Goal: Task Accomplishment & Management: Use online tool/utility

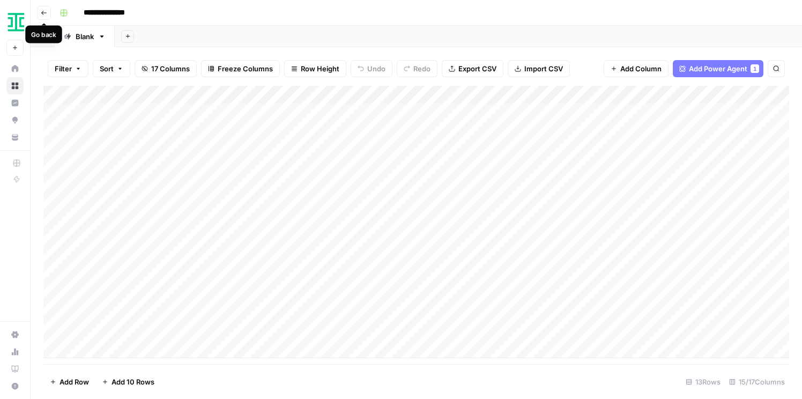
click at [45, 13] on icon "button" at bounding box center [44, 13] width 6 height 6
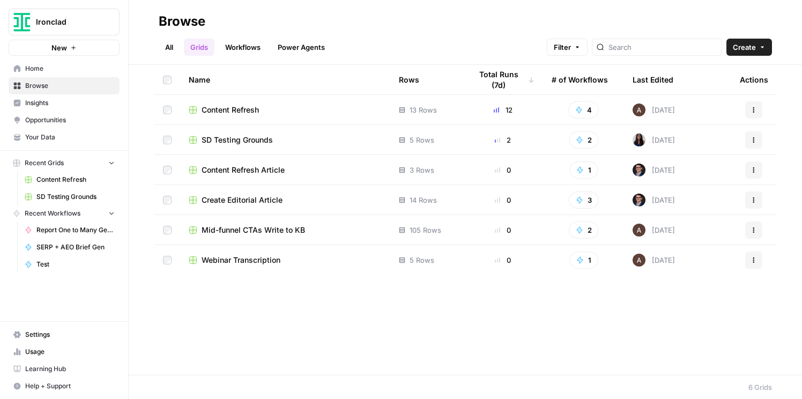
click at [223, 144] on span "SD Testing Grounds" at bounding box center [237, 140] width 71 height 11
click at [235, 139] on span "SD Testing Grounds" at bounding box center [237, 140] width 71 height 11
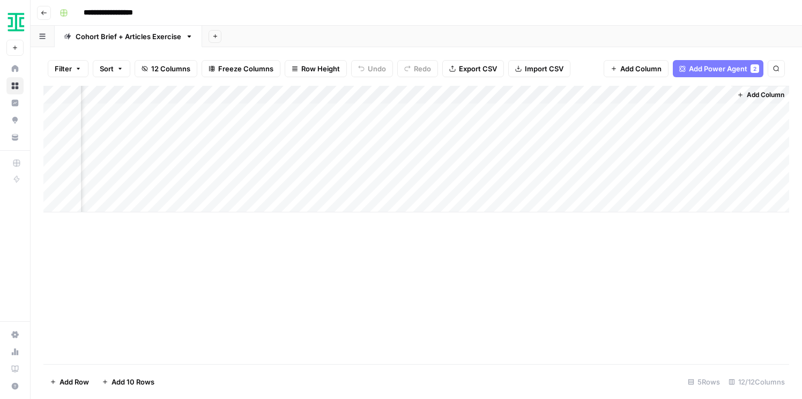
scroll to position [0, 702]
click at [414, 94] on div "Add Column" at bounding box center [416, 149] width 746 height 127
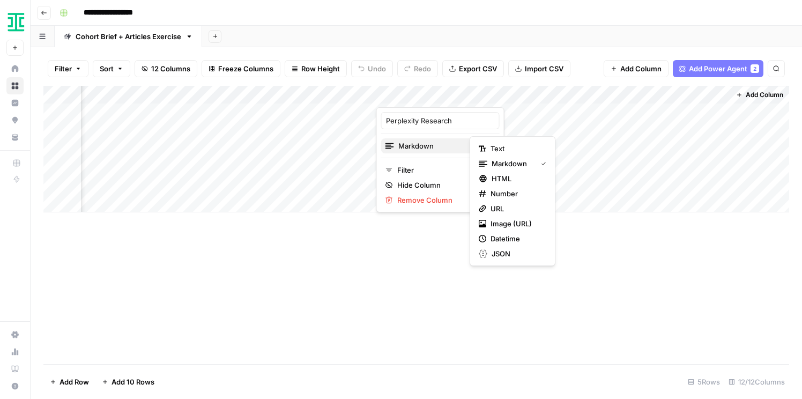
click at [441, 145] on span "Markdown" at bounding box center [439, 146] width 82 height 11
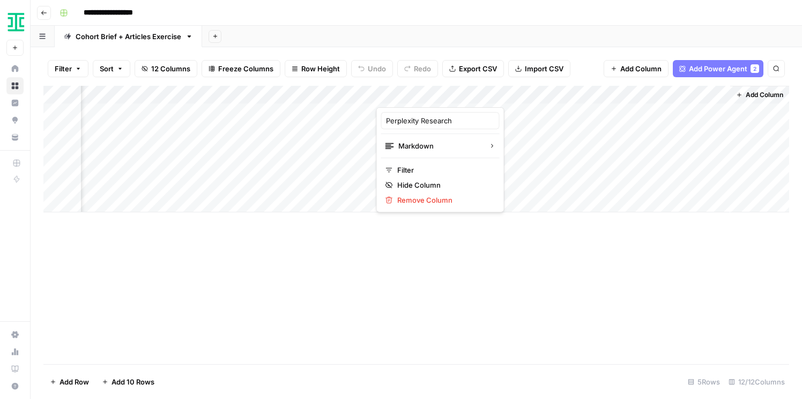
click at [290, 281] on div "Add Column" at bounding box center [416, 225] width 746 height 278
click at [337, 93] on div "Add Column" at bounding box center [416, 149] width 746 height 127
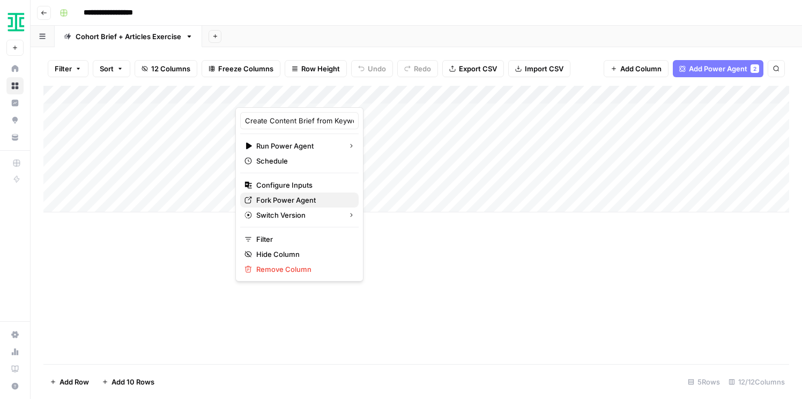
click at [292, 196] on span "Fork Power Agent" at bounding box center [303, 200] width 94 height 11
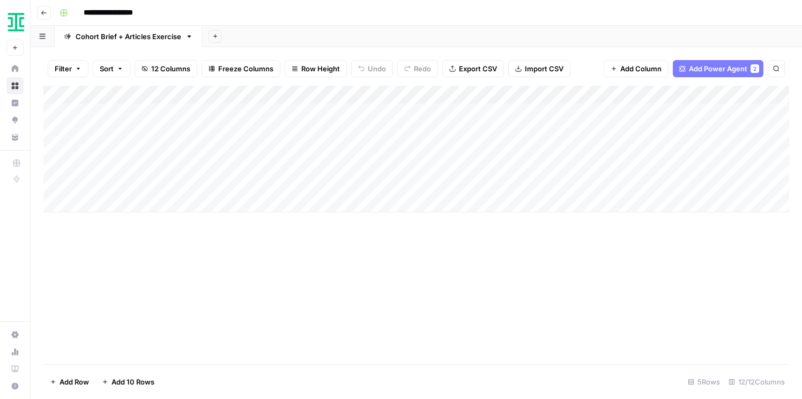
click at [381, 93] on div "Add Column" at bounding box center [416, 149] width 746 height 127
click at [46, 13] on icon "button" at bounding box center [44, 13] width 6 height 6
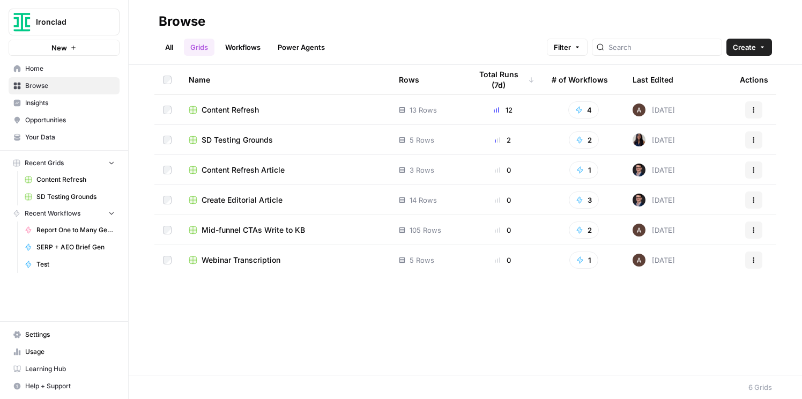
click at [47, 13] on button "Ironclad" at bounding box center [64, 22] width 111 height 27
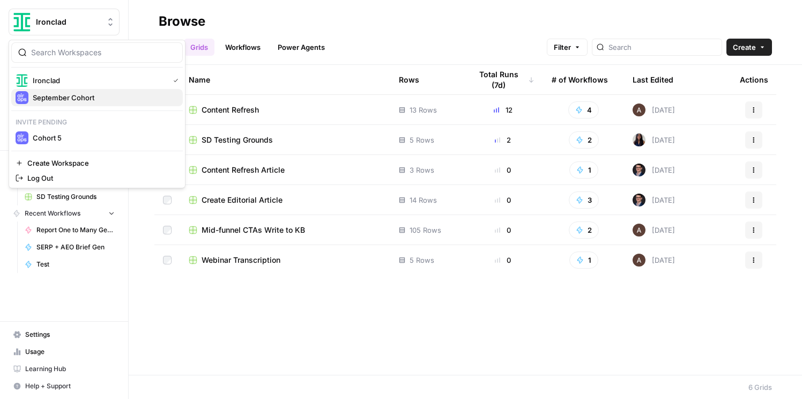
click at [56, 97] on span "September Cohort" at bounding box center [104, 97] width 142 height 11
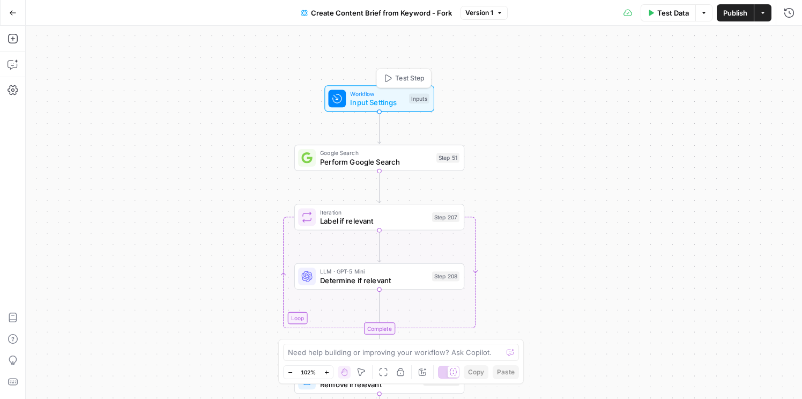
click at [377, 98] on span "Input Settings" at bounding box center [377, 102] width 54 height 11
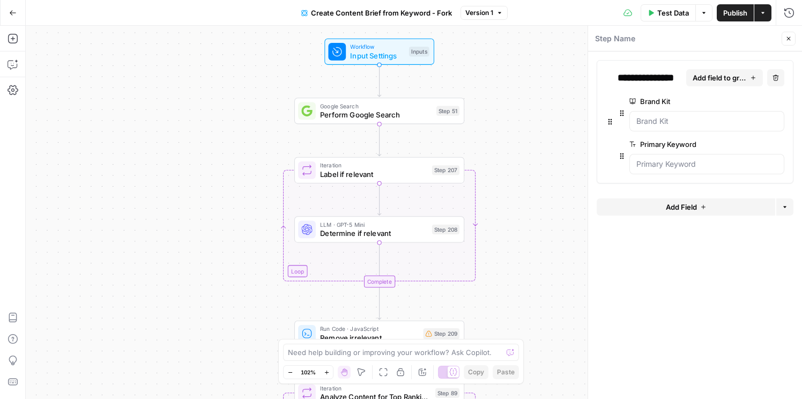
click at [790, 39] on icon "button" at bounding box center [789, 38] width 6 height 6
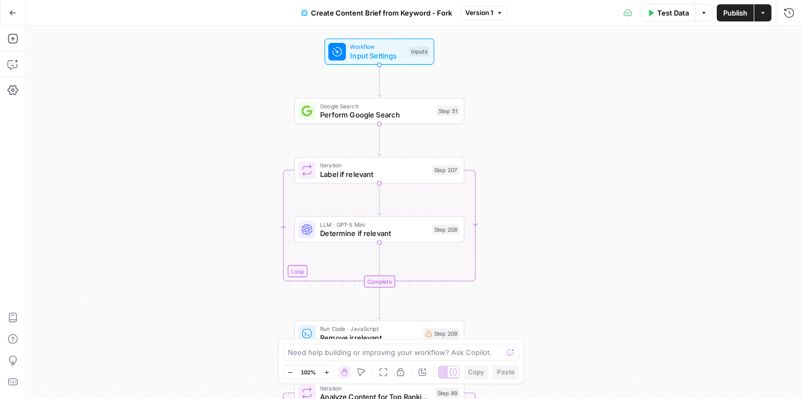
click at [8, 7] on button "Go Back" at bounding box center [12, 12] width 19 height 19
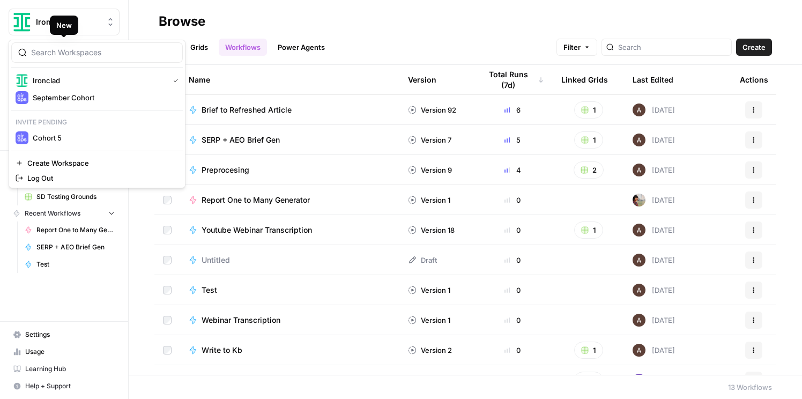
click at [90, 25] on span "Ironclad" at bounding box center [68, 22] width 65 height 11
click at [72, 100] on span "September Cohort" at bounding box center [104, 97] width 142 height 11
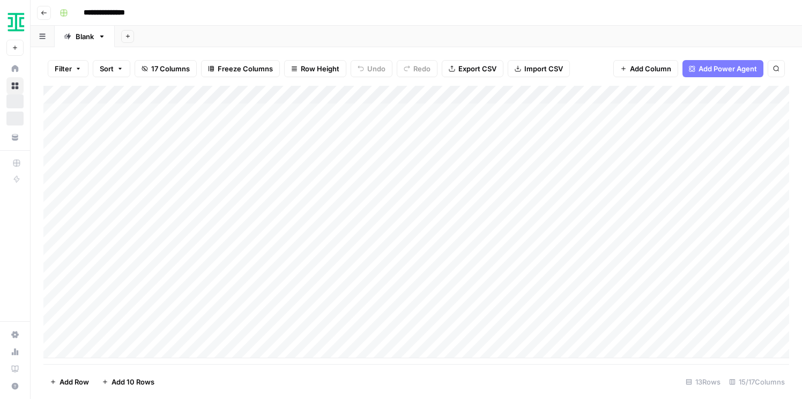
click at [45, 10] on icon "button" at bounding box center [44, 13] width 6 height 6
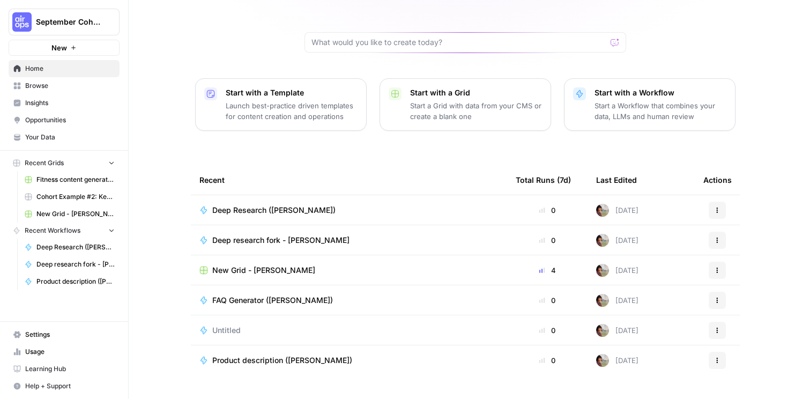
scroll to position [94, 0]
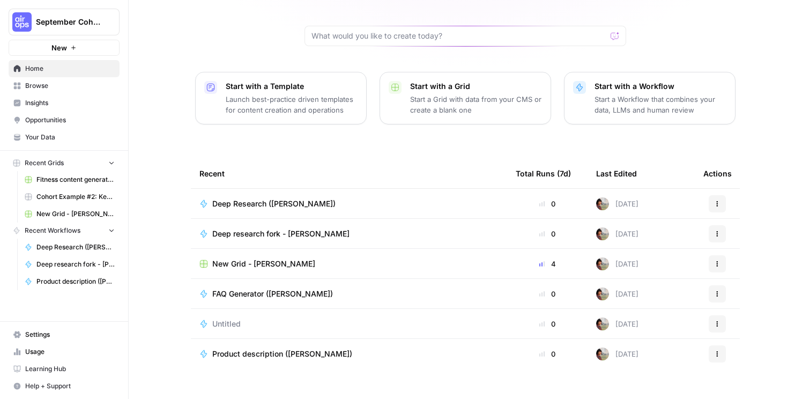
click at [224, 319] on span "Untitled" at bounding box center [226, 324] width 28 height 11
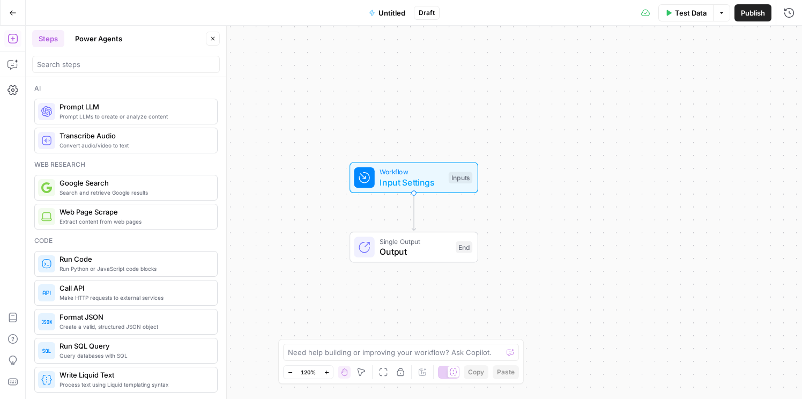
click at [398, 168] on span "Workflow" at bounding box center [412, 172] width 64 height 10
click at [635, 71] on button "Add Field" at bounding box center [686, 72] width 179 height 17
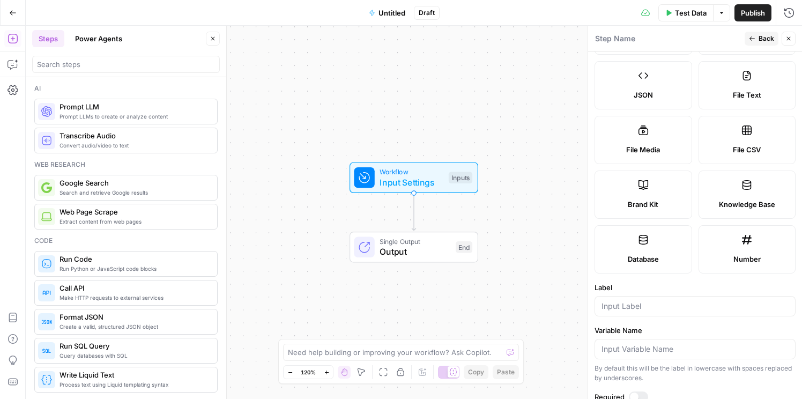
scroll to position [115, 0]
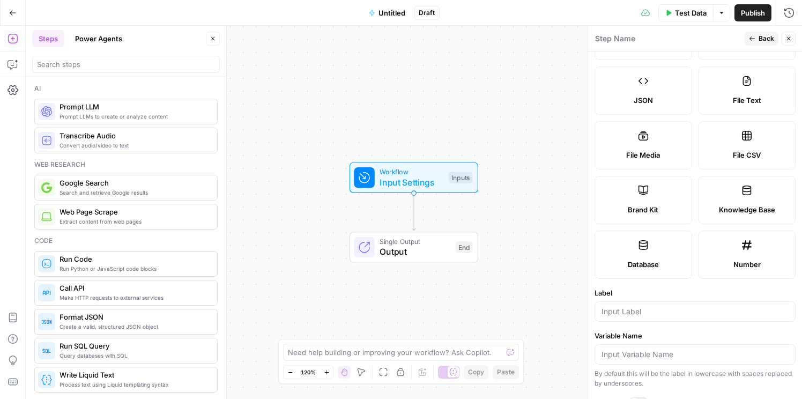
click at [740, 197] on label "Knowledge Base" at bounding box center [748, 200] width 98 height 48
click at [675, 309] on input "Label" at bounding box center [695, 311] width 187 height 11
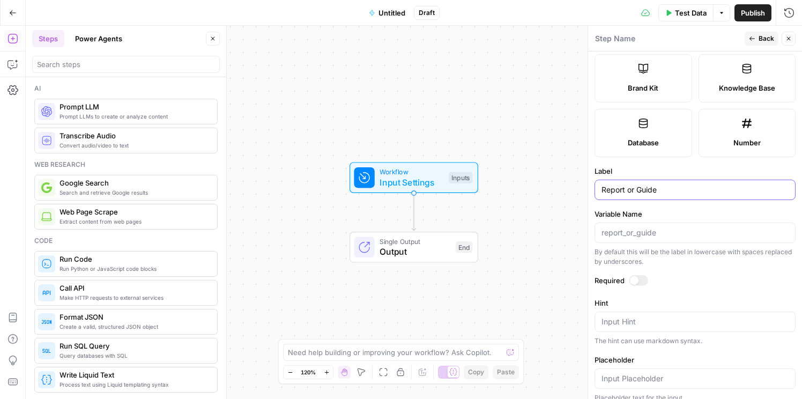
scroll to position [247, 0]
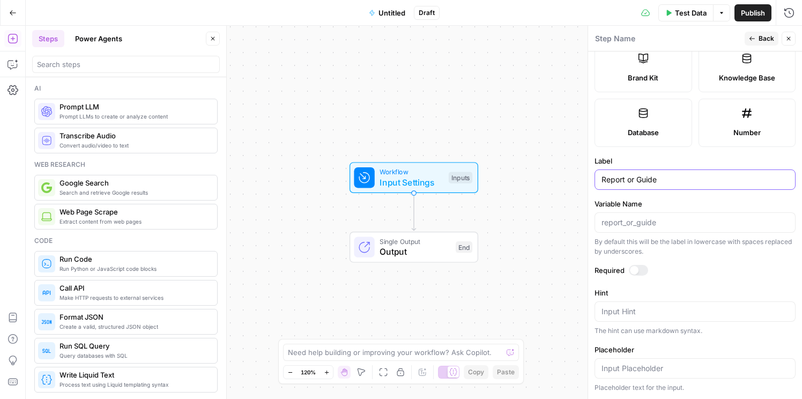
type input "Report or Guide"
click at [636, 271] on div at bounding box center [634, 270] width 9 height 9
click at [653, 351] on label "Placeholder" at bounding box center [695, 349] width 201 height 11
click at [653, 363] on input "Placeholder" at bounding box center [695, 368] width 187 height 11
click at [393, 9] on span "Untitled" at bounding box center [392, 13] width 27 height 11
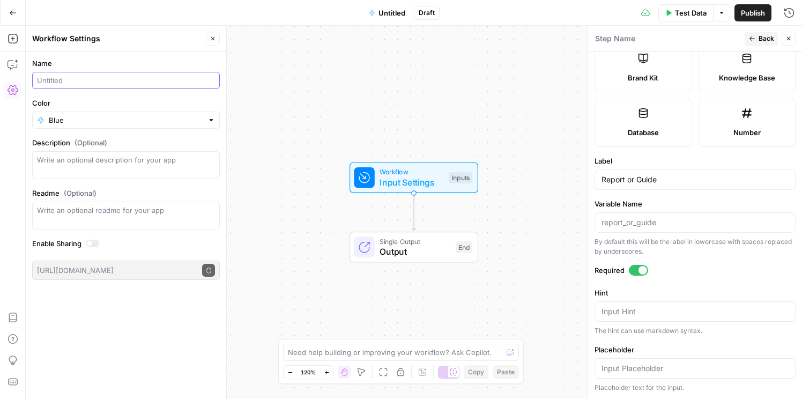
click at [139, 77] on input "Name" at bounding box center [126, 80] width 178 height 11
type input "R"
type input "One to Many Generator"
click at [646, 223] on input "Variable Name" at bounding box center [695, 222] width 187 height 11
click at [709, 270] on label "Required" at bounding box center [695, 270] width 201 height 11
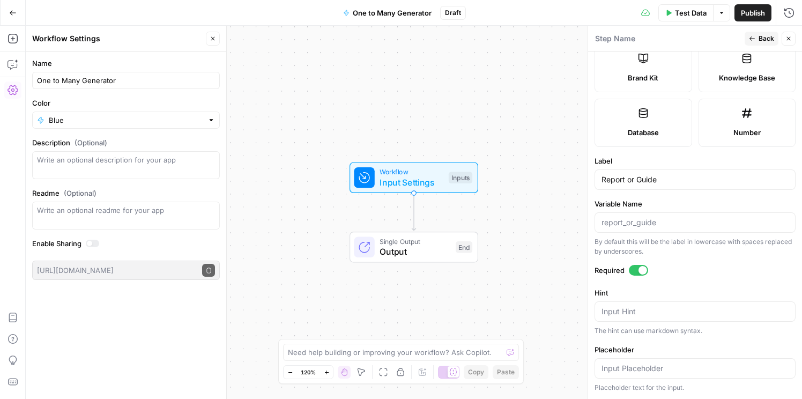
click at [757, 11] on span "Publish" at bounding box center [753, 13] width 24 height 11
click at [12, 39] on icon "button" at bounding box center [13, 39] width 10 height 10
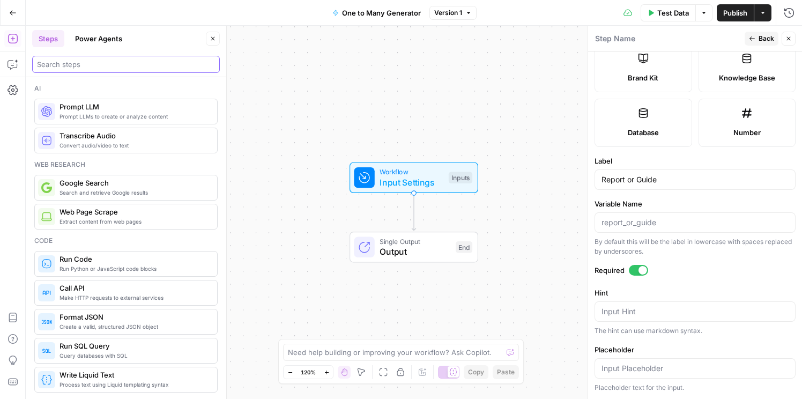
click at [95, 67] on input "search" at bounding box center [126, 64] width 178 height 11
click at [90, 38] on button "Power Agents" at bounding box center [99, 38] width 60 height 17
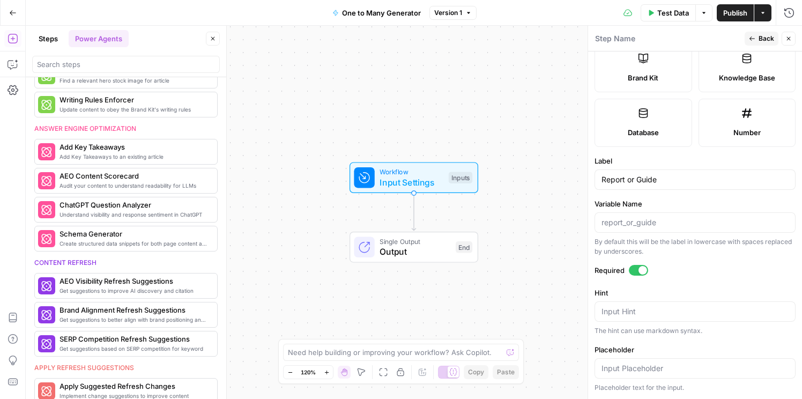
scroll to position [0, 0]
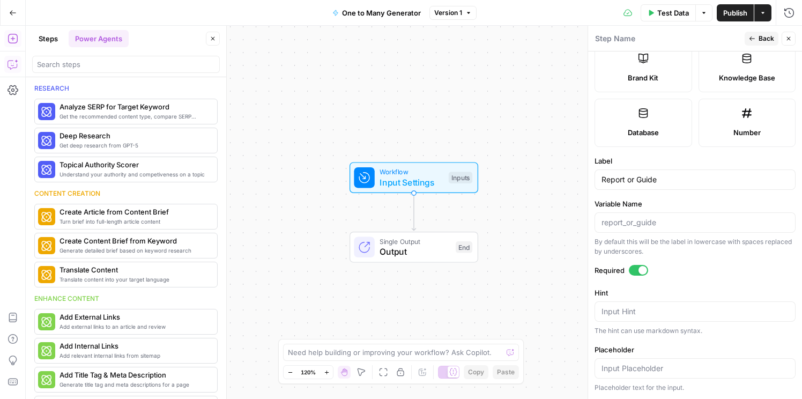
click at [12, 61] on icon "button" at bounding box center [13, 64] width 11 height 11
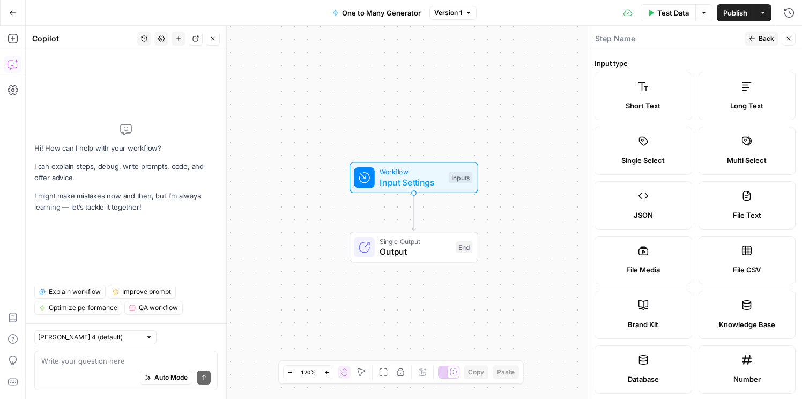
click at [215, 38] on icon "button" at bounding box center [213, 38] width 6 height 6
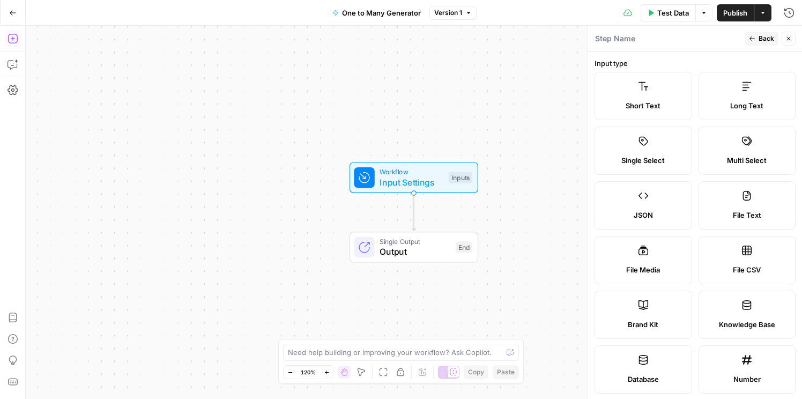
click at [14, 38] on icon "button" at bounding box center [13, 38] width 11 height 11
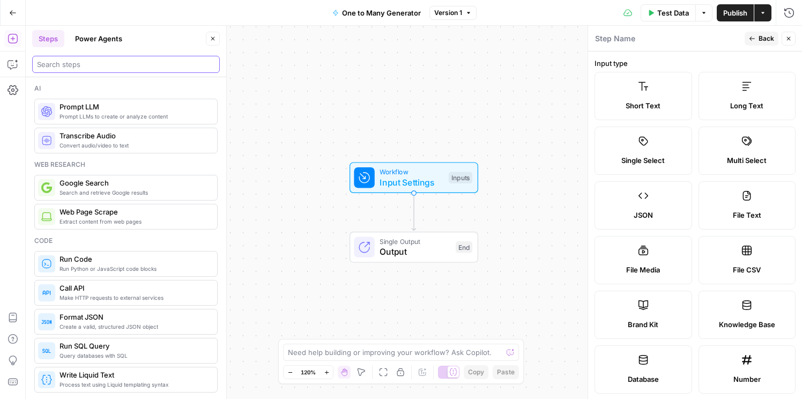
click at [85, 68] on input "search" at bounding box center [126, 64] width 178 height 11
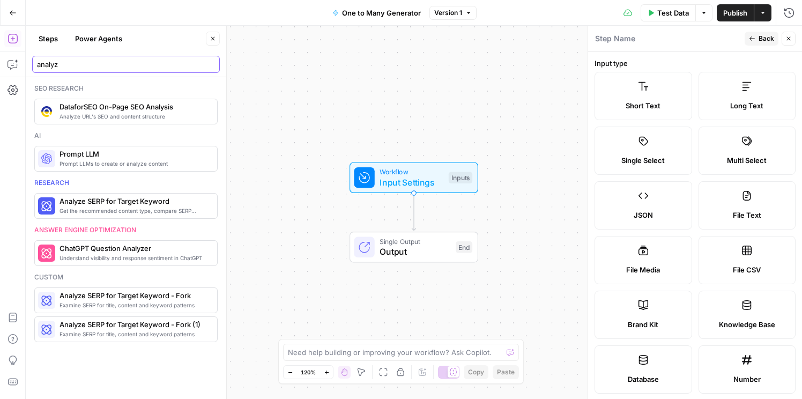
type input "analyz"
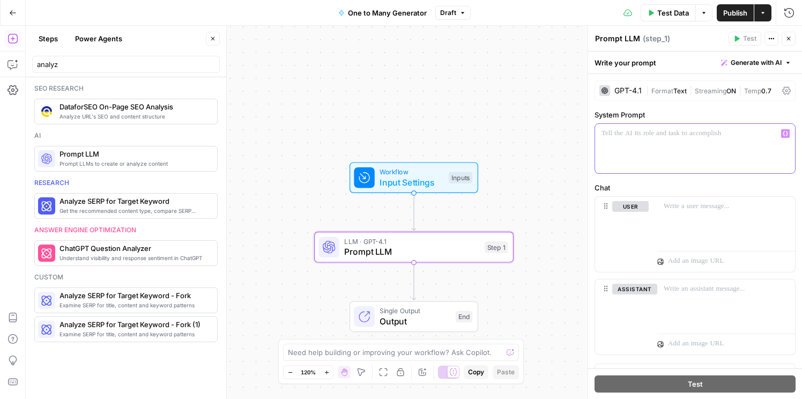
click at [650, 151] on div at bounding box center [695, 148] width 200 height 49
click at [788, 134] on span "Variables Menu" at bounding box center [788, 134] width 1 height 1
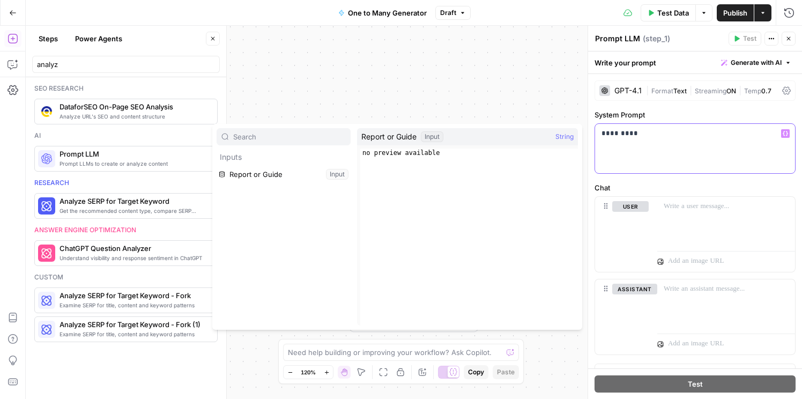
click at [676, 130] on p "*********" at bounding box center [695, 133] width 187 height 11
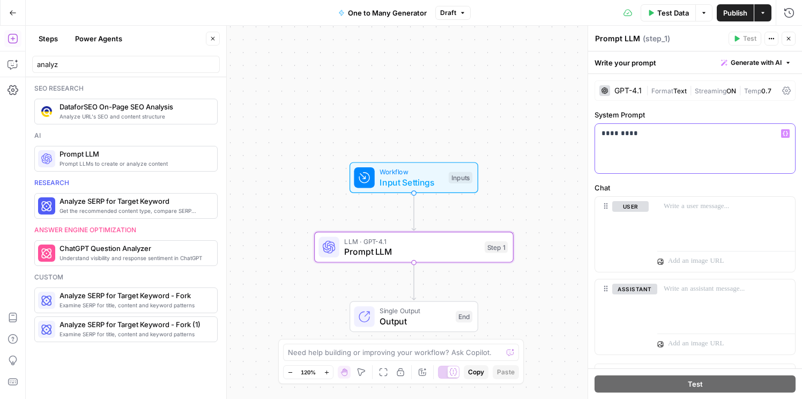
click at [676, 130] on p "*********" at bounding box center [695, 133] width 187 height 11
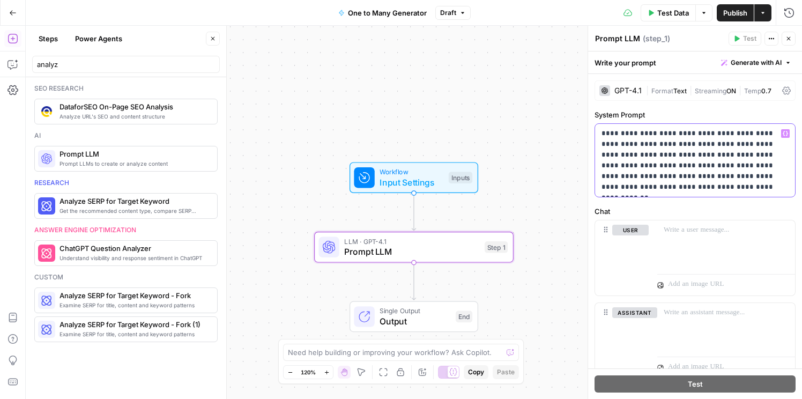
drag, startPoint x: 652, startPoint y: 177, endPoint x: 667, endPoint y: 188, distance: 18.8
click at [667, 188] on p "**********" at bounding box center [695, 160] width 187 height 64
click at [621, 175] on p "**********" at bounding box center [695, 160] width 187 height 64
drag, startPoint x: 618, startPoint y: 176, endPoint x: 665, endPoint y: 190, distance: 48.7
click at [665, 190] on p "**********" at bounding box center [695, 160] width 187 height 64
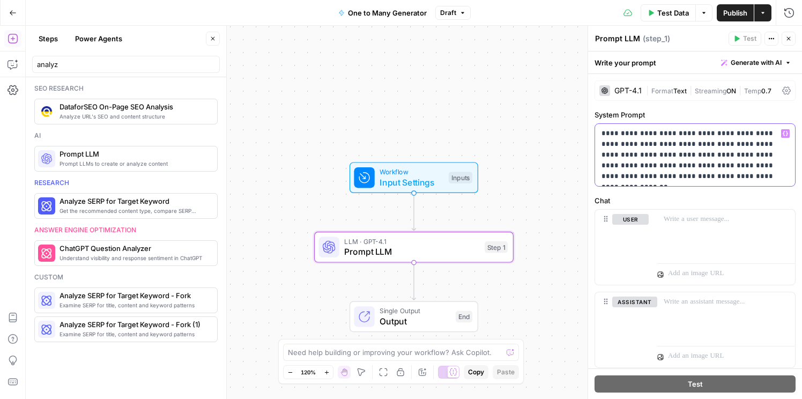
click at [773, 153] on p "**********" at bounding box center [695, 155] width 187 height 54
click at [728, 213] on div at bounding box center [726, 234] width 138 height 49
click at [712, 179] on p "**********" at bounding box center [695, 155] width 187 height 54
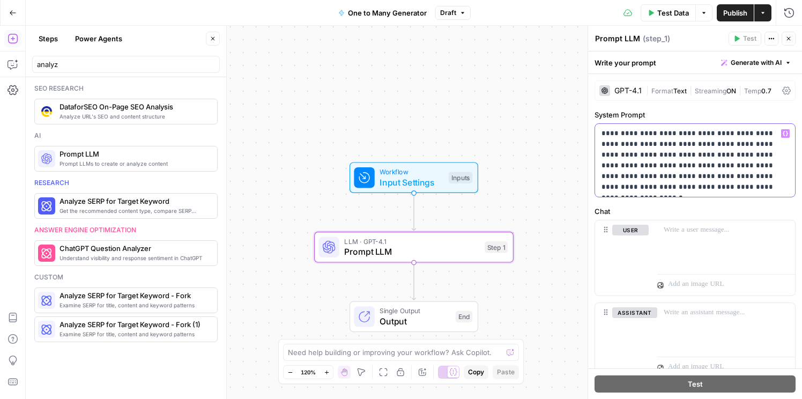
click at [648, 190] on p "**********" at bounding box center [695, 160] width 187 height 64
click at [683, 241] on div at bounding box center [726, 244] width 138 height 49
click at [619, 92] on div "GPT-4.1" at bounding box center [628, 91] width 27 height 8
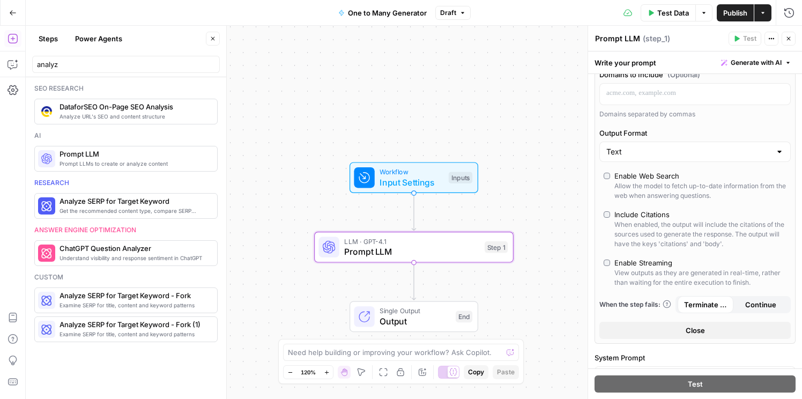
scroll to position [223, 0]
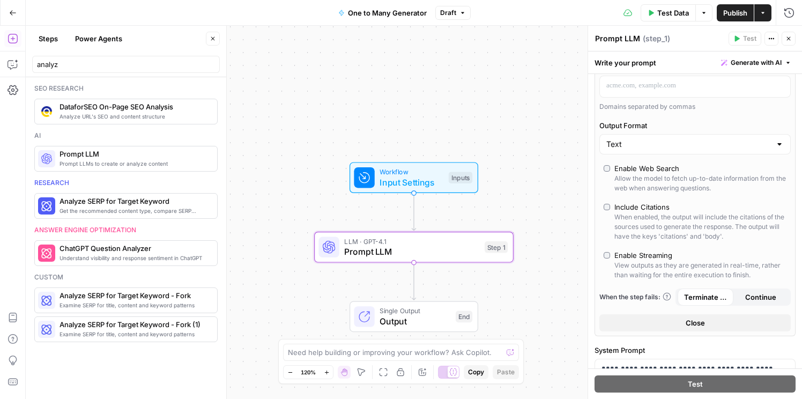
click at [625, 167] on div "Enable Web Search" at bounding box center [647, 168] width 65 height 11
click at [619, 211] on div "Include Citations" at bounding box center [642, 207] width 55 height 11
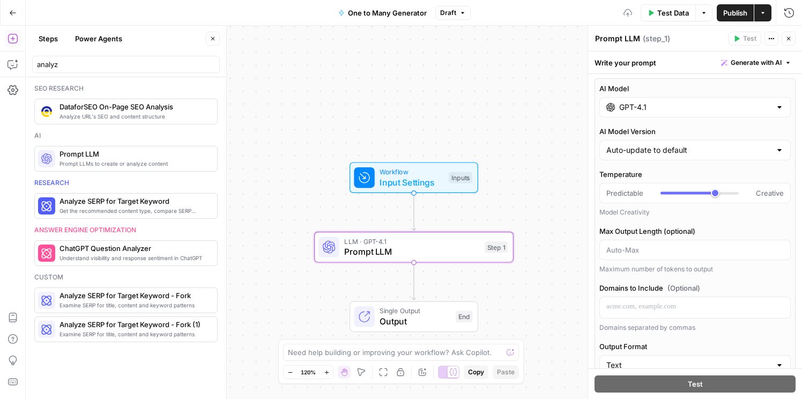
scroll to position [0, 0]
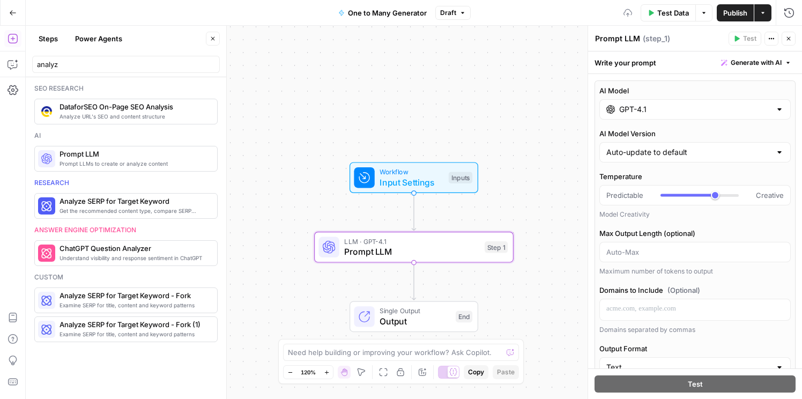
click at [707, 107] on input "GPT-4.1" at bounding box center [695, 109] width 152 height 11
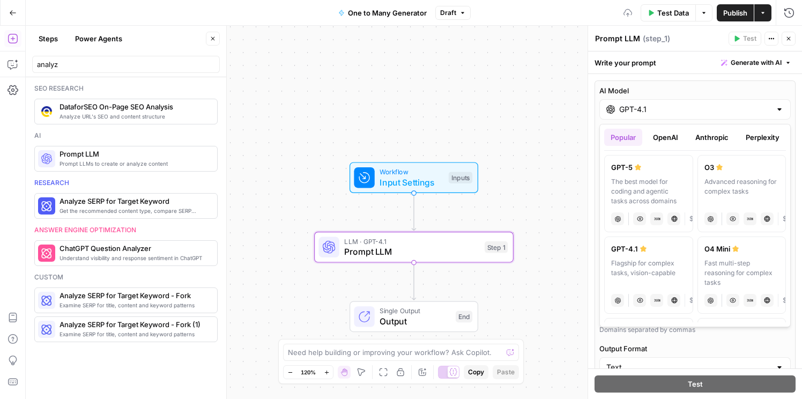
click at [713, 137] on button "Anthropic" at bounding box center [712, 137] width 46 height 17
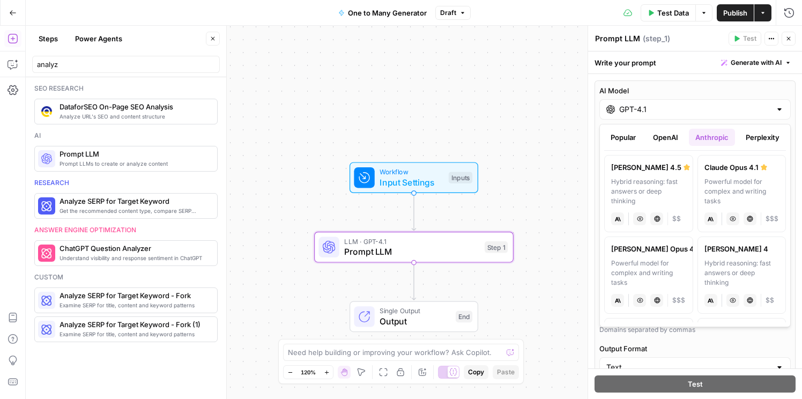
click at [637, 260] on div "Powerful model for complex and writing tasks" at bounding box center [648, 272] width 75 height 29
type input "Claude Opus 4"
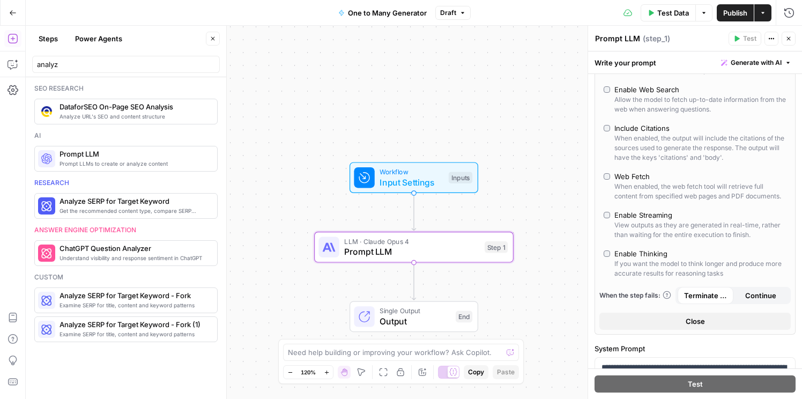
scroll to position [157, 0]
click at [667, 178] on div "Web Fetch" at bounding box center [701, 177] width 172 height 11
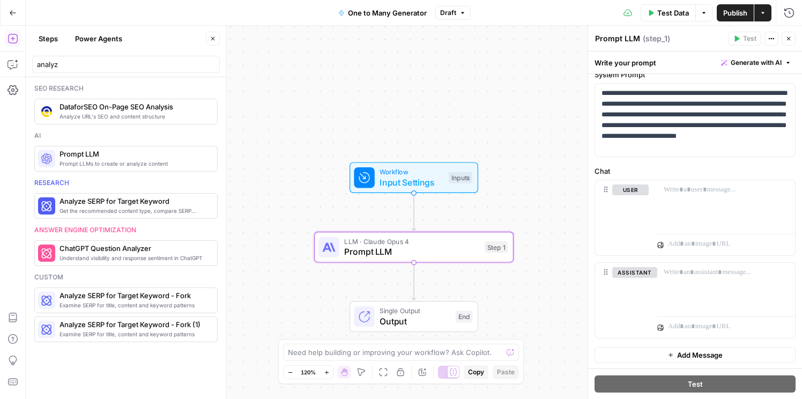
scroll to position [433, 0]
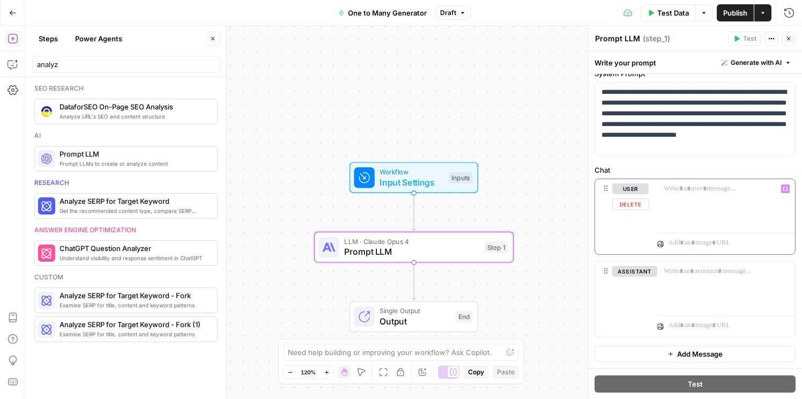
click at [688, 197] on div at bounding box center [726, 203] width 138 height 49
click at [688, 192] on p "********" at bounding box center [726, 188] width 125 height 11
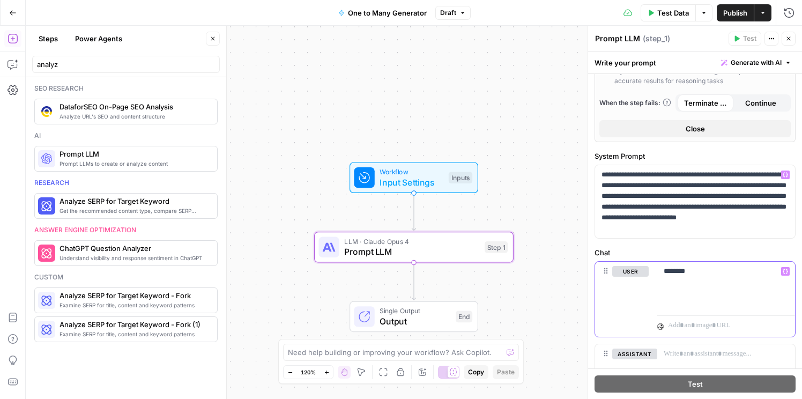
scroll to position [358, 0]
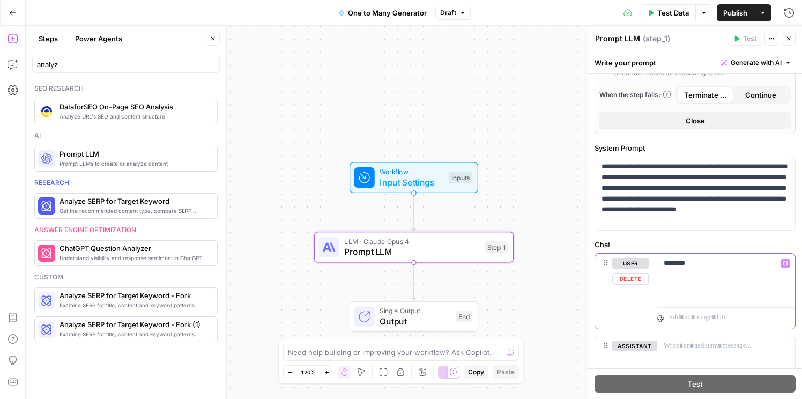
click at [783, 264] on icon "button" at bounding box center [785, 263] width 5 height 5
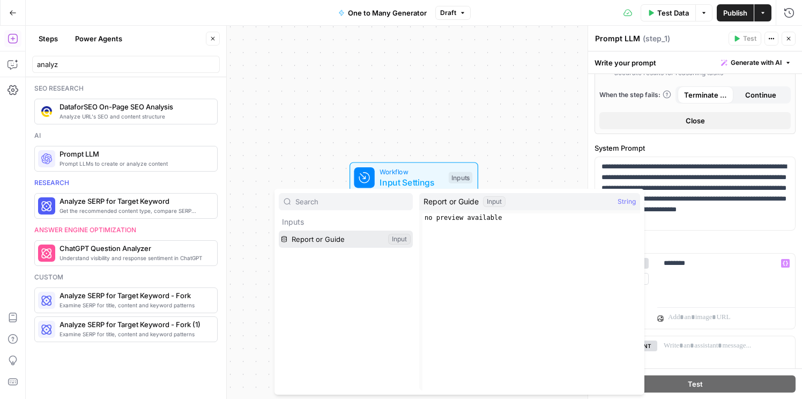
click at [330, 241] on button "Select variable Report or Guide" at bounding box center [346, 239] width 134 height 17
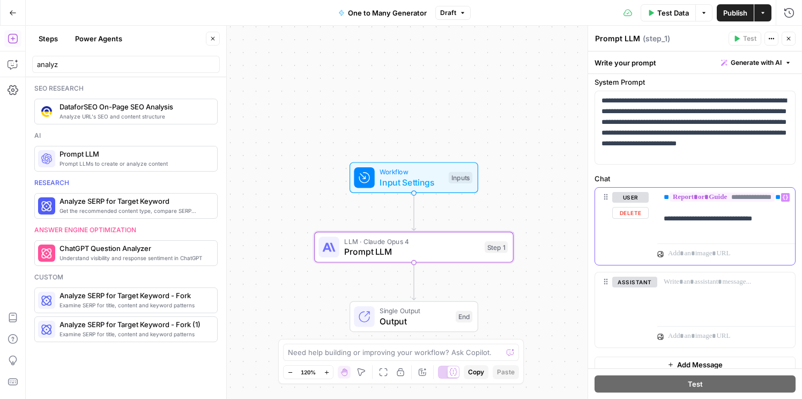
scroll to position [423, 0]
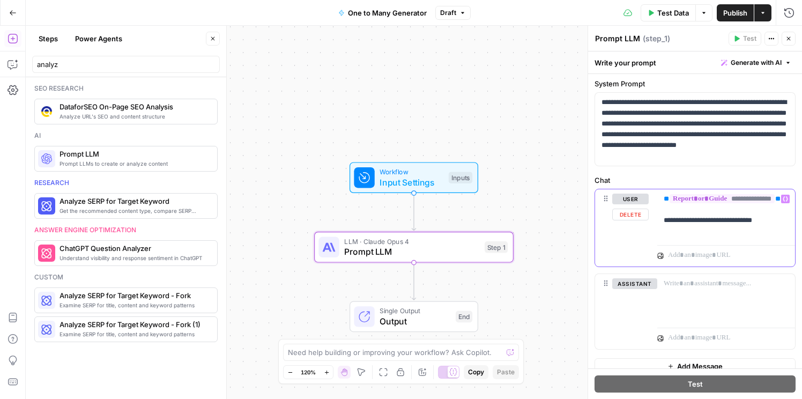
click at [774, 232] on p "**********" at bounding box center [726, 215] width 125 height 43
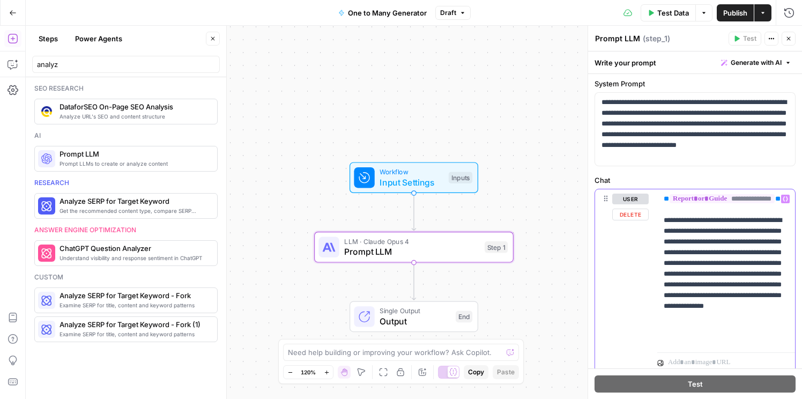
drag, startPoint x: 686, startPoint y: 319, endPoint x: 771, endPoint y: 336, distance: 86.0
click at [771, 337] on p "**********" at bounding box center [726, 269] width 125 height 150
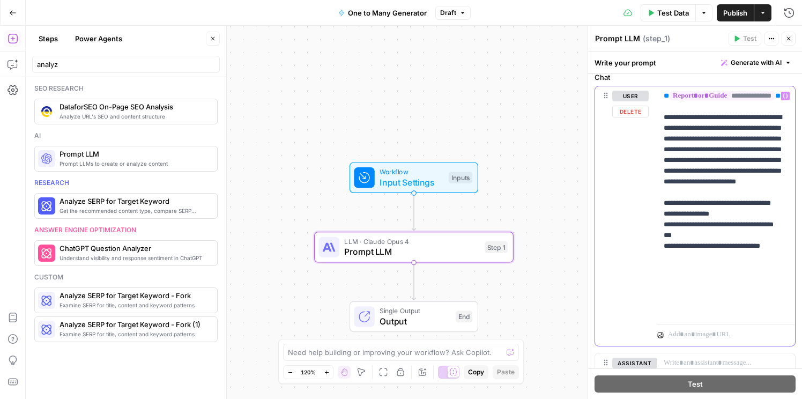
scroll to position [617, 0]
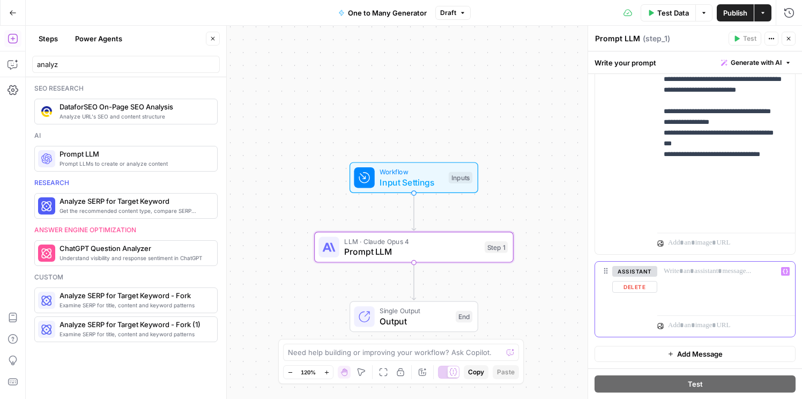
click at [708, 282] on div at bounding box center [726, 286] width 138 height 49
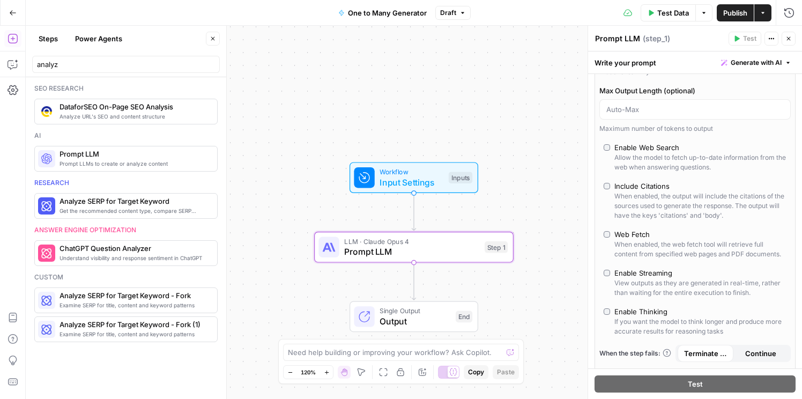
scroll to position [0, 0]
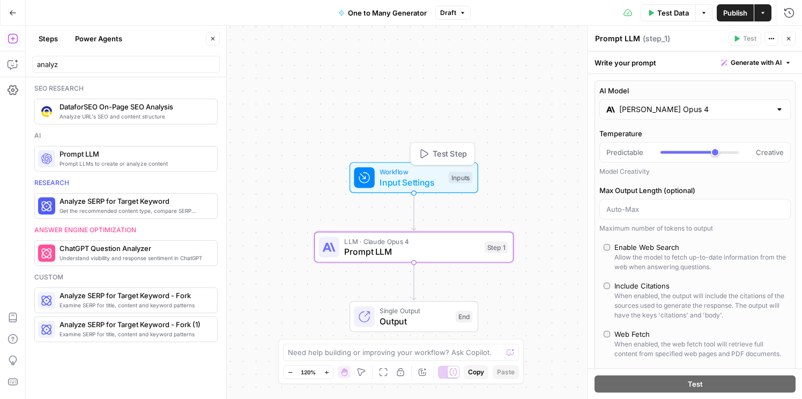
click at [408, 174] on span "Workflow" at bounding box center [412, 172] width 64 height 10
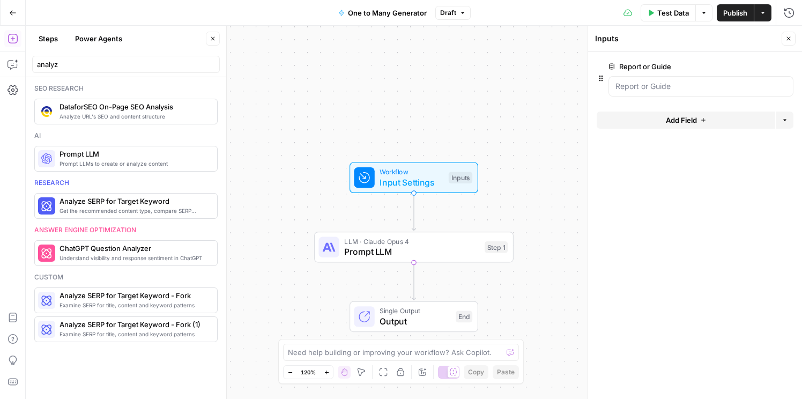
click at [649, 119] on button "Add Field" at bounding box center [686, 120] width 179 height 17
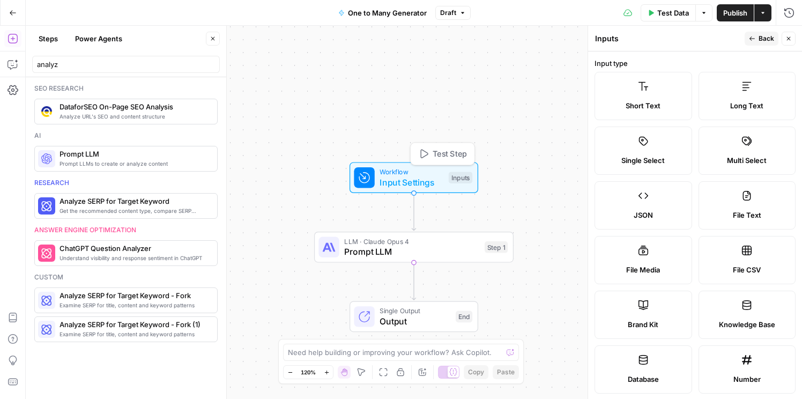
click at [412, 179] on span "Input Settings" at bounding box center [412, 182] width 64 height 13
click at [788, 37] on icon "button" at bounding box center [789, 39] width 4 height 4
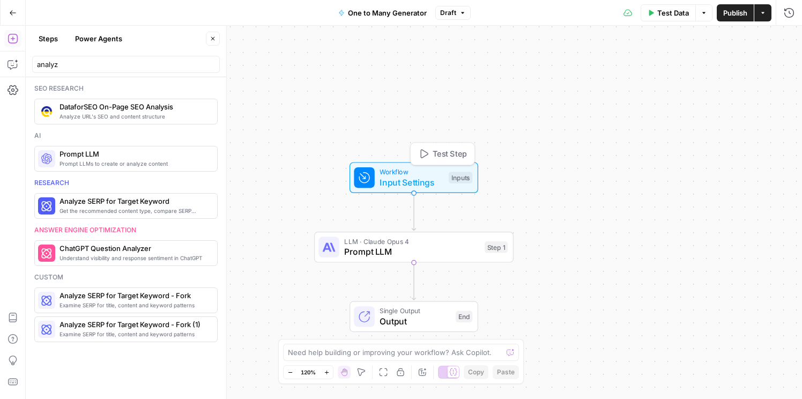
click at [413, 171] on span "Workflow" at bounding box center [412, 172] width 64 height 10
click at [403, 176] on span "Input Settings" at bounding box center [412, 182] width 64 height 13
click at [662, 123] on button "Add Field" at bounding box center [686, 120] width 179 height 17
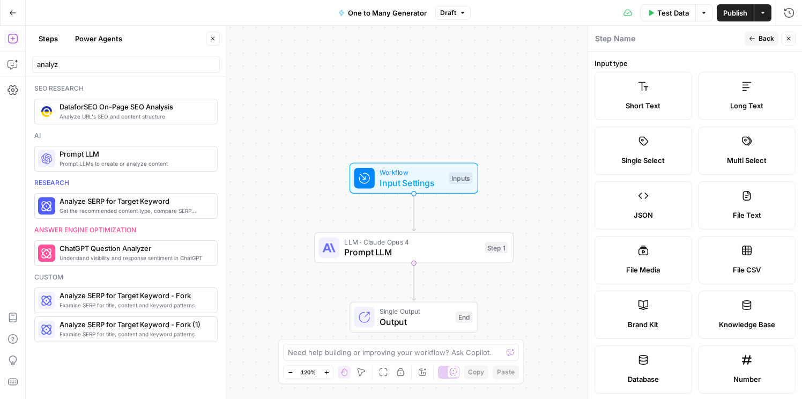
scroll to position [77, 0]
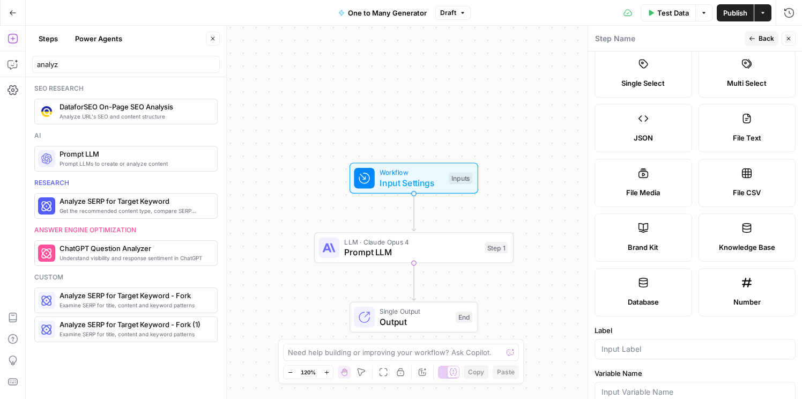
click at [651, 235] on label "Brand Kit" at bounding box center [644, 237] width 98 height 48
type input "Brand Kit"
type input "brand_kit"
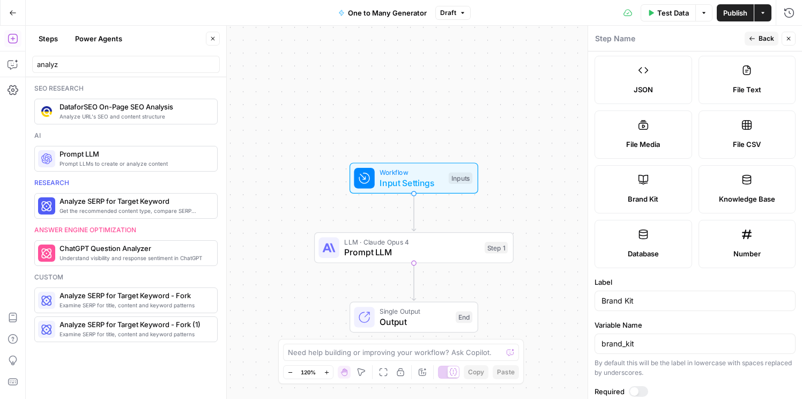
scroll to position [190, 0]
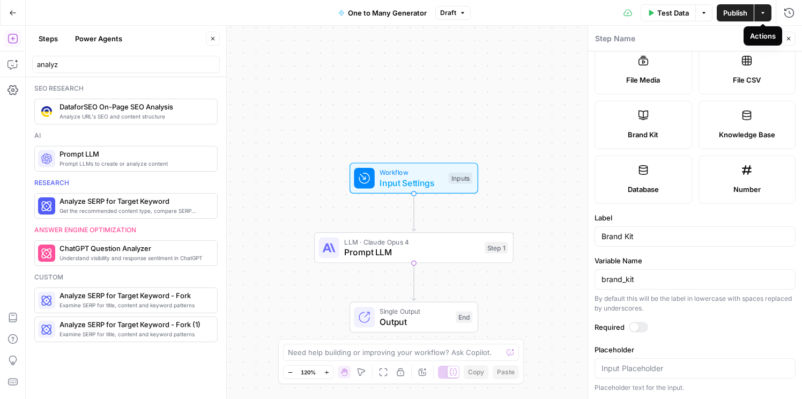
click at [759, 35] on div "Actions" at bounding box center [763, 36] width 26 height 11
click at [760, 35] on span "Back" at bounding box center [767, 39] width 16 height 10
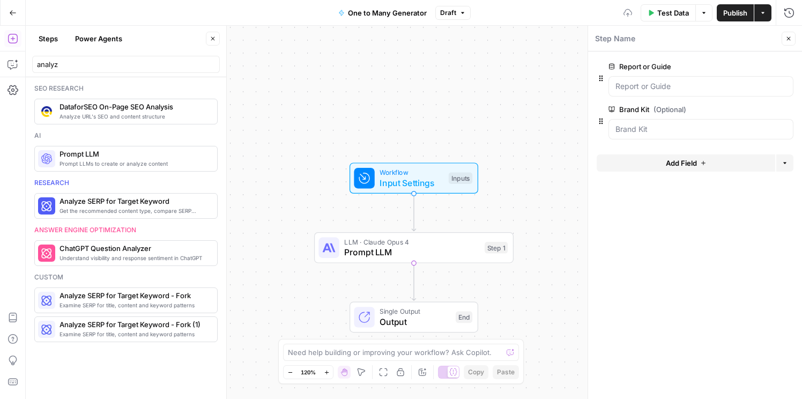
click at [719, 245] on form "Report or Guide edit field Delete group Brand Kit (Optional) edit field Delete …" at bounding box center [695, 225] width 214 height 348
click at [789, 37] on icon "button" at bounding box center [789, 38] width 6 height 6
click at [416, 173] on span "Workflow" at bounding box center [412, 172] width 64 height 10
click at [410, 252] on span "Prompt LLM" at bounding box center [411, 252] width 135 height 13
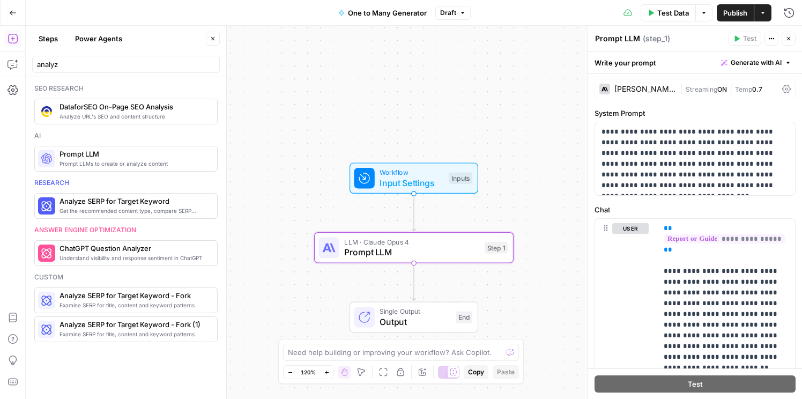
scroll to position [0, 0]
click at [176, 69] on input "analyz" at bounding box center [126, 64] width 178 height 11
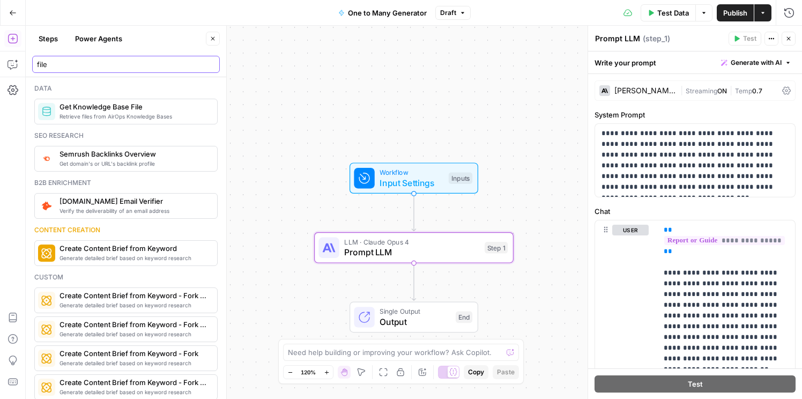
type input "file"
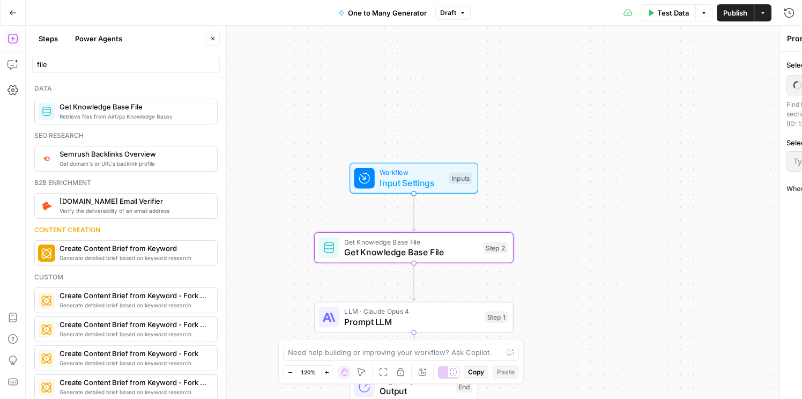
type textarea "Get Knowledge Base File"
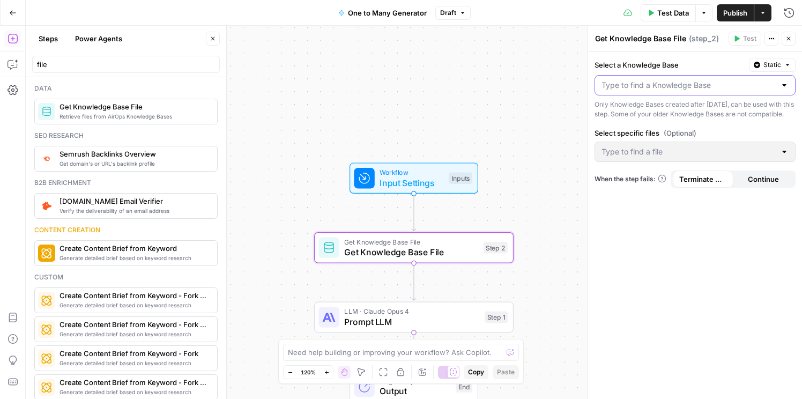
click at [658, 86] on input "Select a Knowledge Base" at bounding box center [689, 85] width 174 height 11
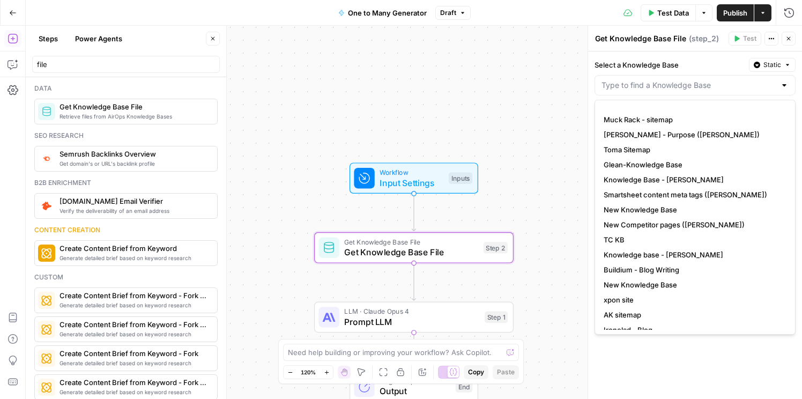
scroll to position [285, 0]
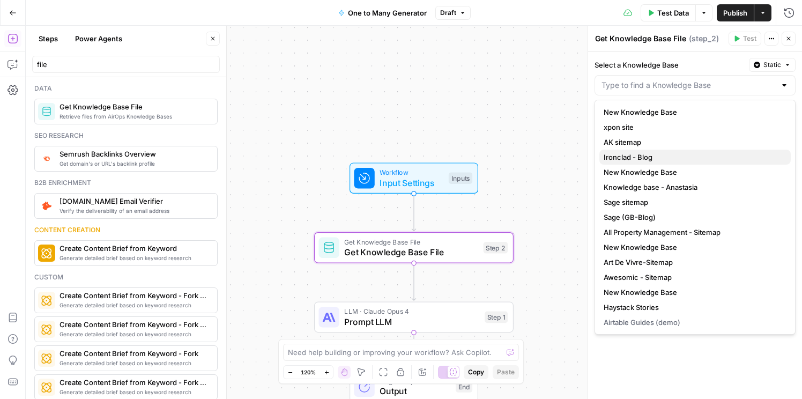
click at [657, 153] on span "Ironclad - Blog" at bounding box center [693, 157] width 179 height 11
type input "Ironclad - Blog"
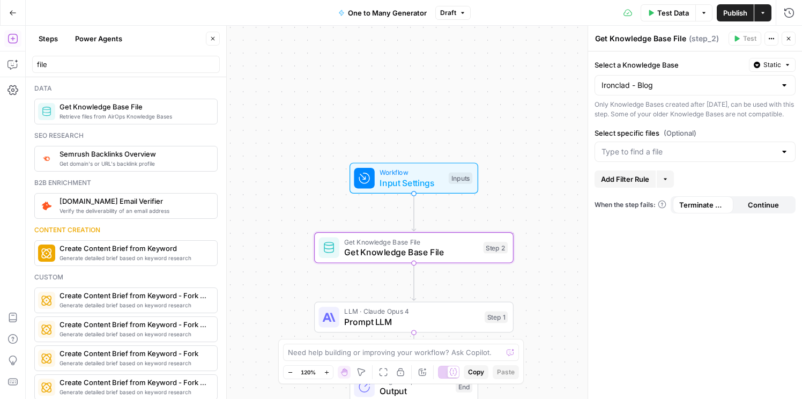
click at [657, 153] on div at bounding box center [695, 152] width 201 height 20
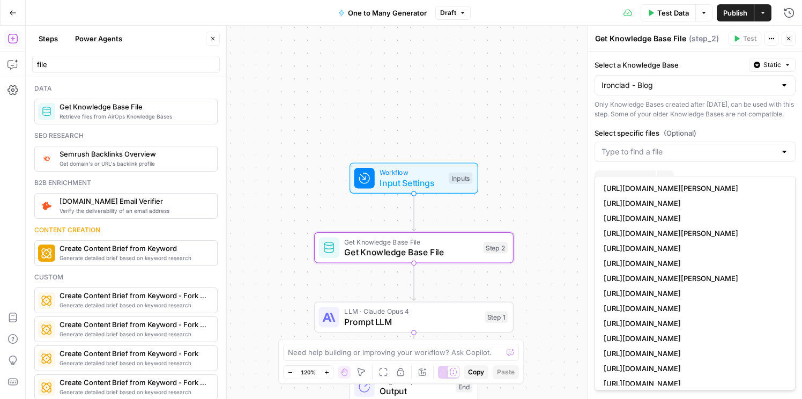
click at [664, 130] on div "Select a Knowledge Base Static Ironclad - Blog Only Knowledge Bases created aft…" at bounding box center [695, 225] width 214 height 348
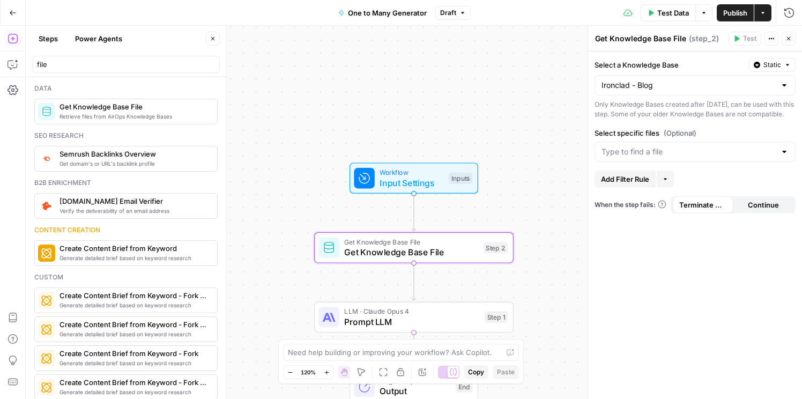
click at [611, 246] on div "Select a Knowledge Base Static Ironclad - Blog Only Knowledge Bases created aft…" at bounding box center [695, 225] width 214 height 348
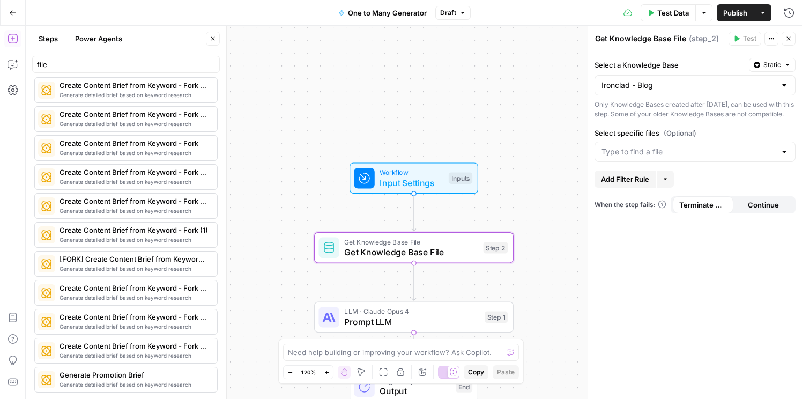
scroll to position [0, 0]
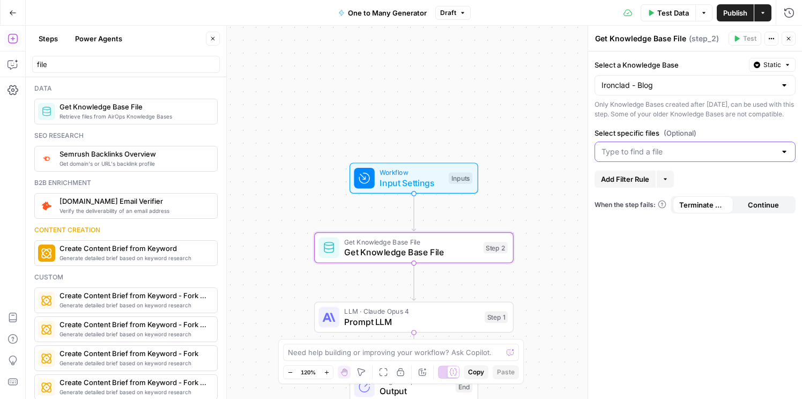
click at [693, 157] on input "Select specific files (Optional)" at bounding box center [689, 151] width 174 height 11
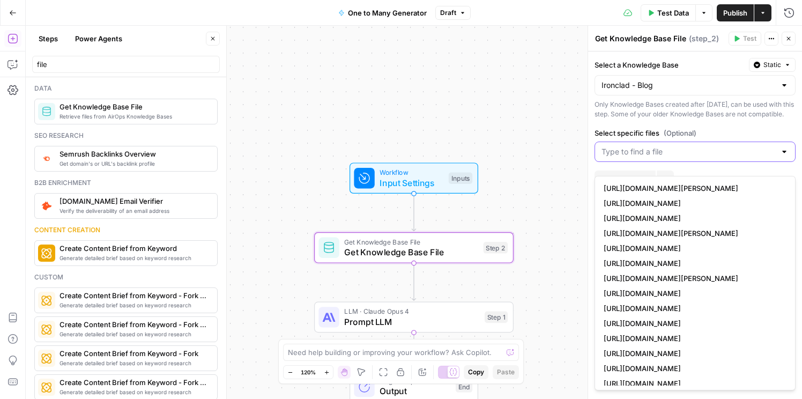
click at [693, 157] on input "Select specific files (Optional)" at bounding box center [689, 151] width 174 height 11
click at [702, 138] on label "Select specific files (Optional)" at bounding box center [695, 133] width 201 height 11
click at [702, 146] on input "Select specific files (Optional)" at bounding box center [689, 151] width 174 height 11
click at [702, 138] on label "Select specific files (Optional)" at bounding box center [695, 133] width 201 height 11
click at [702, 146] on input "Select specific files (Optional)" at bounding box center [689, 151] width 174 height 11
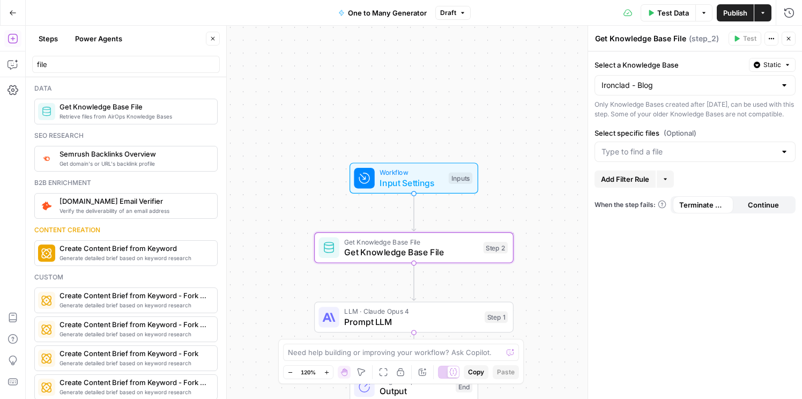
click at [549, 217] on div "Workflow Input Settings Inputs Get Knowledge Base File Get Knowledge Base File …" at bounding box center [414, 212] width 777 height 373
click at [622, 184] on span "Add Filter Rule" at bounding box center [625, 179] width 48 height 11
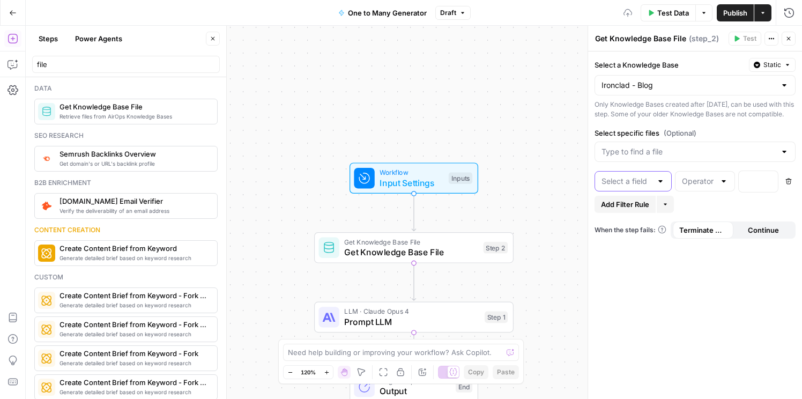
click at [640, 187] on input "text" at bounding box center [627, 181] width 50 height 11
click at [789, 184] on icon "button" at bounding box center [789, 182] width 6 height 6
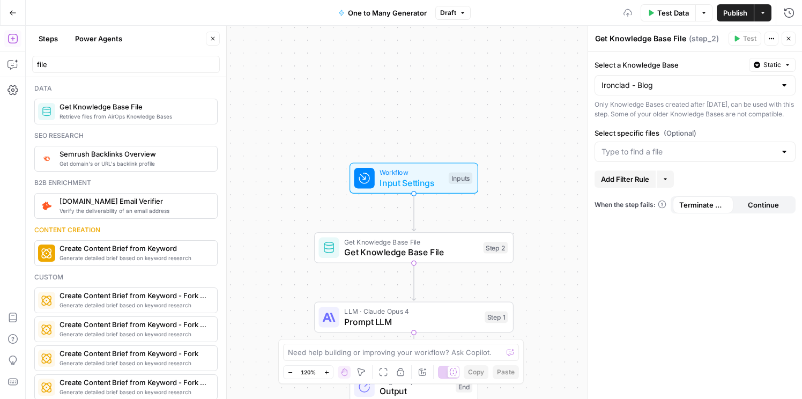
click at [750, 326] on div "Select a Knowledge Base Static Ironclad - Blog Only Knowledge Bases created aft…" at bounding box center [695, 225] width 214 height 348
click at [418, 318] on span "Prompt LLM" at bounding box center [411, 321] width 135 height 13
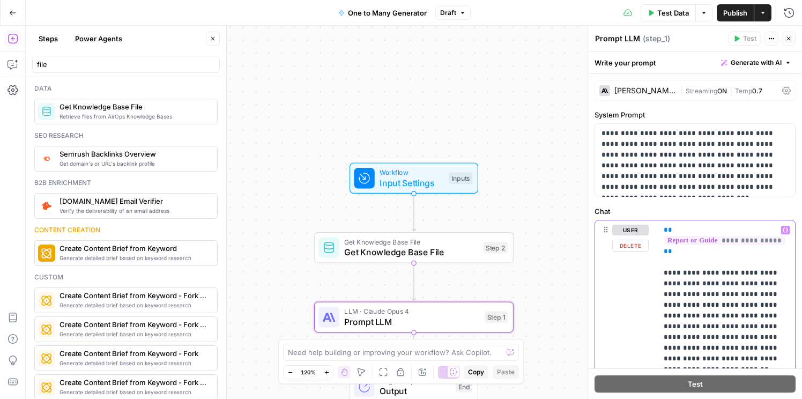
click at [722, 250] on p "**********" at bounding box center [726, 332] width 125 height 215
click at [410, 250] on span "Get Knowledge Base File" at bounding box center [411, 252] width 134 height 13
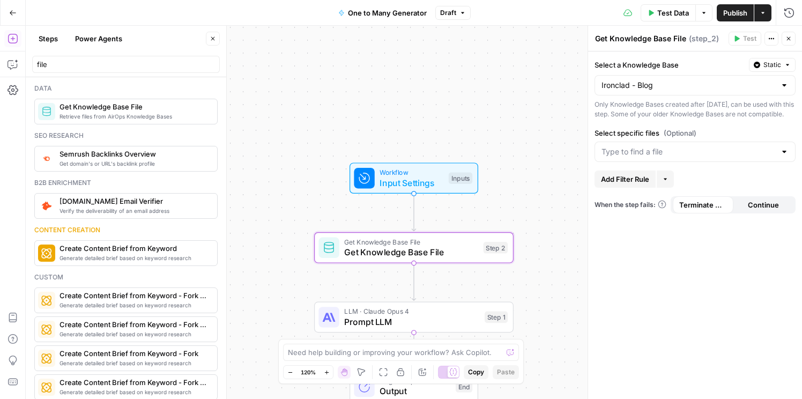
click at [405, 323] on span "Prompt LLM" at bounding box center [411, 321] width 135 height 13
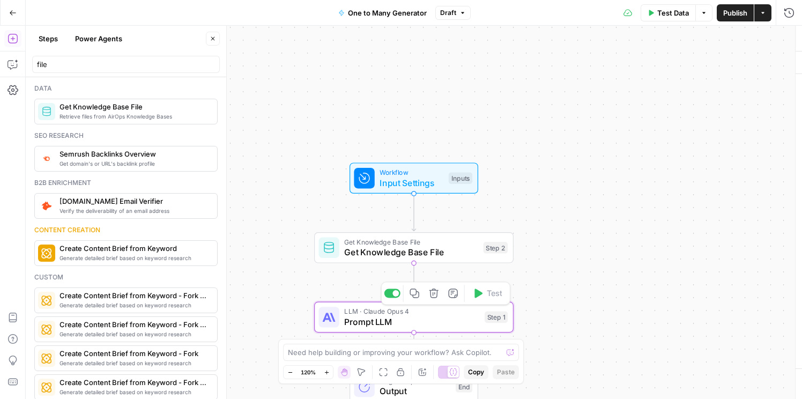
type textarea "Prompt LLM"
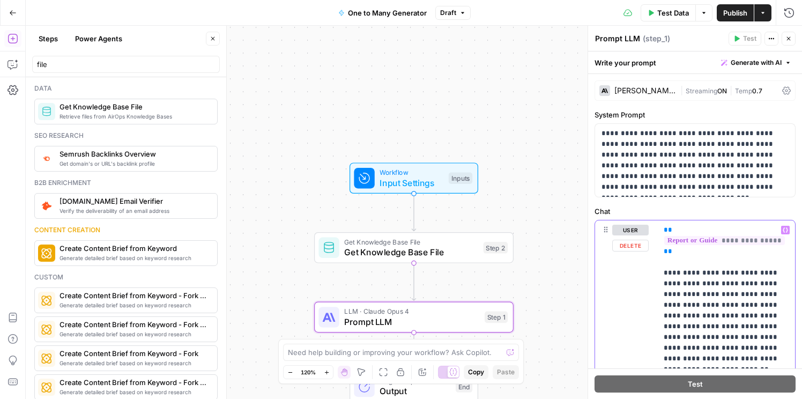
click at [679, 241] on p "**********" at bounding box center [726, 332] width 125 height 215
drag, startPoint x: 679, startPoint y: 241, endPoint x: 657, endPoint y: 231, distance: 24.2
click at [657, 231] on div "**********" at bounding box center [726, 331] width 138 height 223
click at [748, 263] on p "**********" at bounding box center [726, 332] width 125 height 215
click at [747, 240] on p "**********" at bounding box center [726, 332] width 125 height 215
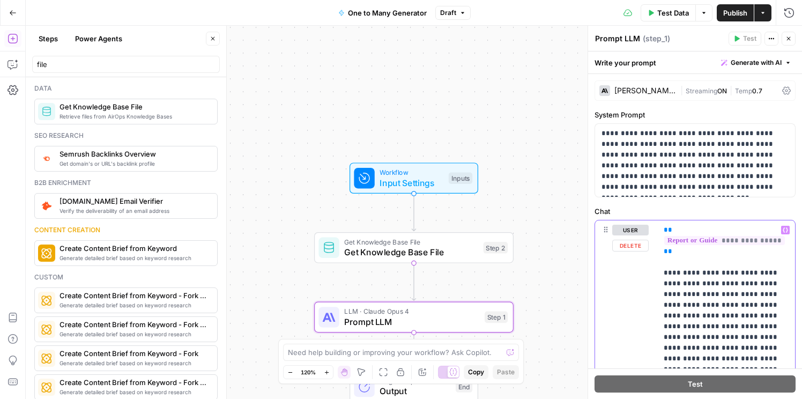
click at [674, 249] on p "**********" at bounding box center [726, 332] width 125 height 215
drag, startPoint x: 674, startPoint y: 249, endPoint x: 664, endPoint y: 227, distance: 23.8
click at [664, 227] on p "**********" at bounding box center [726, 332] width 125 height 215
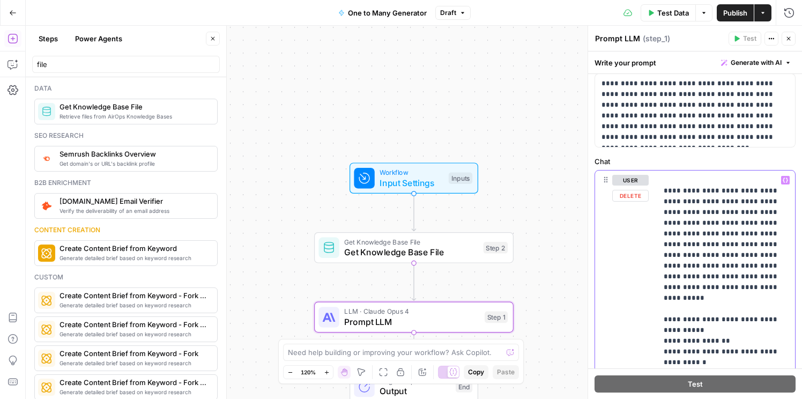
scroll to position [47, 0]
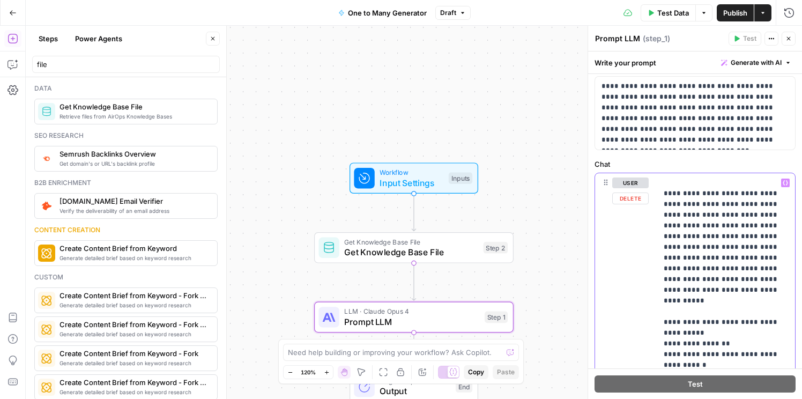
click at [681, 293] on p "**********" at bounding box center [726, 274] width 125 height 193
click at [664, 196] on p "**********" at bounding box center [726, 274] width 125 height 193
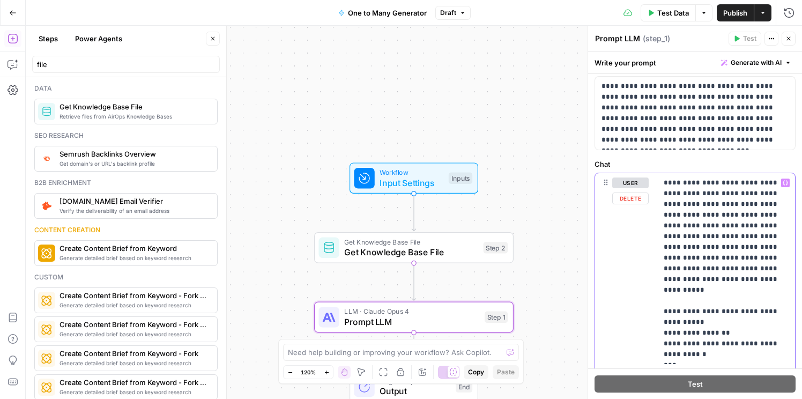
drag, startPoint x: 662, startPoint y: 183, endPoint x: 707, endPoint y: 194, distance: 47.0
click at [707, 194] on div "**********" at bounding box center [726, 268] width 138 height 191
click at [723, 193] on p "**********" at bounding box center [726, 269] width 125 height 182
drag, startPoint x: 723, startPoint y: 193, endPoint x: 667, endPoint y: 184, distance: 56.4
click at [667, 184] on p "**********" at bounding box center [726, 269] width 125 height 182
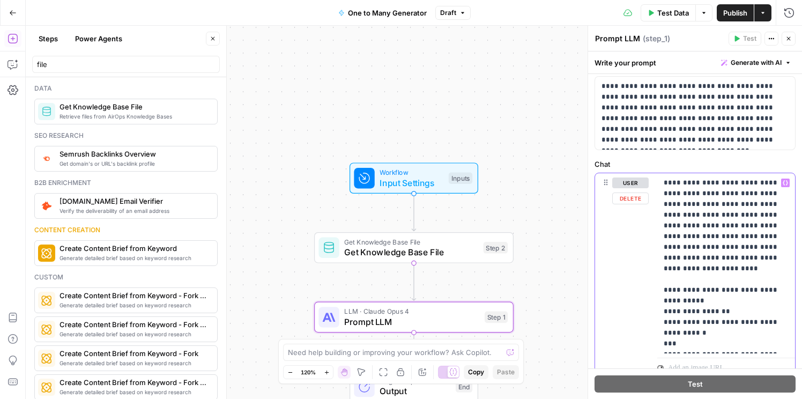
click at [663, 182] on div "**********" at bounding box center [726, 263] width 138 height 180
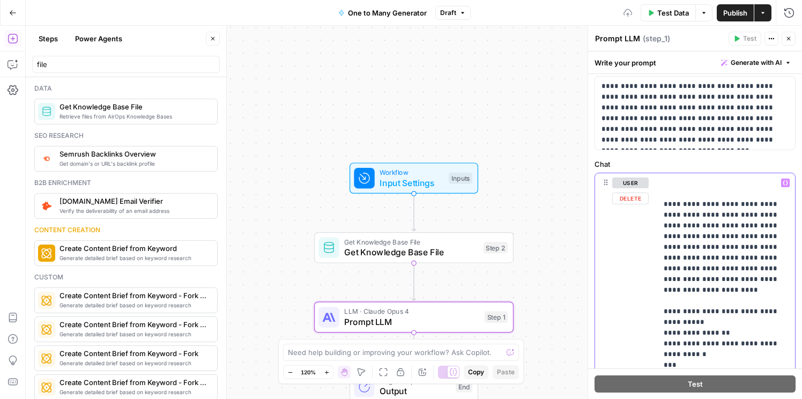
click at [671, 183] on p "**********" at bounding box center [726, 274] width 125 height 193
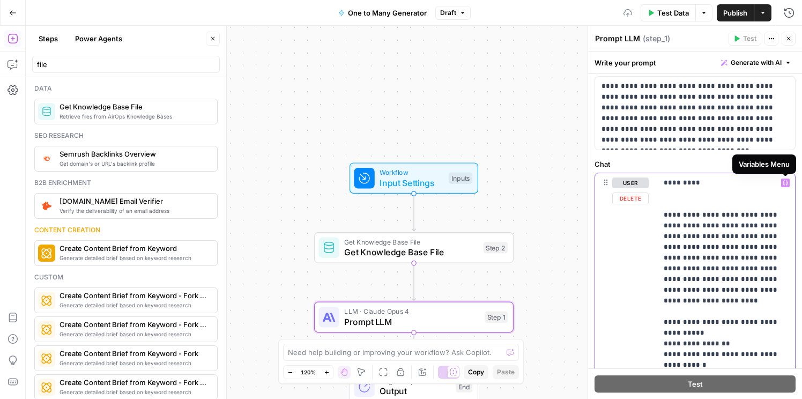
click at [785, 186] on button "Variables Menu" at bounding box center [785, 183] width 9 height 9
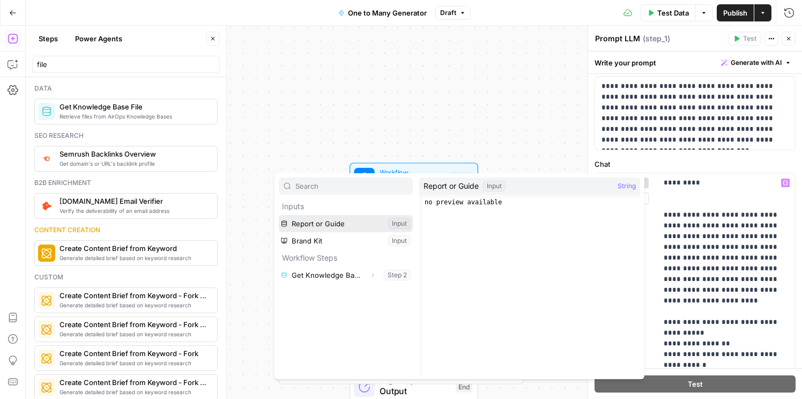
click at [303, 229] on button "Select variable Report or Guide" at bounding box center [346, 223] width 134 height 17
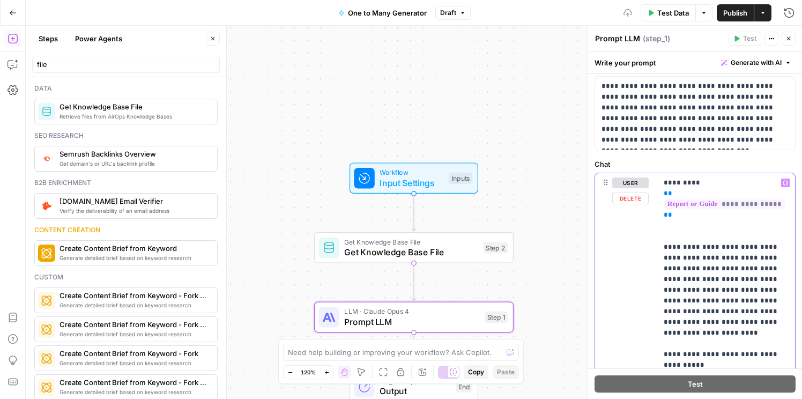
click at [663, 192] on div "**********" at bounding box center [726, 290] width 138 height 234
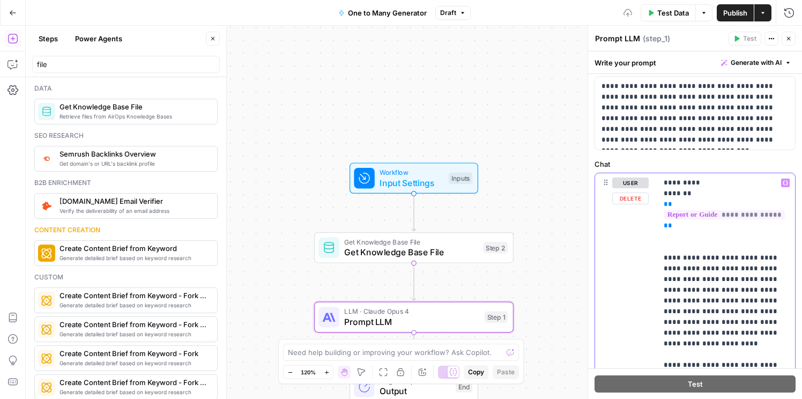
click at [675, 228] on p "**********" at bounding box center [726, 296] width 125 height 236
click at [788, 181] on button "Variables Menu" at bounding box center [785, 183] width 9 height 9
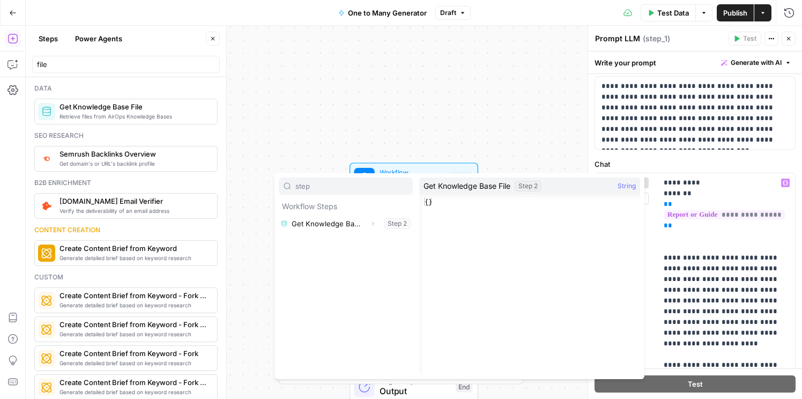
type input "step"
click at [351, 224] on button "Select variable Get Knowledge Base File" at bounding box center [346, 223] width 134 height 17
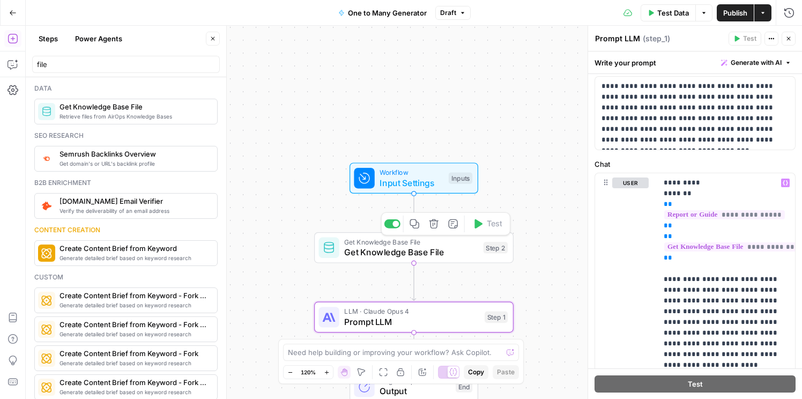
click at [404, 254] on span "Get Knowledge Base File" at bounding box center [411, 252] width 134 height 13
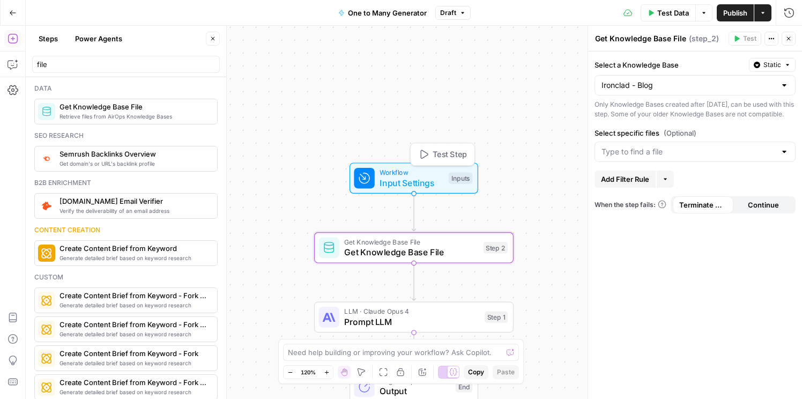
click at [434, 172] on span "Workflow" at bounding box center [412, 172] width 64 height 10
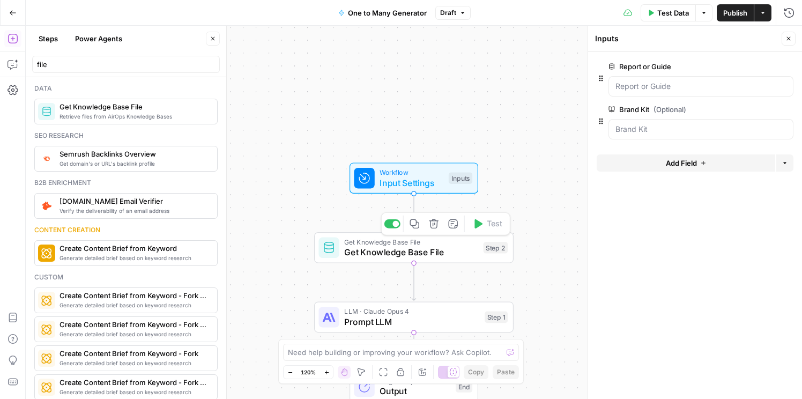
click at [422, 247] on span "Get Knowledge Base File" at bounding box center [411, 252] width 134 height 13
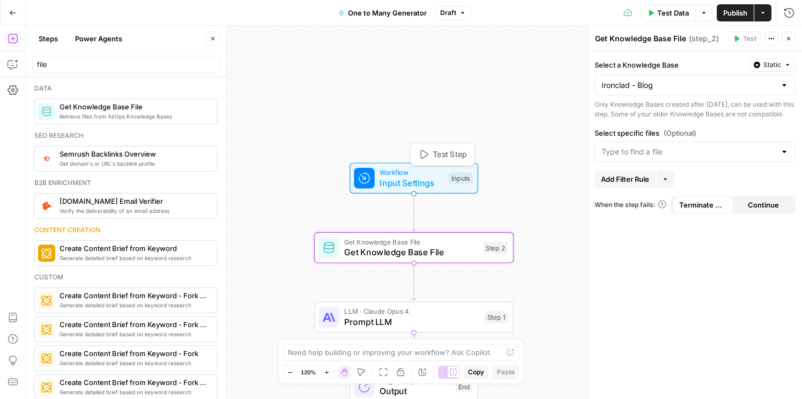
click at [428, 179] on span "Input Settings" at bounding box center [412, 182] width 64 height 13
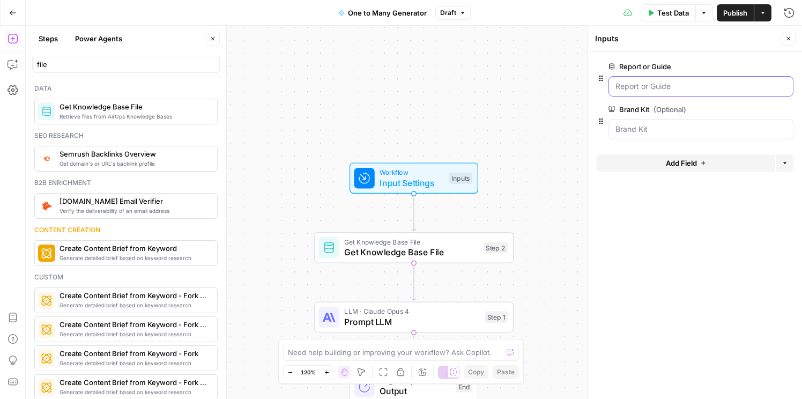
click at [651, 88] on Guide "Report or Guide" at bounding box center [701, 86] width 171 height 11
click at [673, 64] on label "Report or Guide" at bounding box center [671, 66] width 124 height 11
click at [673, 81] on Guide "Report or Guide" at bounding box center [701, 86] width 171 height 11
click at [765, 64] on button "edit field" at bounding box center [757, 66] width 41 height 13
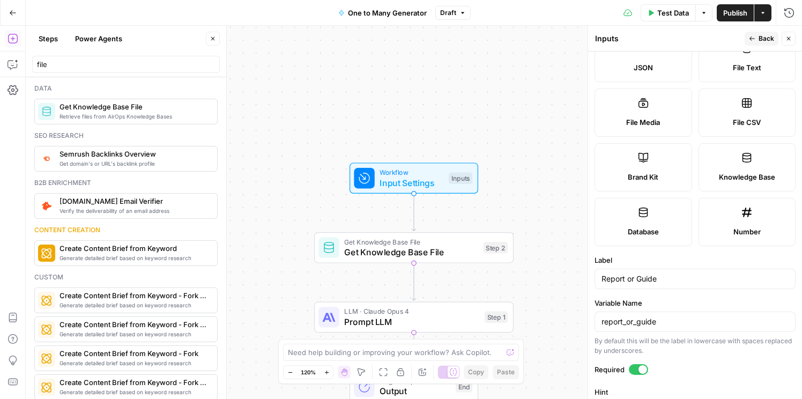
scroll to position [143, 0]
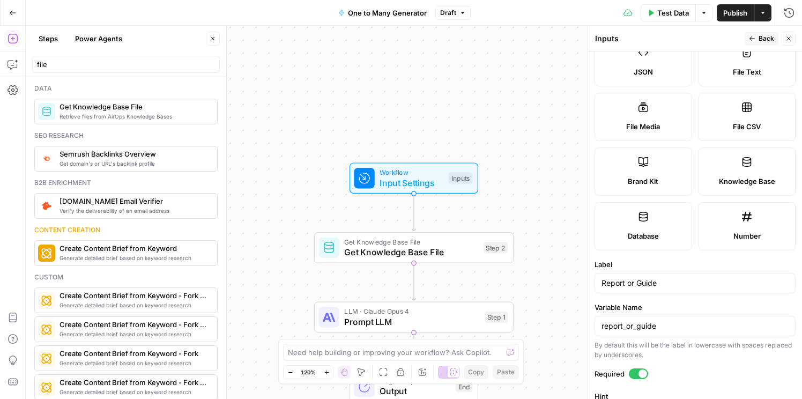
click at [749, 165] on icon at bounding box center [747, 162] width 11 height 11
click at [653, 290] on div "Report or Guide" at bounding box center [695, 283] width 201 height 20
click at [650, 286] on input "Report or Guide" at bounding box center [695, 283] width 187 height 11
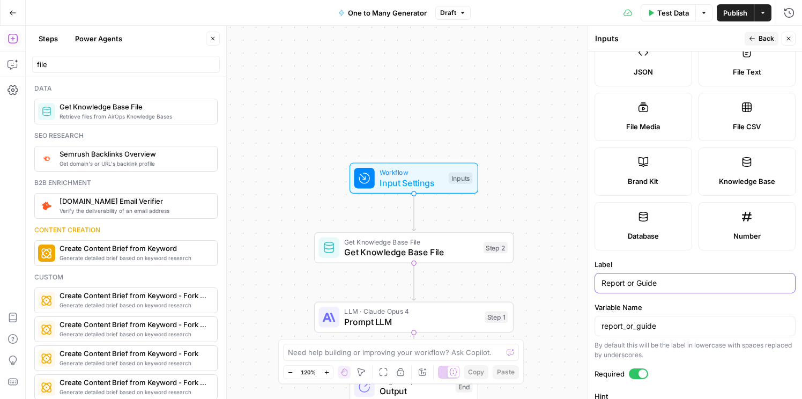
click at [650, 286] on input "Report or Guide" at bounding box center [695, 283] width 187 height 11
type input "Blog"
click at [672, 327] on input "report_or_guide" at bounding box center [695, 326] width 187 height 11
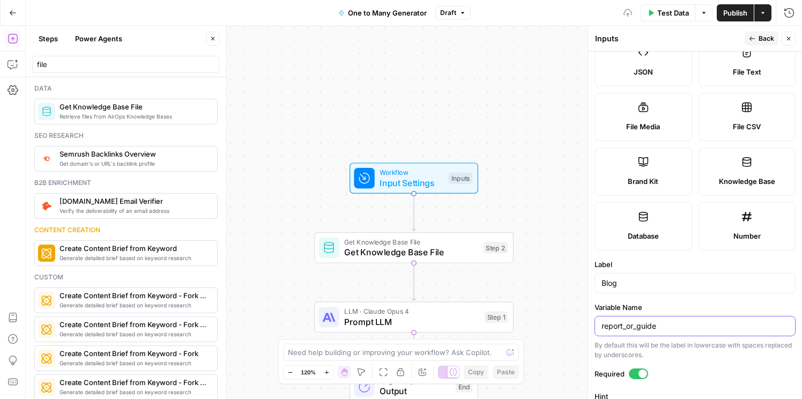
click at [672, 327] on input "report_or_guide" at bounding box center [695, 326] width 187 height 11
type input "blog"
click at [701, 367] on form "Input type Short Text Long Text Single Select Multi Select JSON File Text File …" at bounding box center [695, 225] width 214 height 348
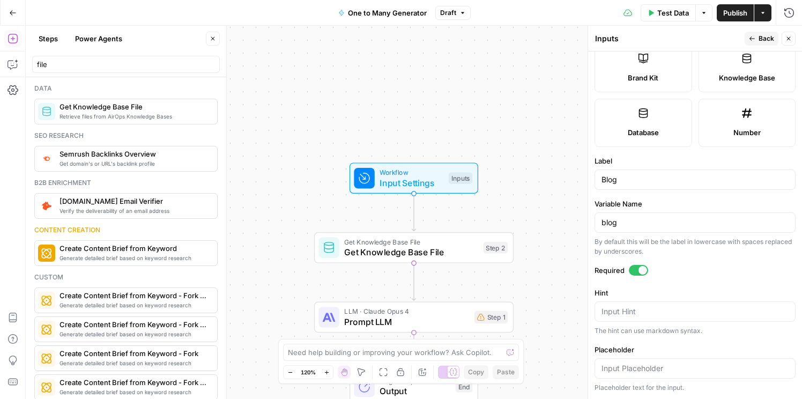
scroll to position [244, 0]
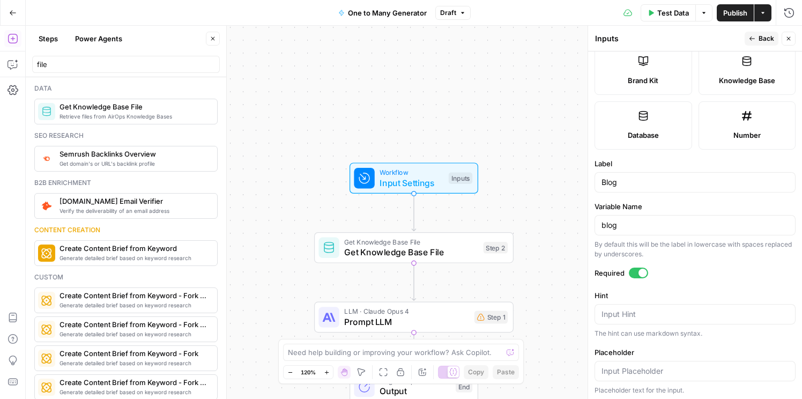
click at [435, 314] on span "LLM · Claude Opus 4" at bounding box center [406, 311] width 125 height 10
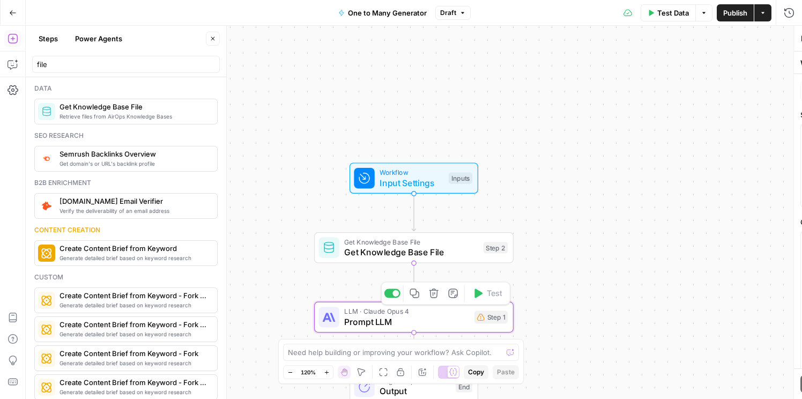
type textarea "Prompt LLM"
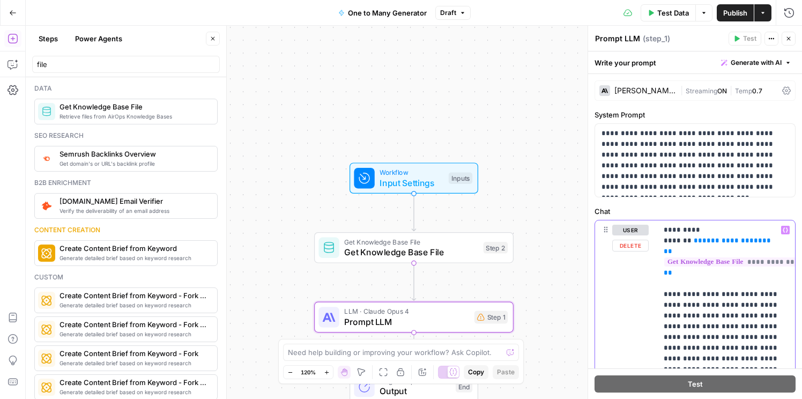
click at [675, 270] on p "**********" at bounding box center [726, 343] width 125 height 236
click at [764, 242] on p "**********" at bounding box center [726, 343] width 125 height 236
click at [785, 233] on button "Variables Menu" at bounding box center [785, 230] width 9 height 9
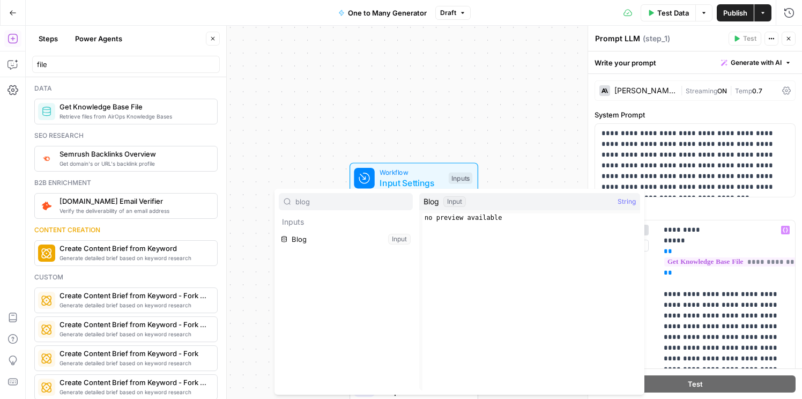
type input "blog"
click at [301, 234] on button "Select variable Blog" at bounding box center [346, 239] width 134 height 17
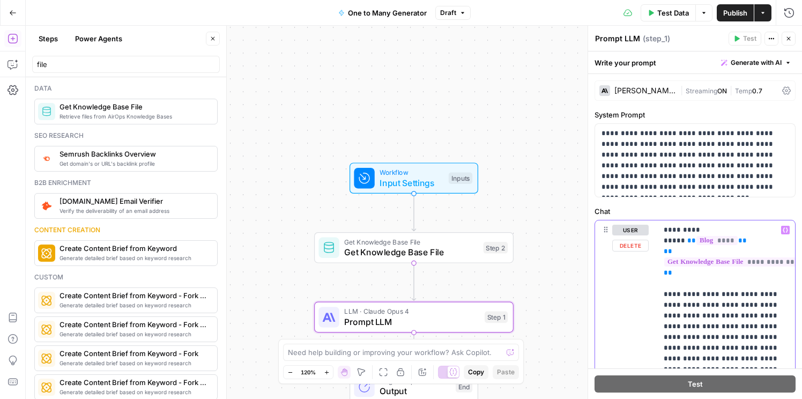
click at [727, 315] on p "**********" at bounding box center [726, 343] width 125 height 236
click at [683, 289] on p "**********" at bounding box center [726, 343] width 125 height 236
click at [729, 158] on p "**********" at bounding box center [695, 160] width 187 height 64
click at [423, 184] on span "Input Settings" at bounding box center [411, 182] width 64 height 13
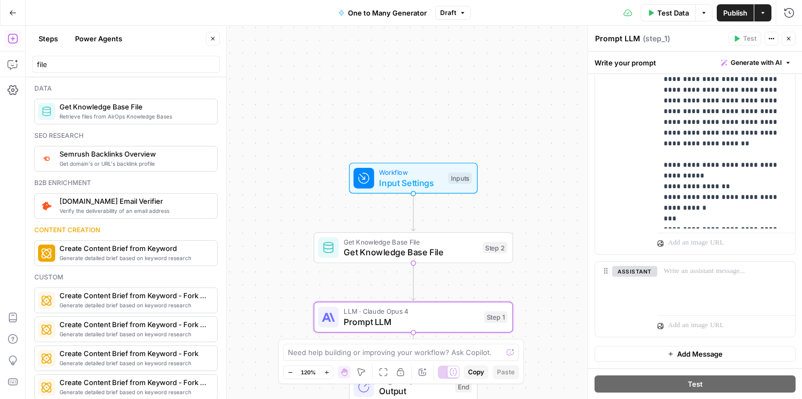
scroll to position [0, 0]
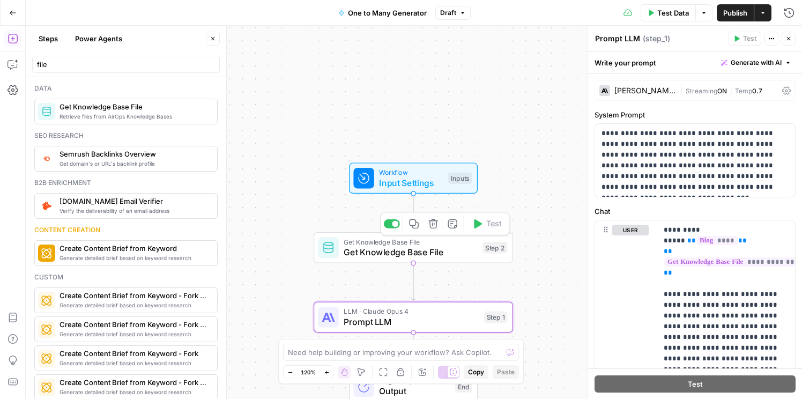
click at [386, 253] on span "Get Knowledge Base File" at bounding box center [411, 252] width 134 height 13
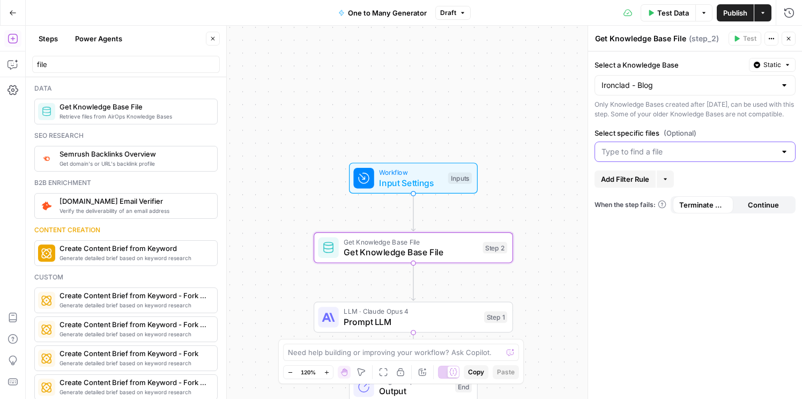
click at [623, 157] on input "Select specific files (Optional)" at bounding box center [689, 151] width 174 height 11
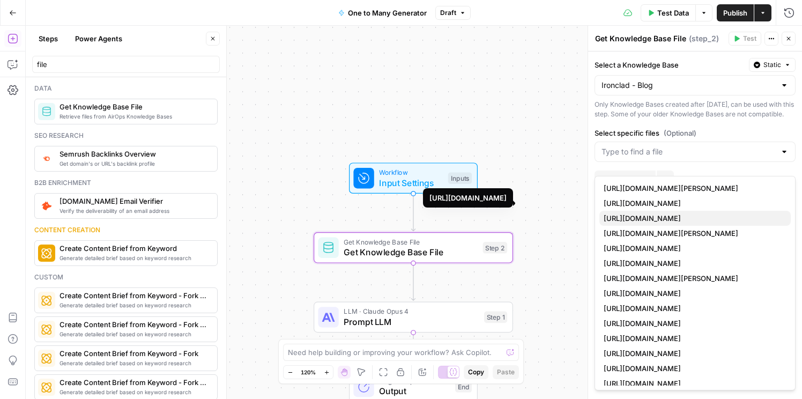
click at [651, 219] on span "https://ironcladapp.com/blog/rivet-mcp/" at bounding box center [693, 218] width 179 height 11
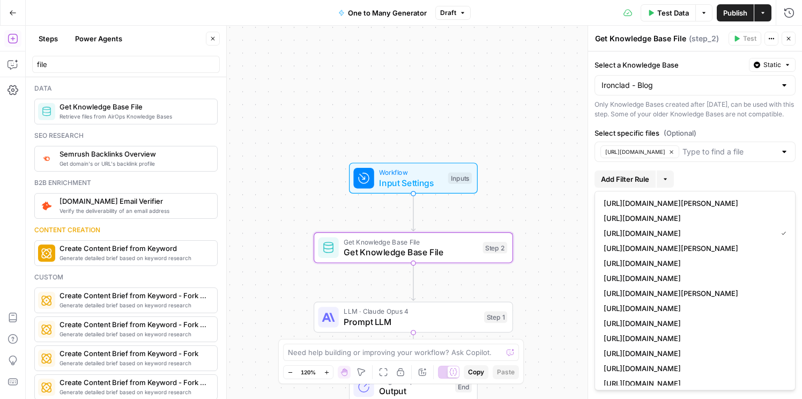
click at [747, 138] on label "Select specific files (Optional)" at bounding box center [695, 133] width 201 height 11
click at [747, 146] on input "Select specific files (Optional)" at bounding box center [729, 151] width 93 height 11
click at [747, 138] on label "Select specific files (Optional)" at bounding box center [695, 133] width 201 height 11
click at [747, 146] on input "Select specific files (Optional)" at bounding box center [729, 151] width 93 height 11
click at [747, 138] on label "Select specific files (Optional)" at bounding box center [695, 133] width 201 height 11
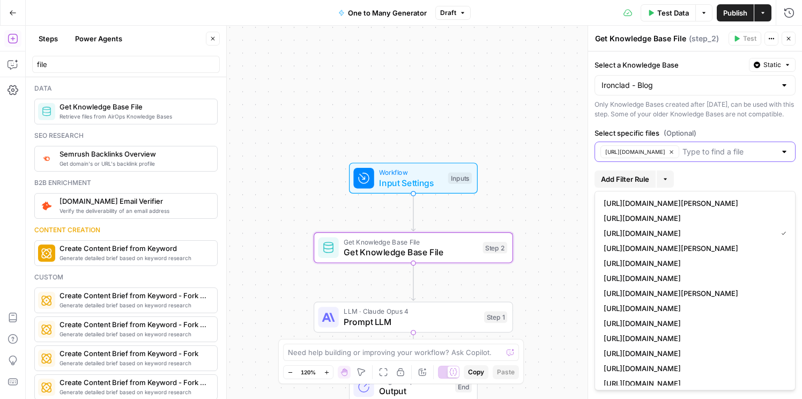
click at [747, 146] on input "Select specific files (Optional)" at bounding box center [729, 151] width 93 height 11
click at [786, 157] on div at bounding box center [784, 151] width 9 height 11
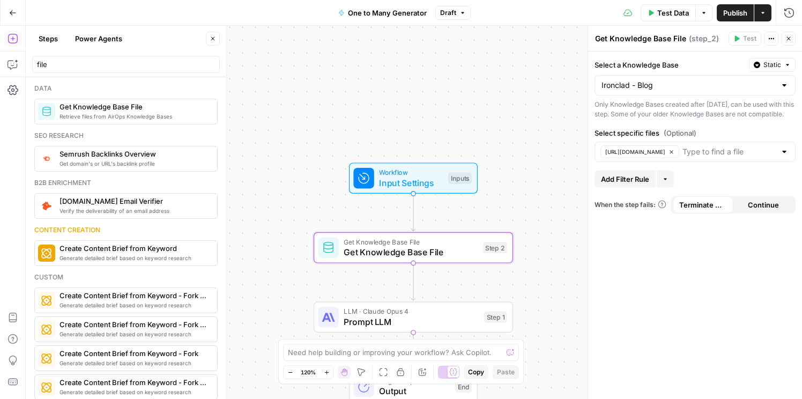
click at [621, 114] on div "Only Knowledge Bases created after June 1st, 2024, can be used with this step. …" at bounding box center [695, 109] width 201 height 19
click at [773, 64] on span "Static" at bounding box center [773, 65] width 18 height 10
click at [700, 68] on label "Select a Knowledge Base" at bounding box center [670, 65] width 150 height 11
click at [700, 80] on input "Ironclad - Blog" at bounding box center [689, 85] width 174 height 11
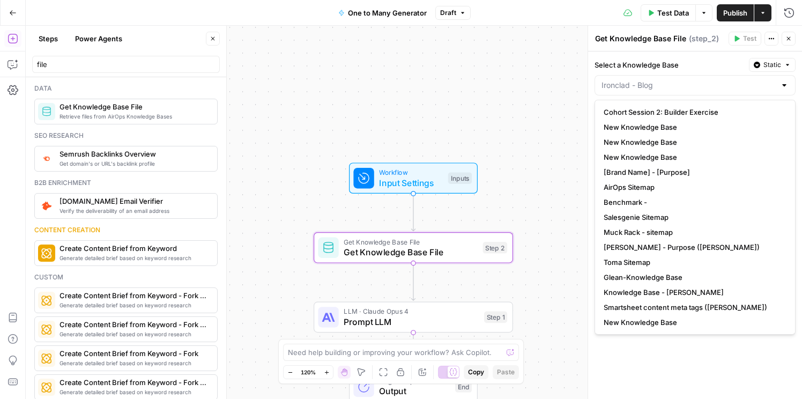
type input "Ironclad - Blog"
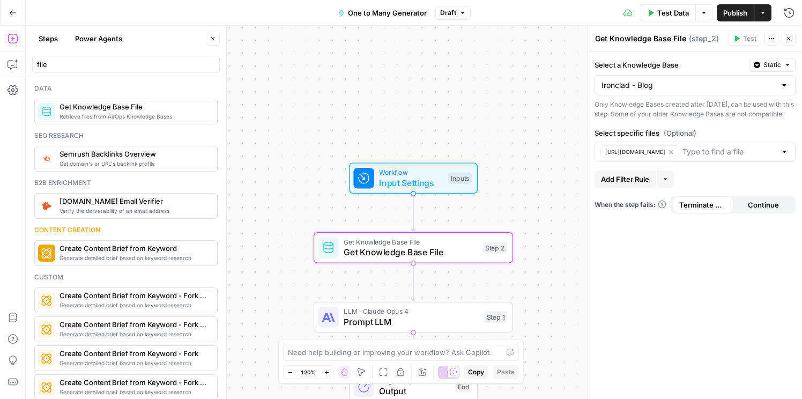
click at [562, 339] on div "Workflow Input Settings Inputs Get Knowledge Base File Get Knowledge Base File …" at bounding box center [414, 212] width 777 height 373
click at [734, 314] on div "Select a Knowledge Base Static Ironclad - Blog Only Knowledge Bases created aft…" at bounding box center [695, 225] width 214 height 348
click at [769, 40] on icon "button" at bounding box center [772, 38] width 6 height 6
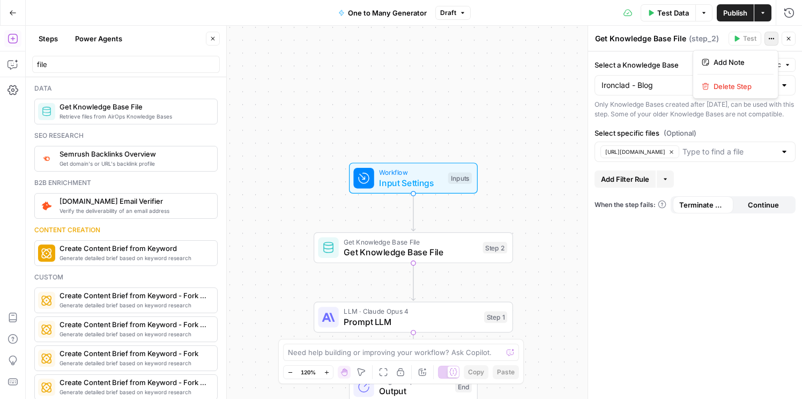
click at [769, 40] on icon "button" at bounding box center [772, 38] width 6 height 6
click at [691, 45] on div "Get Knowledge Base File Get Knowledge Base File ( step_2 ) Test Actions Close" at bounding box center [695, 39] width 201 height 14
click at [669, 39] on textarea "Get Knowledge Base File" at bounding box center [640, 38] width 91 height 11
click at [698, 289] on div "Select a Knowledge Base Static Ironclad - Blog Only Knowledge Bases created aft…" at bounding box center [695, 225] width 214 height 348
click at [662, 303] on div "Select a Knowledge Base Static Ironclad - Blog Only Knowledge Bases created aft…" at bounding box center [695, 225] width 214 height 348
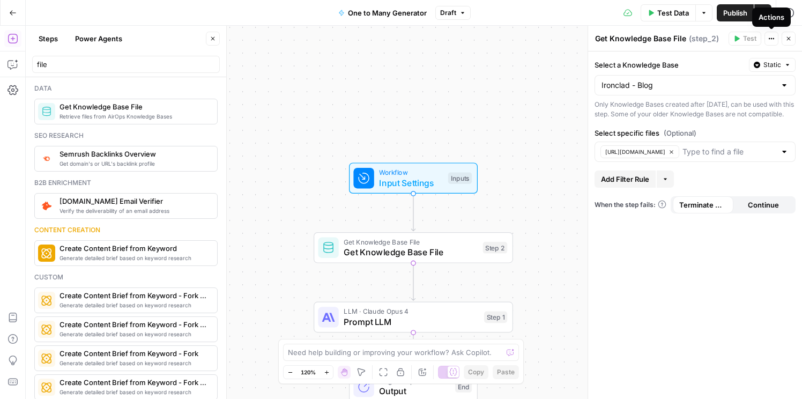
click at [771, 34] on button "Actions" at bounding box center [772, 39] width 14 height 14
click at [396, 183] on span "Input Settings" at bounding box center [411, 182] width 64 height 13
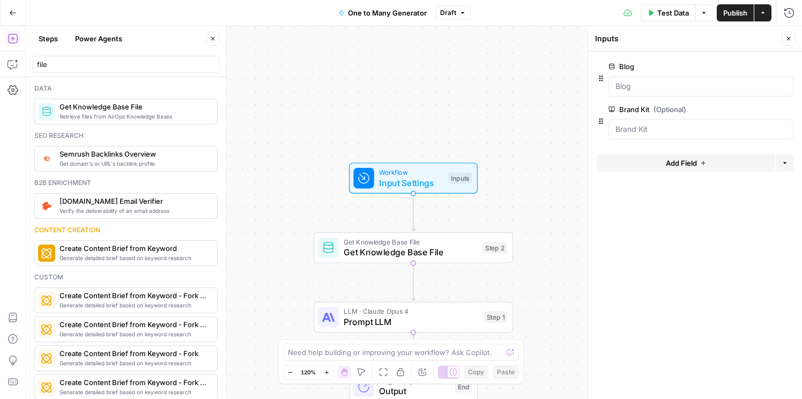
click at [677, 234] on form "Blog edit field Delete group Brand Kit (Optional) edit field Delete group Add F…" at bounding box center [695, 225] width 214 height 348
click at [722, 221] on form "Blog edit field Delete group Brand Kit (Optional) edit field Delete group Add F…" at bounding box center [695, 225] width 214 height 348
click at [790, 39] on icon "button" at bounding box center [789, 38] width 6 height 6
click at [422, 172] on span "Workflow" at bounding box center [411, 172] width 64 height 10
click at [404, 255] on span "Get Knowledge Base File" at bounding box center [411, 252] width 134 height 13
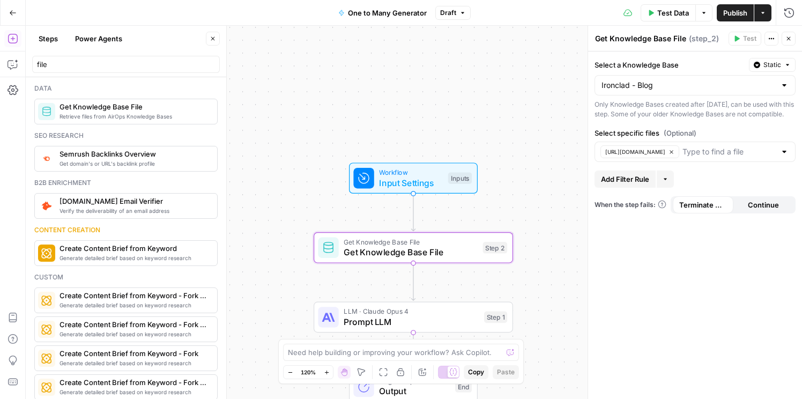
click at [644, 293] on div "Select a Knowledge Base Static Ironclad - Blog Only Knowledge Bases created aft…" at bounding box center [695, 225] width 214 height 348
click at [787, 39] on icon "button" at bounding box center [789, 38] width 6 height 6
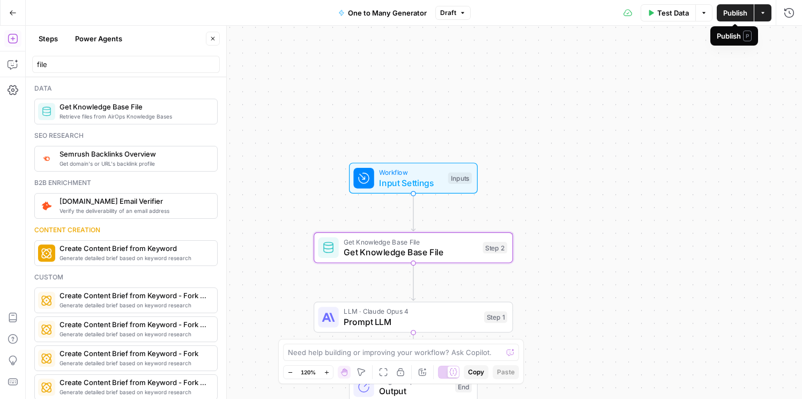
click at [738, 16] on span "Publish" at bounding box center [735, 13] width 24 height 11
click at [610, 255] on div "Workflow Input Settings Inputs Get Knowledge Base File Get Knowledge Base File …" at bounding box center [414, 212] width 777 height 373
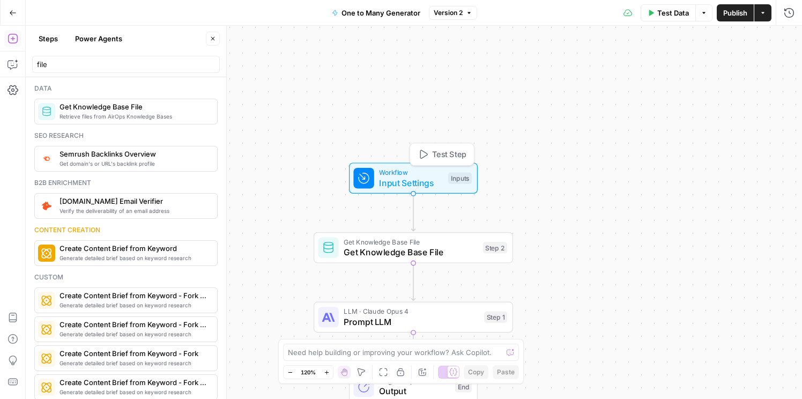
click at [407, 189] on div "Workflow Input Settings Inputs Test Step" at bounding box center [413, 177] width 129 height 31
click at [396, 250] on span "Get Knowledge Base File" at bounding box center [411, 252] width 134 height 13
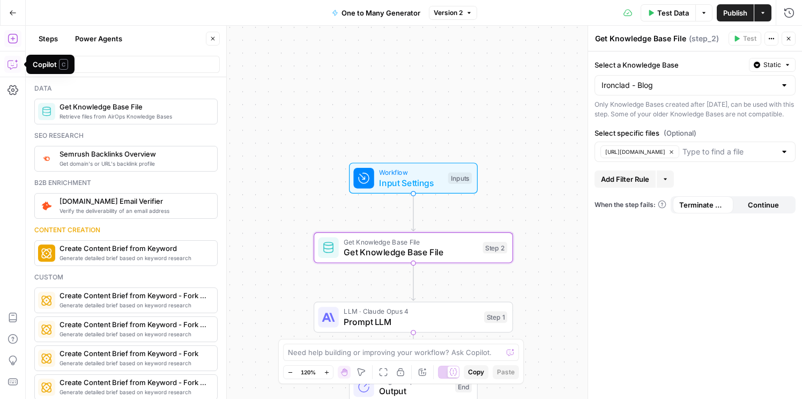
click at [10, 66] on icon "button" at bounding box center [13, 64] width 11 height 11
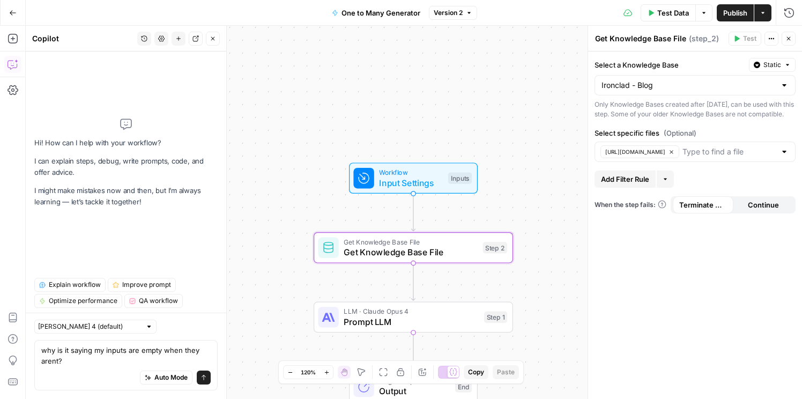
type textarea "why is it saying my inputs are empty when they arent?"
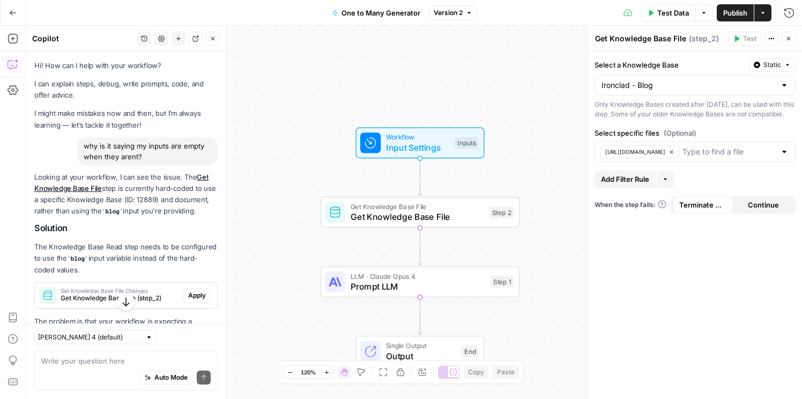
scroll to position [1, 0]
click at [396, 210] on span "Get Knowledge Base File" at bounding box center [418, 216] width 134 height 13
click at [769, 64] on span "Static" at bounding box center [773, 65] width 18 height 10
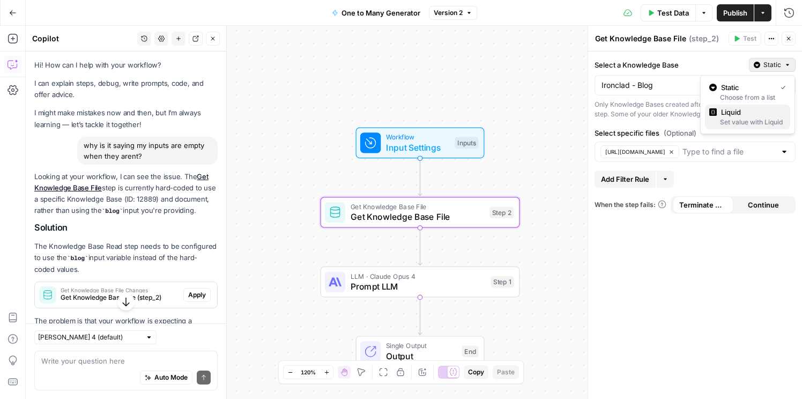
click at [752, 115] on span "Liquid" at bounding box center [751, 112] width 61 height 11
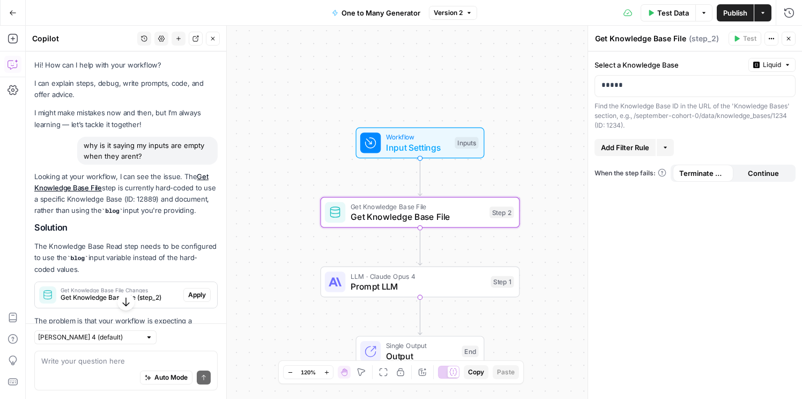
click at [756, 123] on div "Find the Knowledge Base ID in the URL of the 'Knowledge Bases' section, e.g., /…" at bounding box center [695, 115] width 201 height 29
click at [730, 263] on div "Select a Knowledge Base Liquid ***** Find the Knowledge Base ID in the URL of t…" at bounding box center [695, 225] width 214 height 348
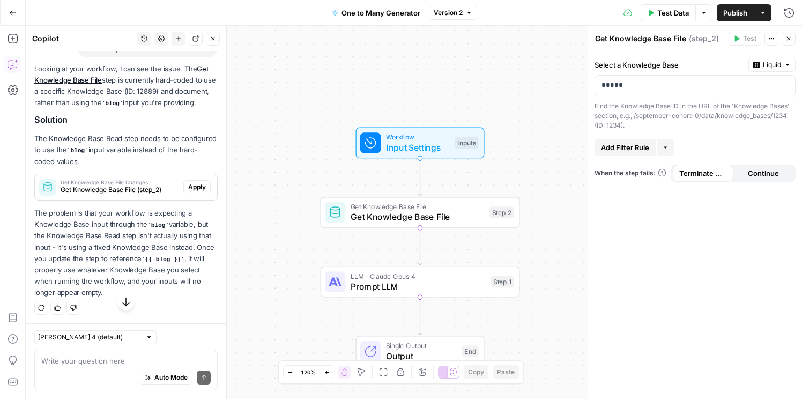
scroll to position [108, 0]
click at [112, 382] on div "Auto Mode Send" at bounding box center [125, 378] width 169 height 24
click at [106, 365] on textarea at bounding box center [125, 361] width 169 height 11
type textarea "ok did that fix it"
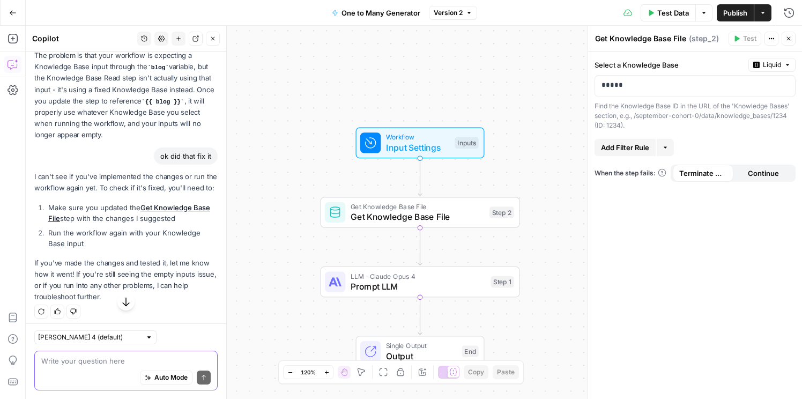
scroll to position [270, 0]
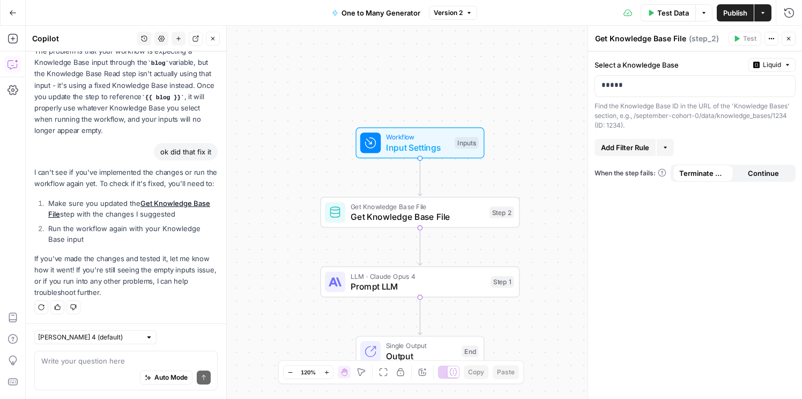
click at [711, 252] on div "Select a Knowledge Base Liquid ***** Find the Knowledge Base ID in the URL of t…" at bounding box center [695, 225] width 214 height 348
click at [683, 276] on div "Select a Knowledge Base Liquid ***** Find the Knowledge Base ID in the URL of t…" at bounding box center [695, 225] width 214 height 348
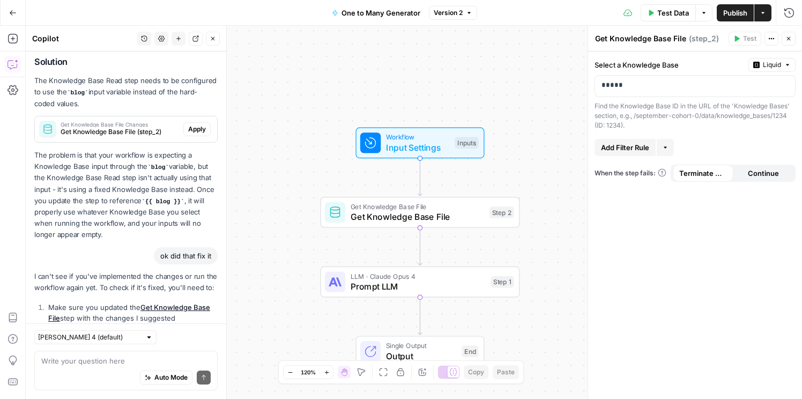
scroll to position [164, 0]
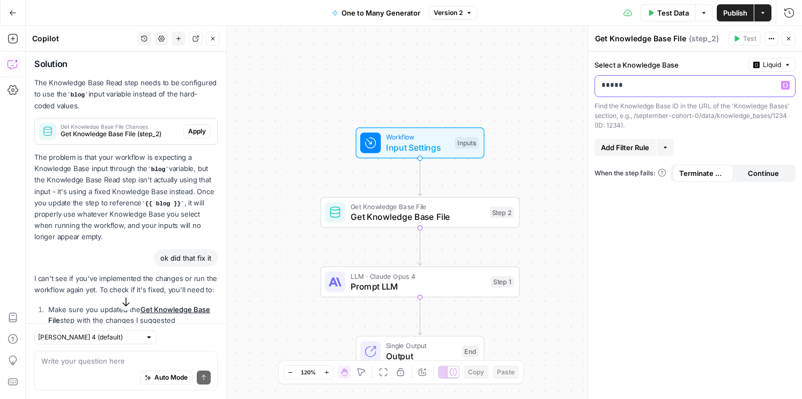
click at [787, 83] on icon "button" at bounding box center [785, 85] width 5 height 5
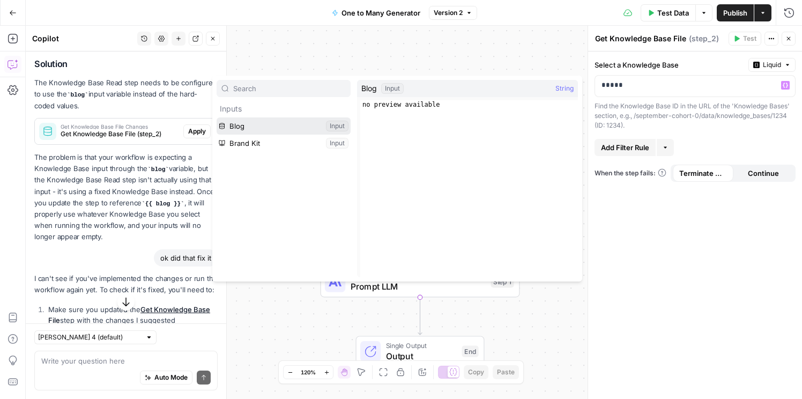
click at [322, 127] on button "Select variable Blog" at bounding box center [284, 125] width 134 height 17
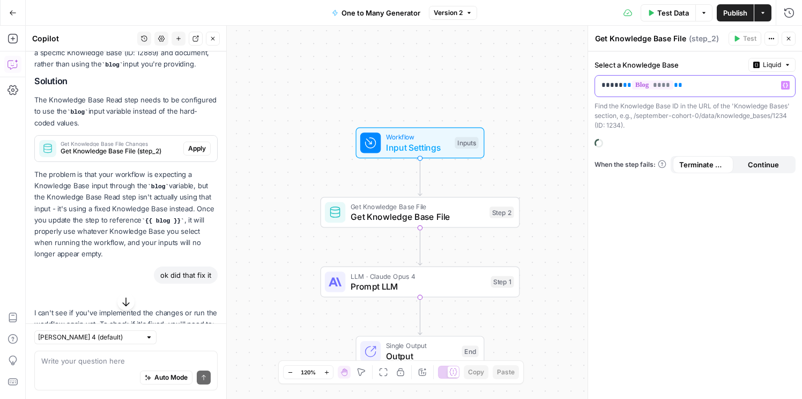
scroll to position [181, 0]
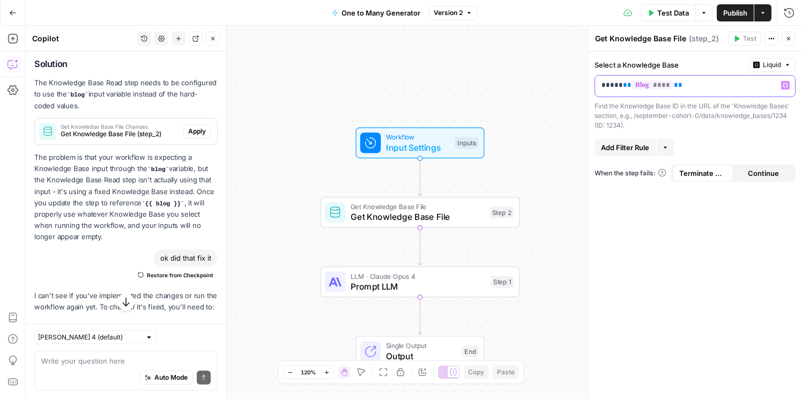
drag, startPoint x: 623, startPoint y: 85, endPoint x: 581, endPoint y: 86, distance: 41.8
click at [581, 86] on body "September Cohort New Home Browse Insights Opportunities Your Data Recent Grids …" at bounding box center [401, 199] width 802 height 399
click at [620, 85] on p "***** ** **** **" at bounding box center [687, 85] width 170 height 11
click at [683, 223] on div "Select a Knowledge Base Liquid ** **** ** Variables Menu Find the Knowledge Bas…" at bounding box center [695, 225] width 214 height 348
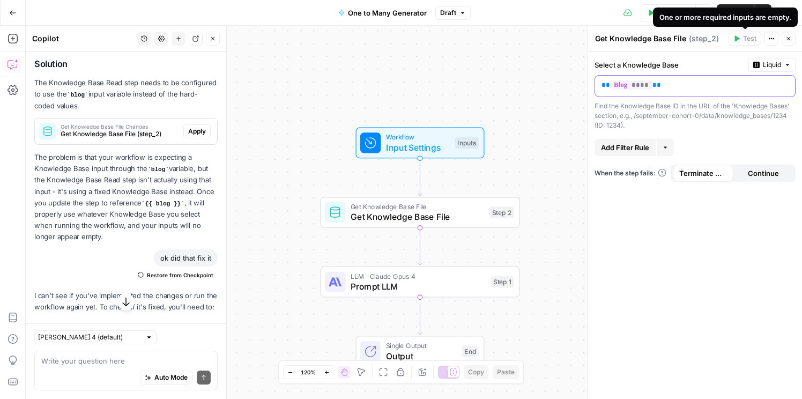
click at [719, 85] on p "** **** **" at bounding box center [695, 85] width 187 height 11
click at [721, 350] on div "Select a Knowledge Base Liquid ** **** ** Variables Menu Find the Knowledge Bas…" at bounding box center [695, 225] width 214 height 348
click at [792, 35] on icon "button" at bounding box center [789, 38] width 6 height 6
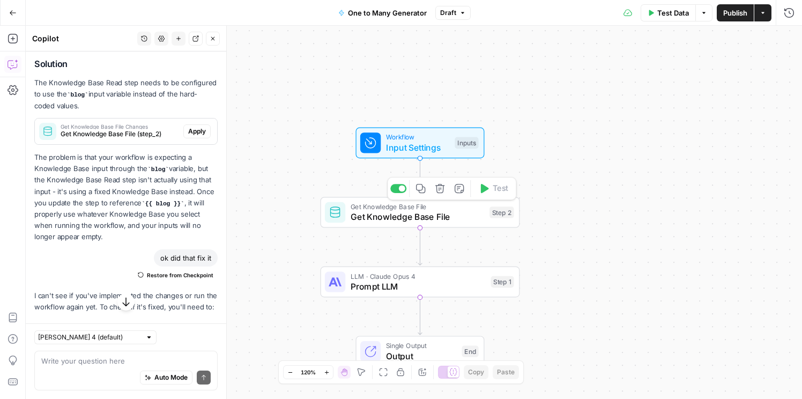
click at [405, 217] on span "Get Knowledge Base File" at bounding box center [418, 216] width 134 height 13
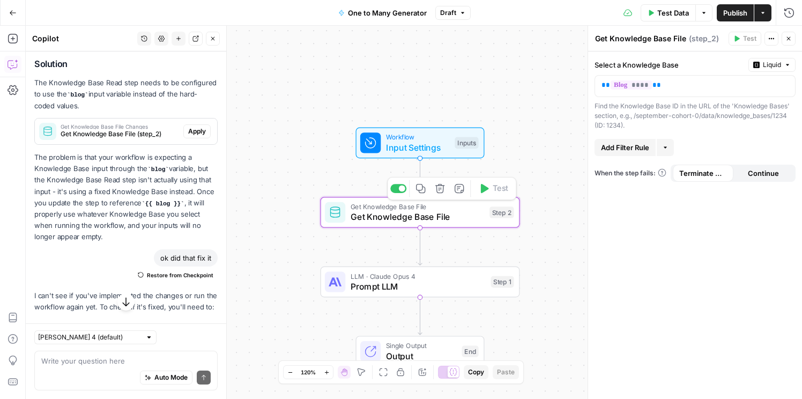
click at [645, 234] on div "Select a Knowledge Base Liquid ** **** ** Find the Knowledge Base ID in the URL…" at bounding box center [695, 225] width 214 height 348
click at [203, 131] on span "Apply" at bounding box center [197, 132] width 18 height 10
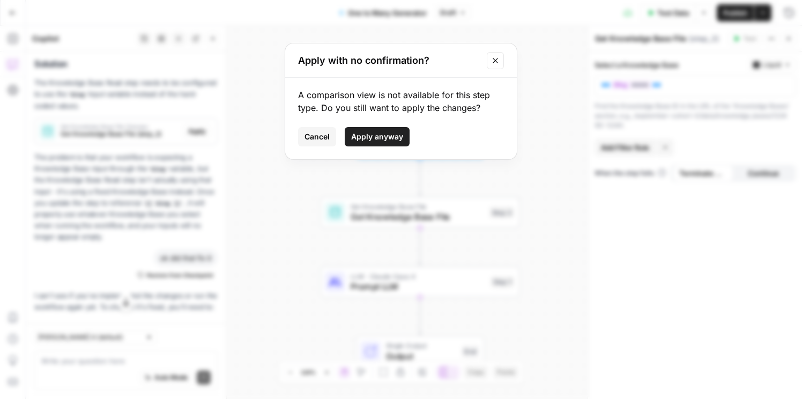
click at [379, 137] on span "Apply anyway" at bounding box center [377, 136] width 52 height 11
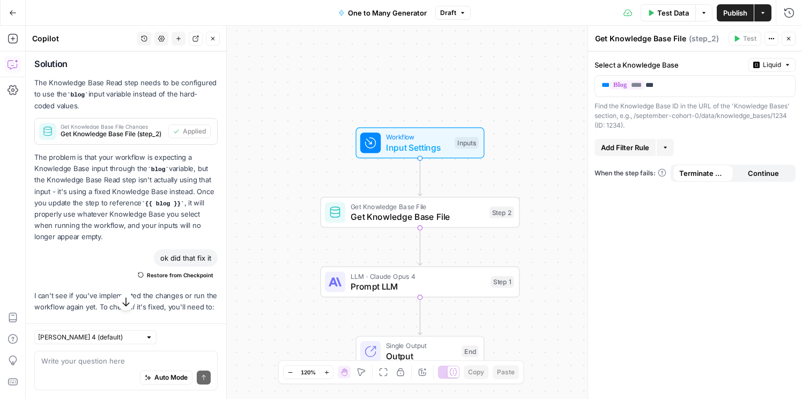
click at [651, 255] on div "Select a Knowledge Base Liquid ** **** ** Find the Knowledge Base ID in the URL…" at bounding box center [695, 225] width 214 height 348
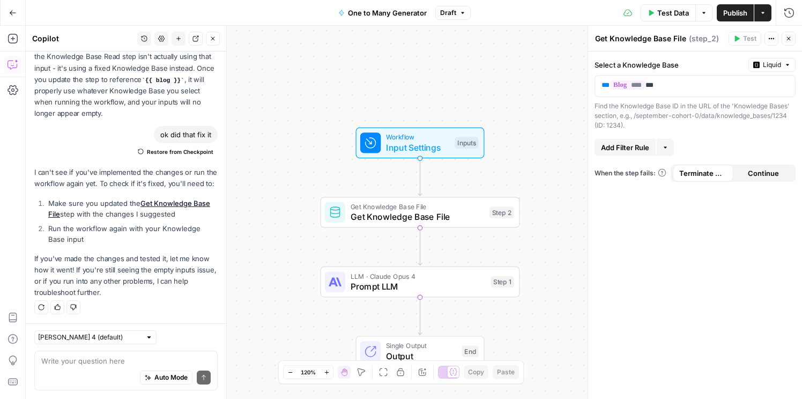
click at [103, 368] on div "Auto Mode Send" at bounding box center [125, 378] width 169 height 24
type textarea "it still says i can't test"
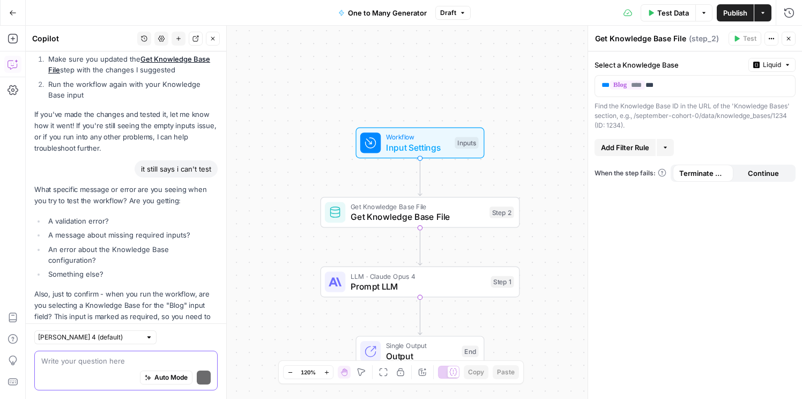
scroll to position [514, 0]
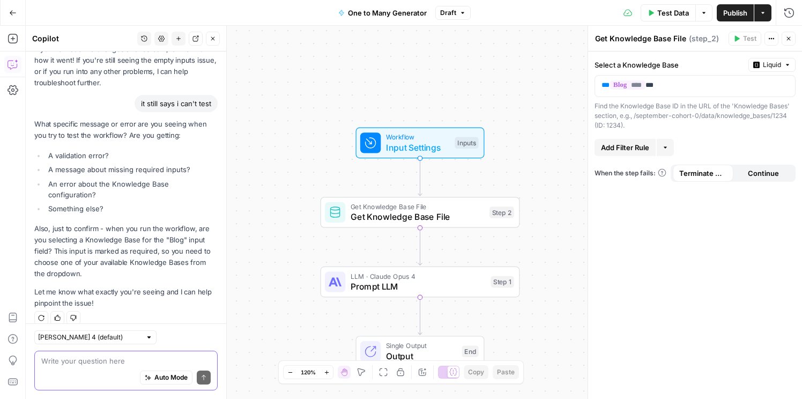
click at [83, 362] on textarea at bounding box center [125, 361] width 169 height 11
type textarea "it says one or more required inputs is empty"
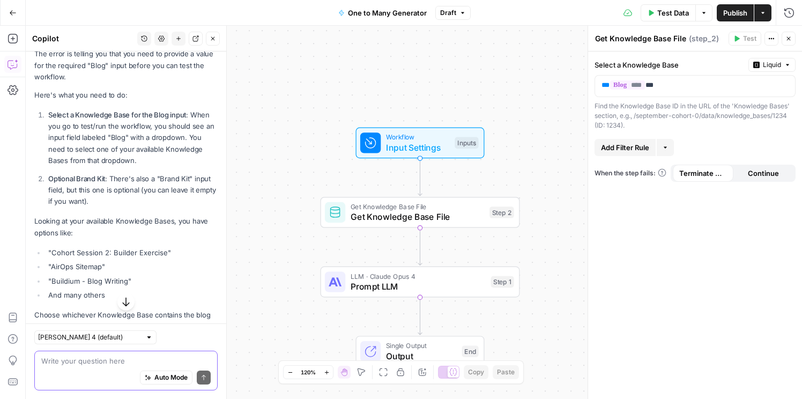
scroll to position [861, 0]
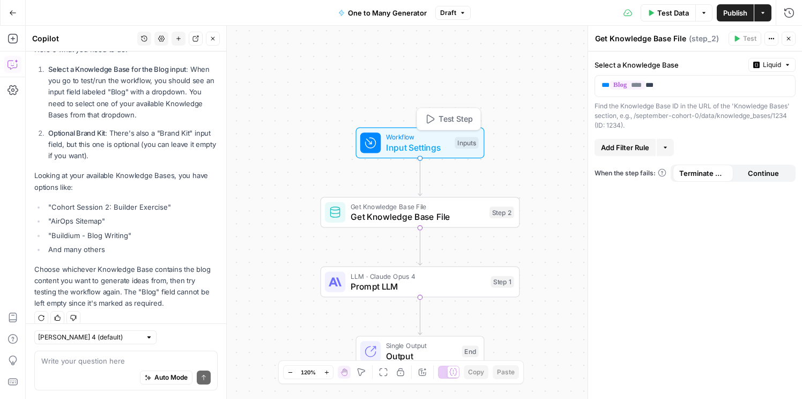
click at [403, 147] on span "Input Settings" at bounding box center [418, 147] width 64 height 13
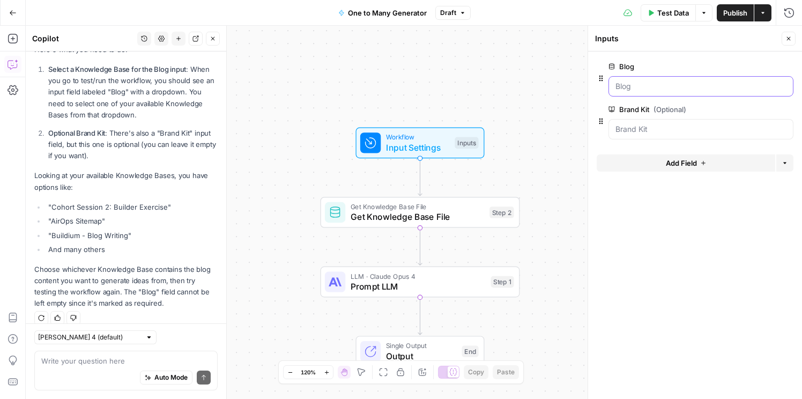
click at [632, 86] on input "Blog" at bounding box center [701, 86] width 171 height 11
click at [622, 68] on label "Blog" at bounding box center [671, 66] width 124 height 11
click at [622, 81] on input "Blog" at bounding box center [701, 86] width 171 height 11
click at [753, 64] on span "edit field" at bounding box center [754, 66] width 24 height 9
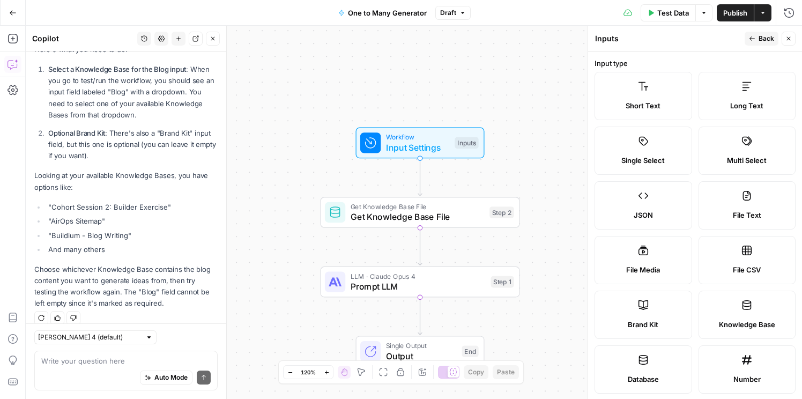
click at [760, 322] on span "Knowledge Base" at bounding box center [747, 324] width 56 height 11
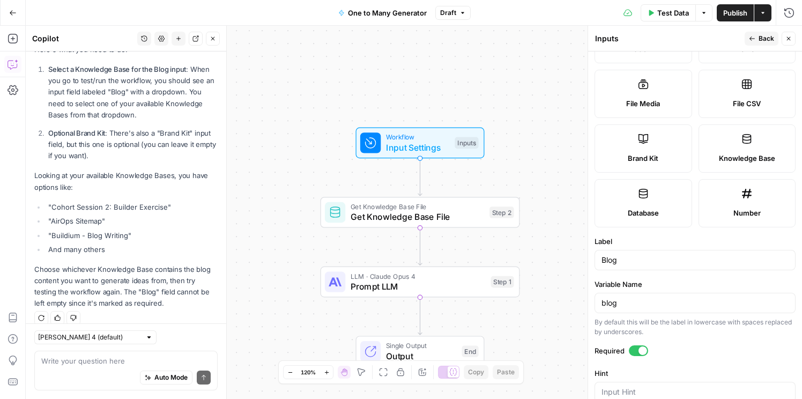
scroll to position [247, 0]
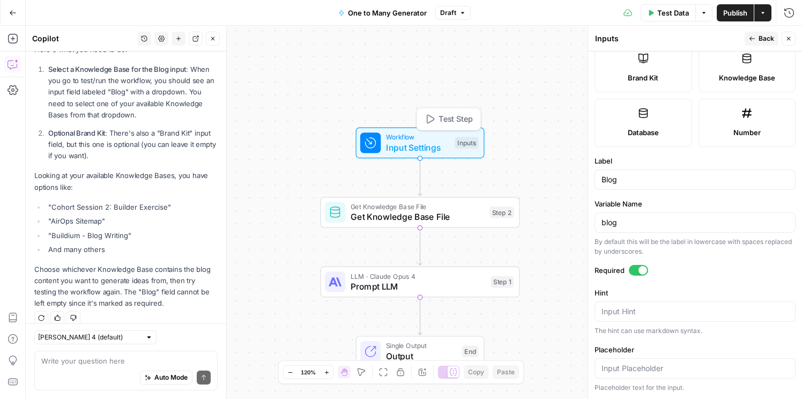
click at [428, 142] on span "Input Settings" at bounding box center [418, 147] width 64 height 13
click at [680, 175] on input "Blog" at bounding box center [695, 179] width 187 height 11
click at [684, 220] on input "blog" at bounding box center [695, 222] width 187 height 11
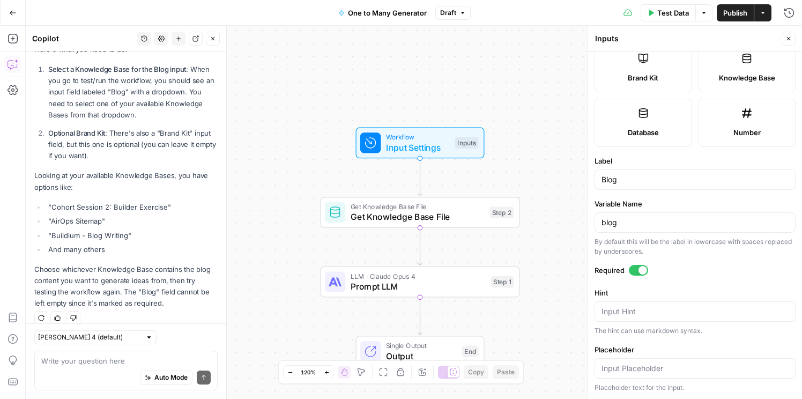
click at [697, 168] on div "Label Blog" at bounding box center [695, 173] width 201 height 34
click at [416, 223] on span "Get Knowledge Base File" at bounding box center [418, 216] width 134 height 13
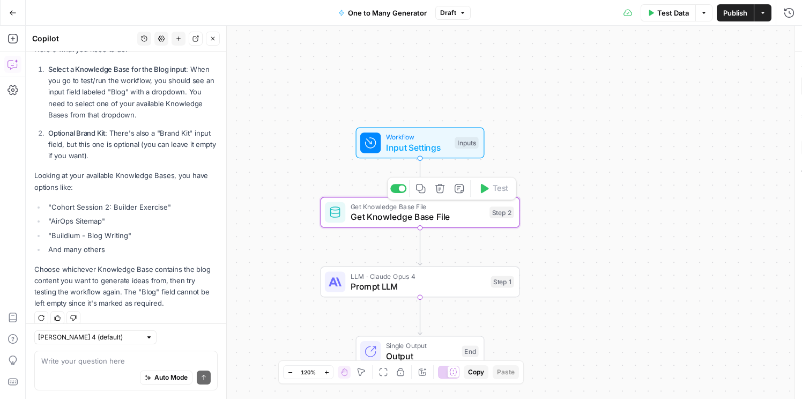
type textarea "Get Knowledge Base File"
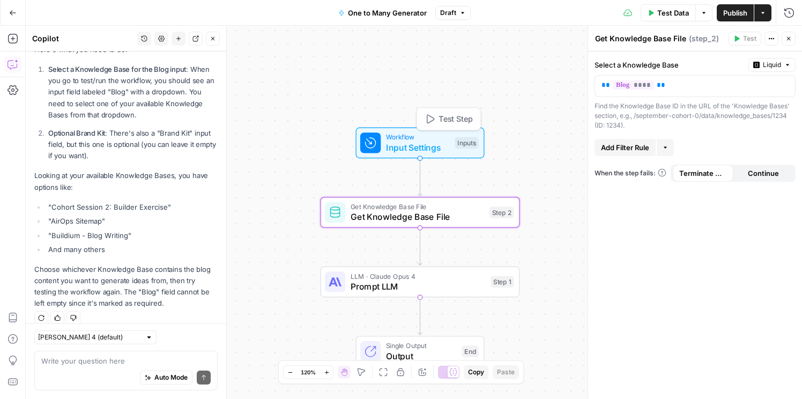
click at [423, 139] on span "Workflow" at bounding box center [418, 137] width 64 height 10
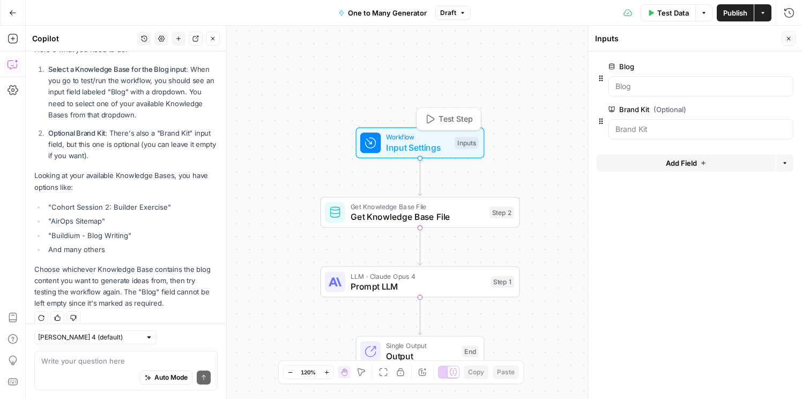
click at [440, 117] on span "Test Step" at bounding box center [456, 119] width 34 height 12
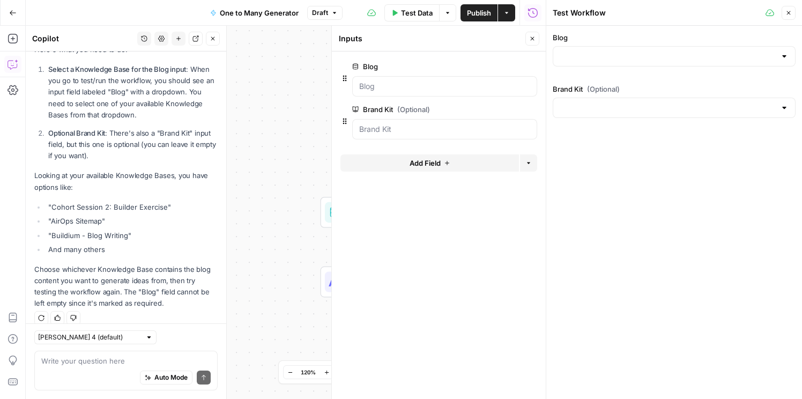
click at [667, 65] on div at bounding box center [674, 56] width 243 height 20
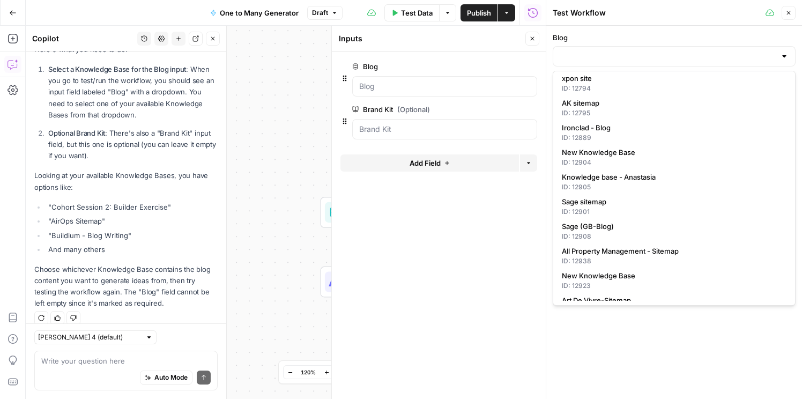
scroll to position [501, 0]
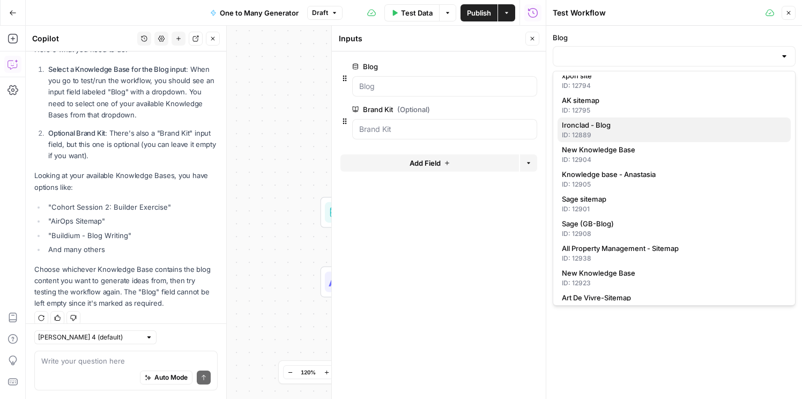
click at [623, 136] on div "ID: 12889" at bounding box center [674, 135] width 225 height 10
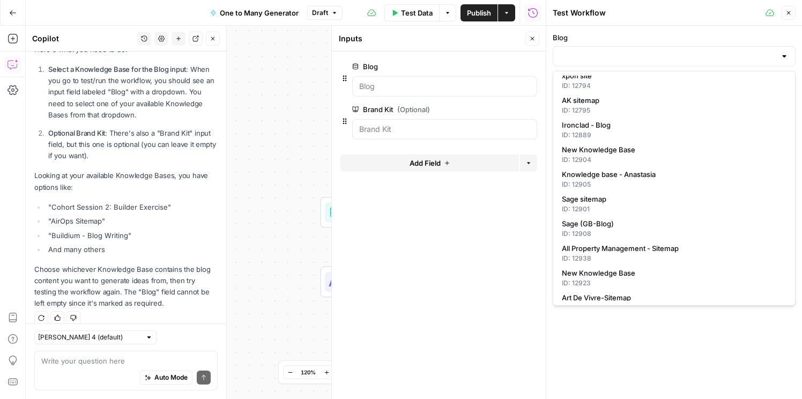
type input "Ironclad - Blog"
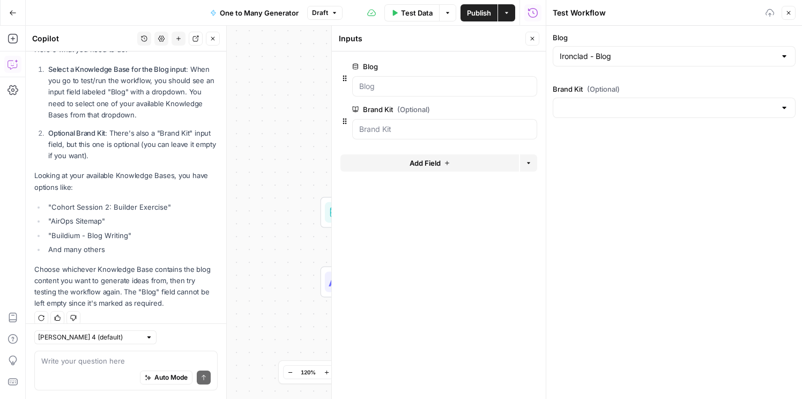
click at [649, 150] on div "Blog Ironclad - Blog Brand Kit (Optional)" at bounding box center [674, 212] width 256 height 373
click at [0, 0] on div "Test Workflow" at bounding box center [0, 0] width 0 height 0
click at [789, 11] on icon "button" at bounding box center [789, 13] width 6 height 6
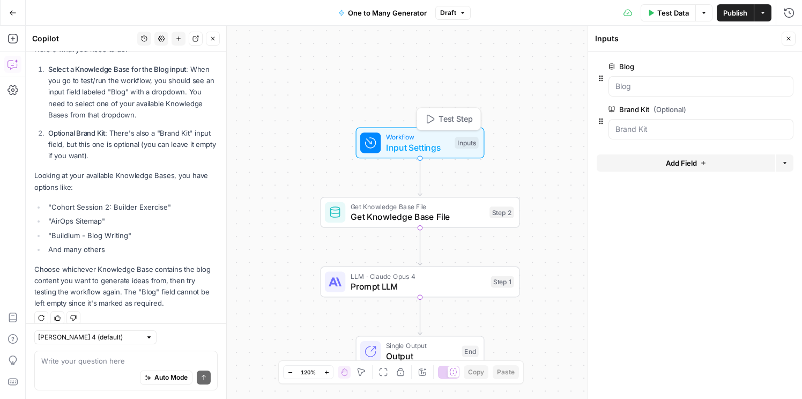
click at [440, 114] on span "Test Step" at bounding box center [456, 119] width 34 height 12
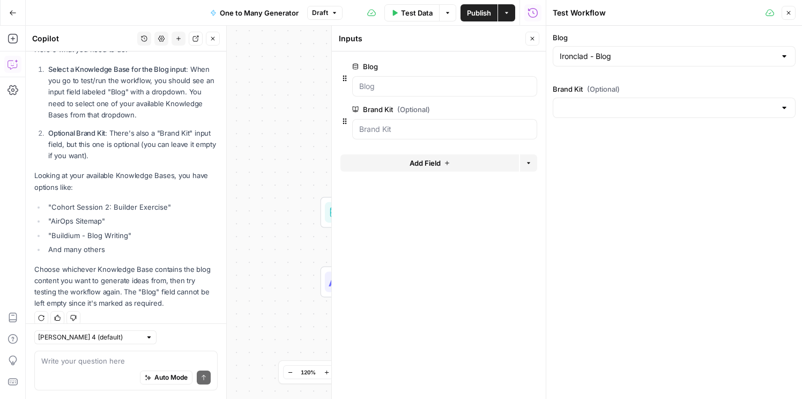
click at [407, 14] on span "Test Data" at bounding box center [417, 13] width 32 height 11
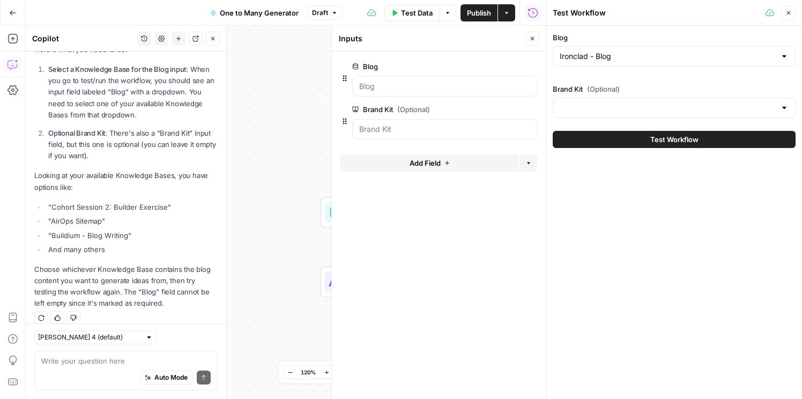
click at [655, 138] on span "Test Workflow" at bounding box center [675, 139] width 48 height 11
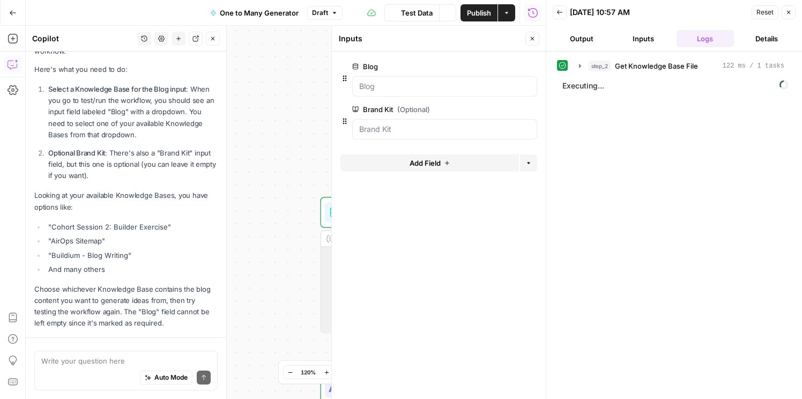
scroll to position [861, 0]
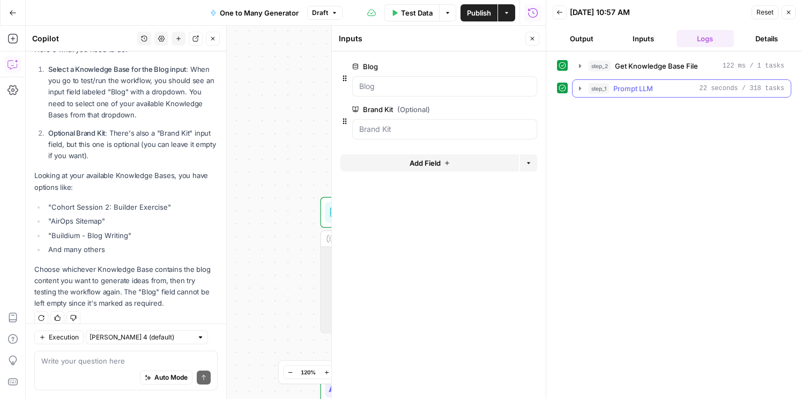
click at [581, 89] on icon "button" at bounding box center [580, 88] width 9 height 9
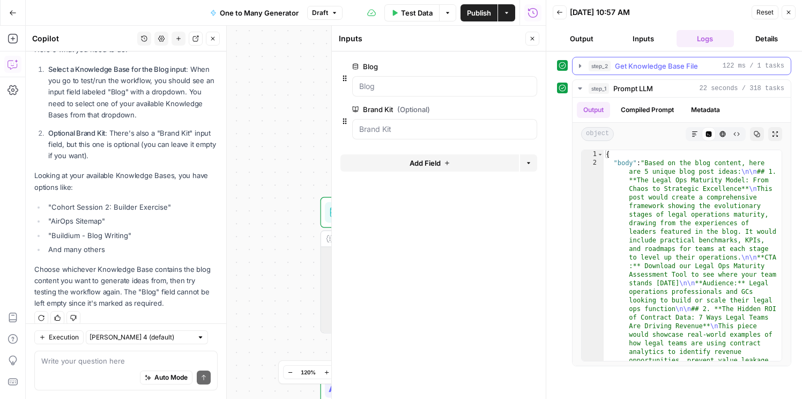
click at [580, 65] on icon "button" at bounding box center [580, 66] width 2 height 4
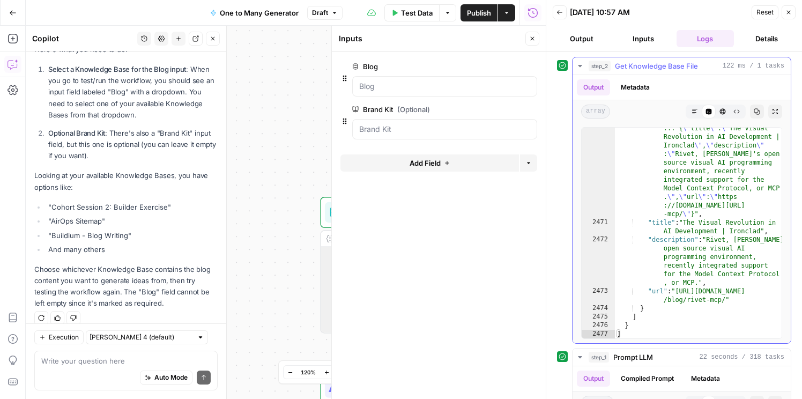
scroll to position [17362, 0]
click at [580, 65] on icon "button" at bounding box center [580, 66] width 4 height 2
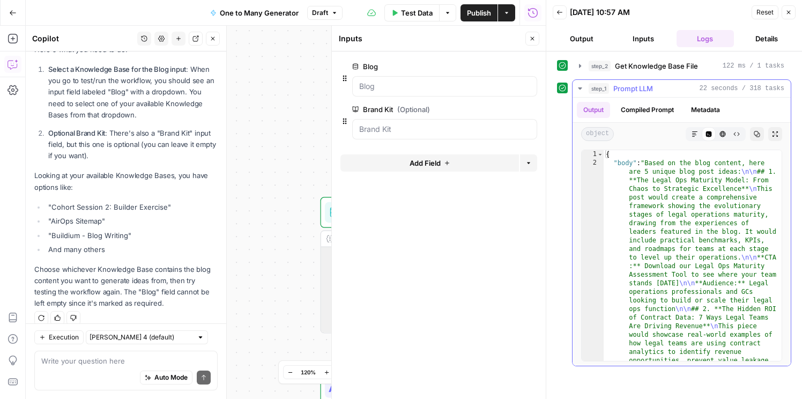
click at [579, 84] on icon "button" at bounding box center [580, 88] width 9 height 9
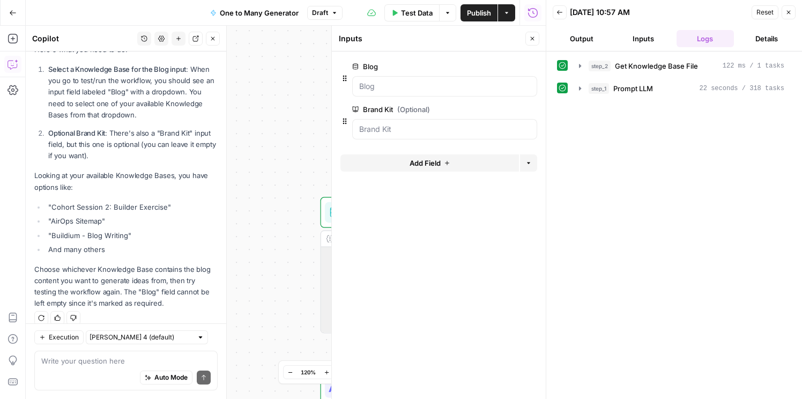
click at [610, 143] on div "step_2 Get Knowledge Base File 122 ms / 1 tasks step_1 Prompt LLM 22 seconds / …" at bounding box center [674, 225] width 234 height 337
click at [558, 12] on icon "button" at bounding box center [559, 12] width 5 height 4
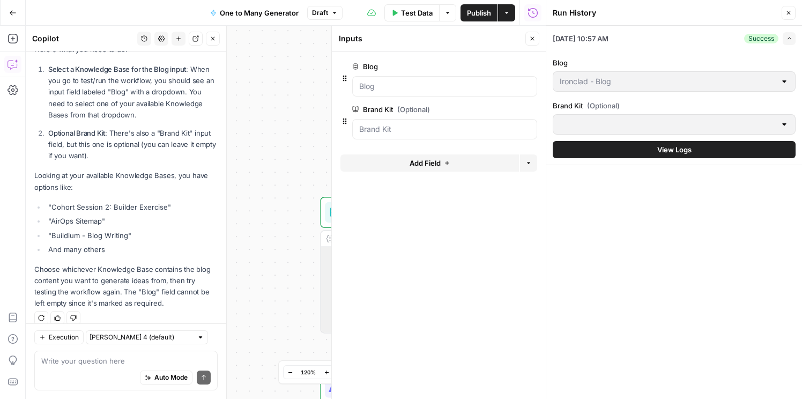
click at [789, 12] on icon "button" at bounding box center [789, 13] width 4 height 4
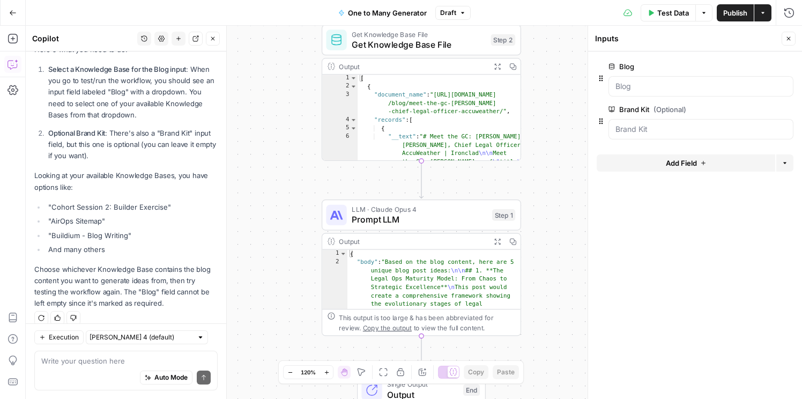
scroll to position [1, 0]
click at [788, 38] on icon "button" at bounding box center [789, 38] width 6 height 6
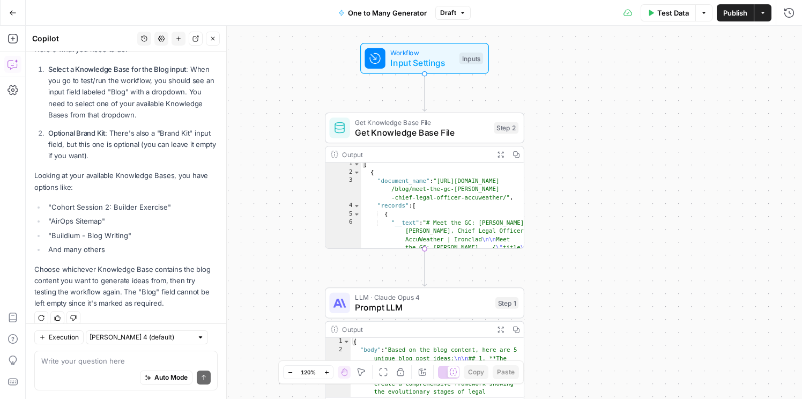
click at [432, 300] on span "LLM · Claude Opus 4" at bounding box center [422, 297] width 135 height 10
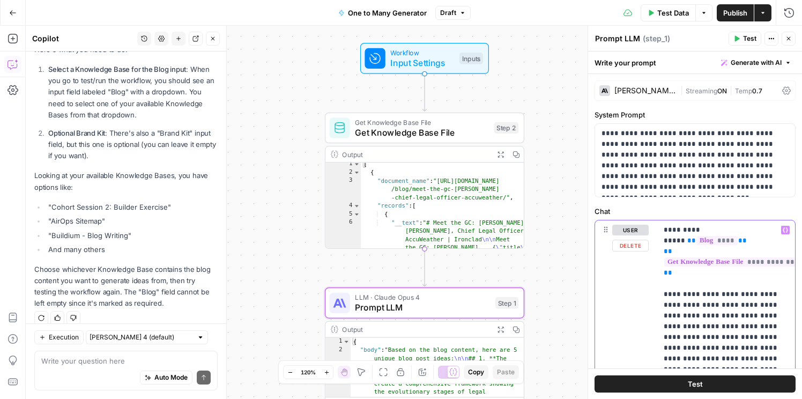
click at [696, 279] on p "**********" at bounding box center [726, 343] width 125 height 236
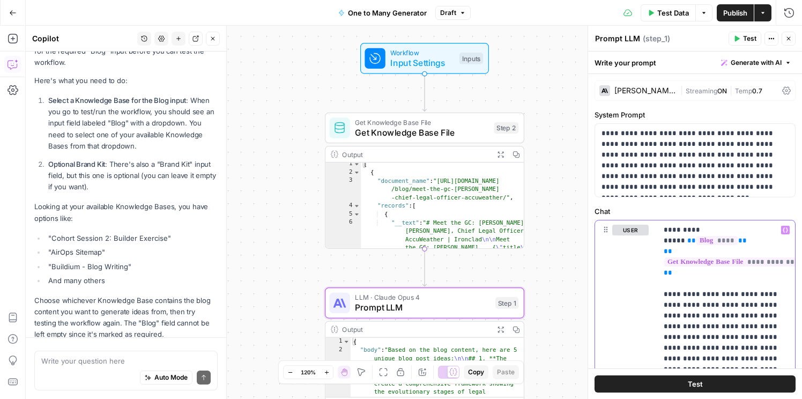
scroll to position [861, 0]
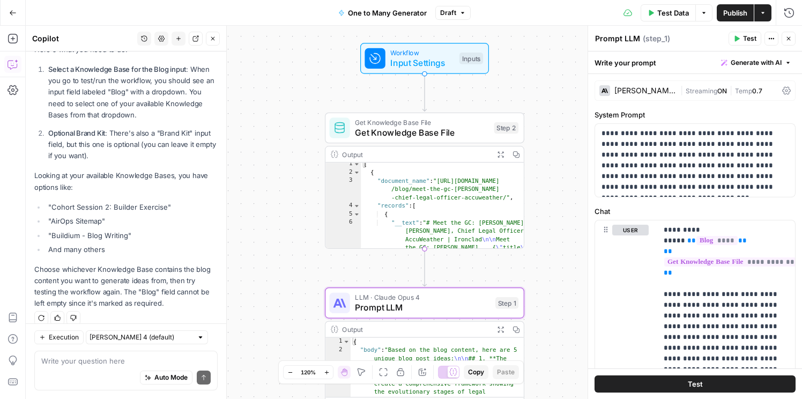
click at [12, 11] on icon "button" at bounding box center [13, 13] width 8 height 8
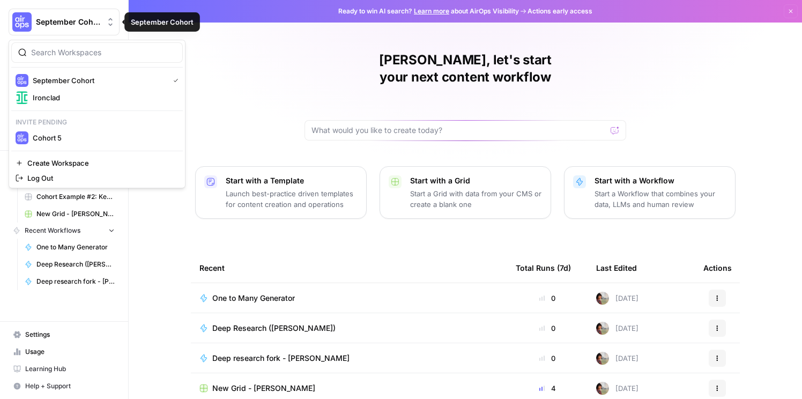
click at [39, 27] on button "September Cohort" at bounding box center [64, 22] width 111 height 27
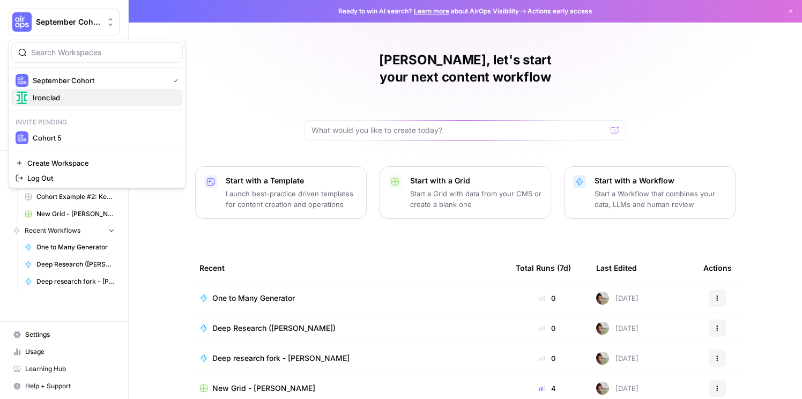
click at [59, 95] on span "Ironclad" at bounding box center [104, 97] width 142 height 11
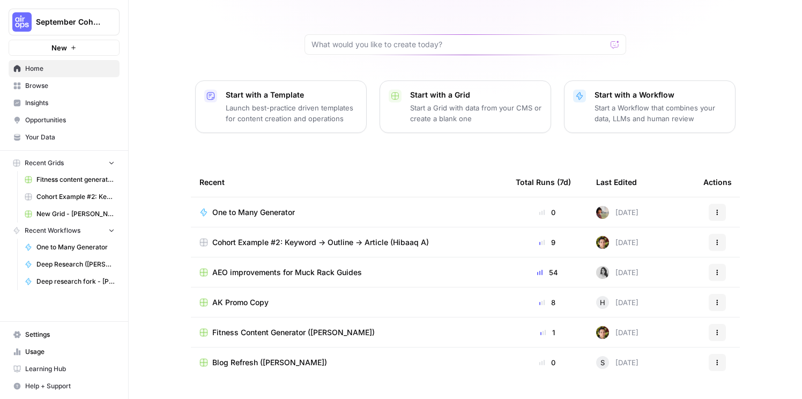
scroll to position [94, 0]
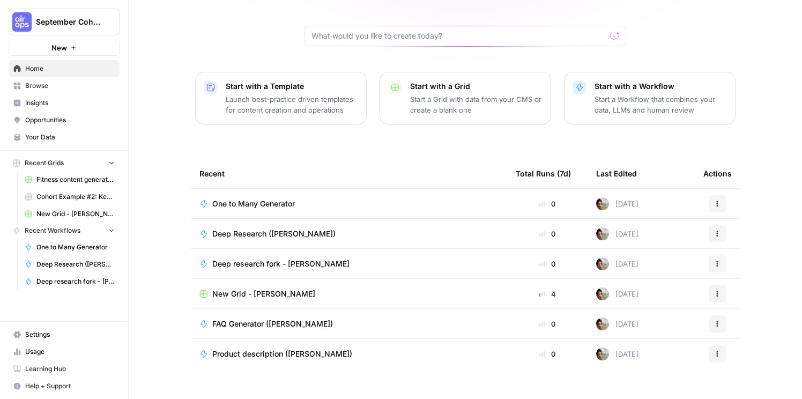
click at [241, 349] on span "Product description (Swapna)" at bounding box center [282, 354] width 140 height 11
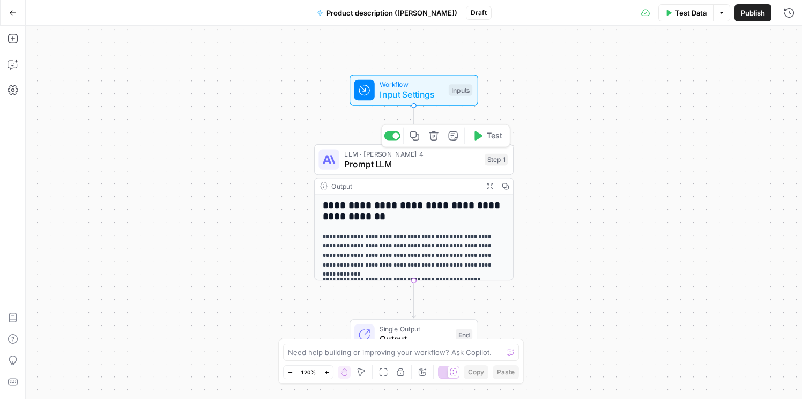
click at [410, 161] on span "Prompt LLM" at bounding box center [411, 164] width 135 height 13
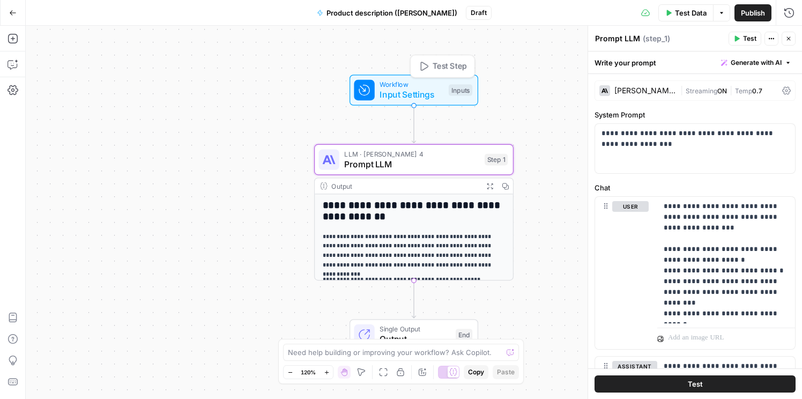
click at [428, 103] on div "Workflow Input Settings Inputs Test Step" at bounding box center [414, 90] width 129 height 31
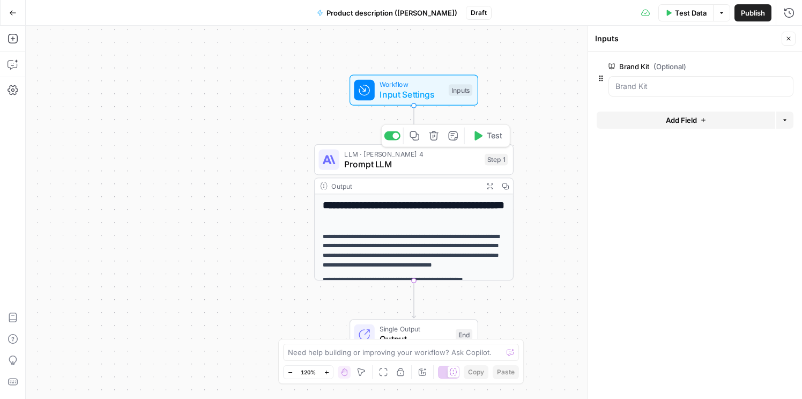
click at [417, 165] on span "Prompt LLM" at bounding box center [411, 164] width 135 height 13
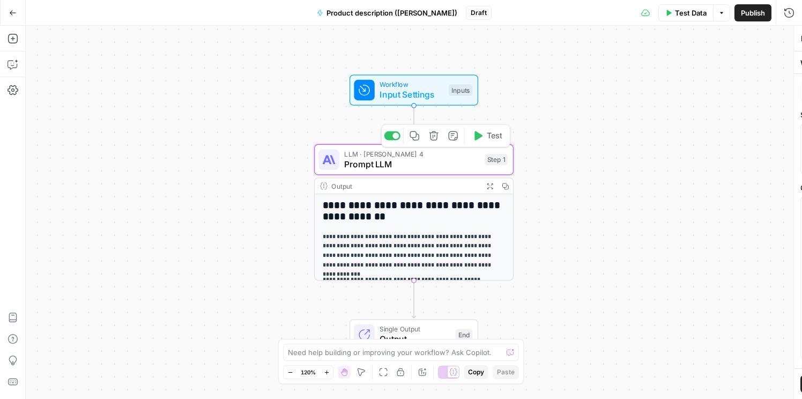
type textarea "Prompt LLM"
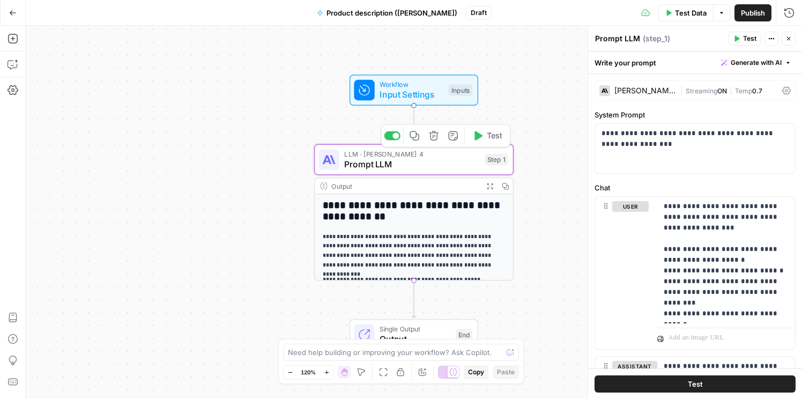
click at [428, 91] on span "Input Settings" at bounding box center [412, 94] width 64 height 13
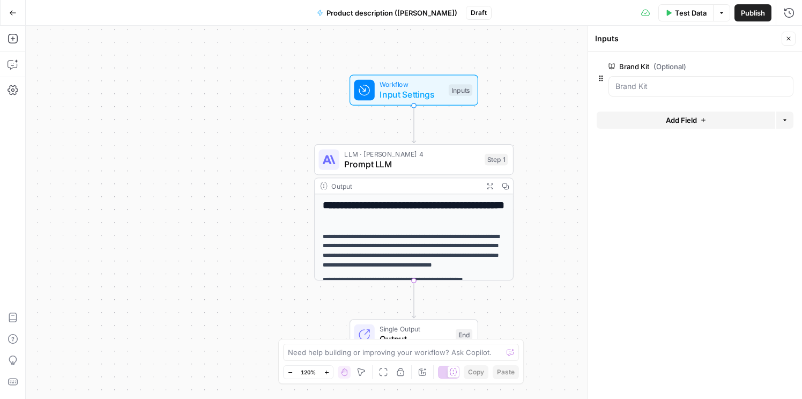
click at [425, 159] on span "Prompt LLM" at bounding box center [411, 164] width 135 height 13
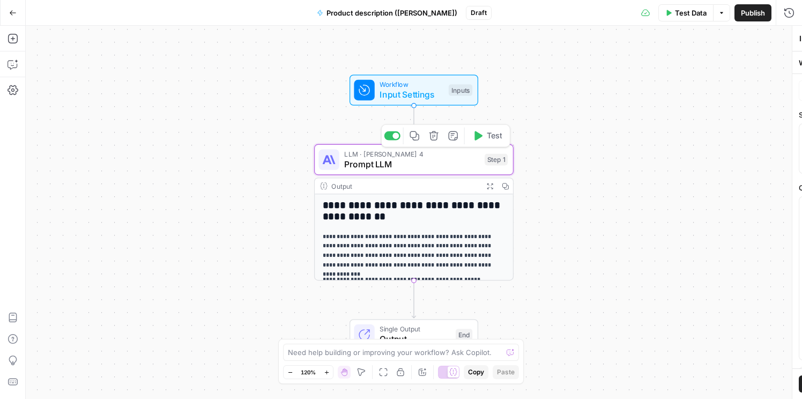
type textarea "Prompt LLM"
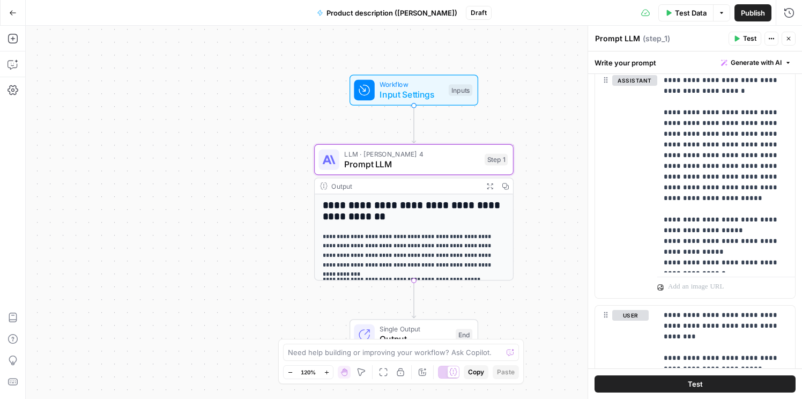
scroll to position [287, 0]
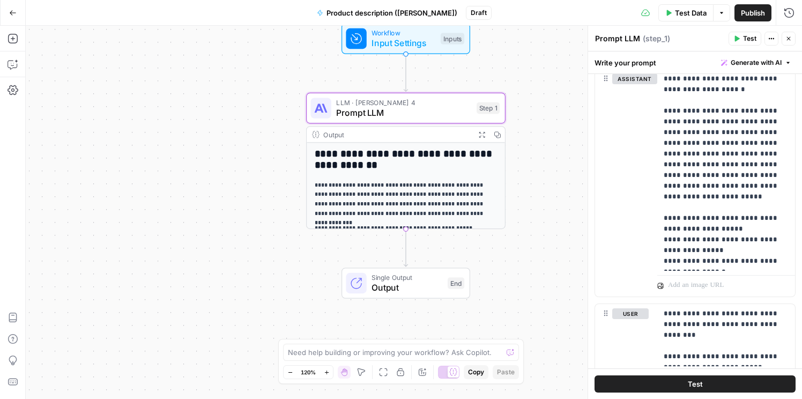
click at [12, 13] on icon "button" at bounding box center [13, 13] width 8 height 8
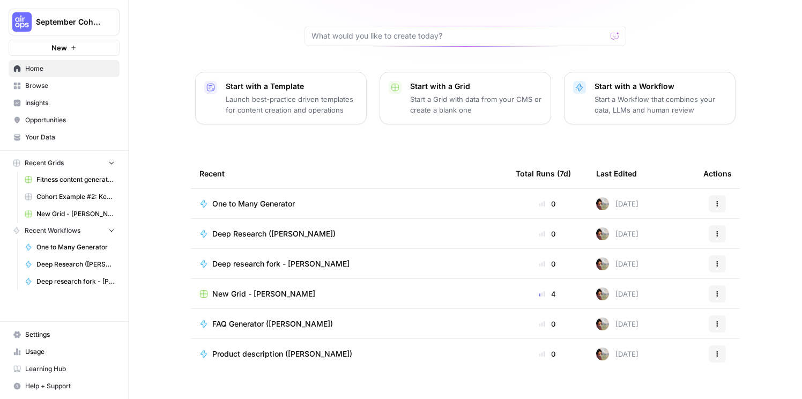
scroll to position [94, 0]
click at [241, 319] on span "FAQ Generator ([PERSON_NAME])" at bounding box center [272, 324] width 121 height 11
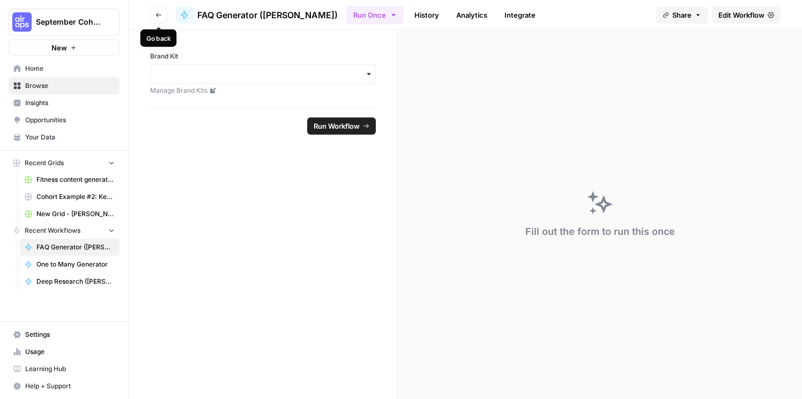
click at [157, 15] on icon "button" at bounding box center [159, 15] width 6 height 6
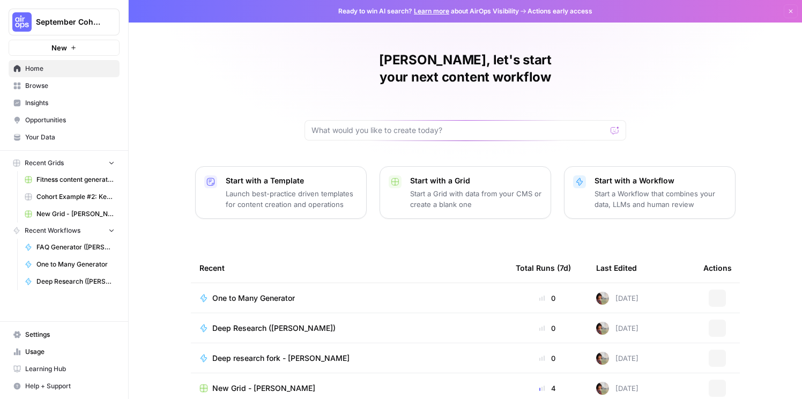
scroll to position [94, 0]
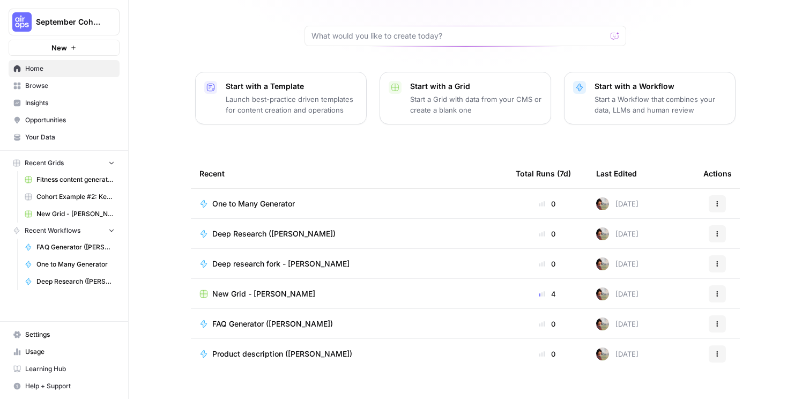
click at [280, 319] on span "FAQ Generator ([PERSON_NAME])" at bounding box center [272, 324] width 121 height 11
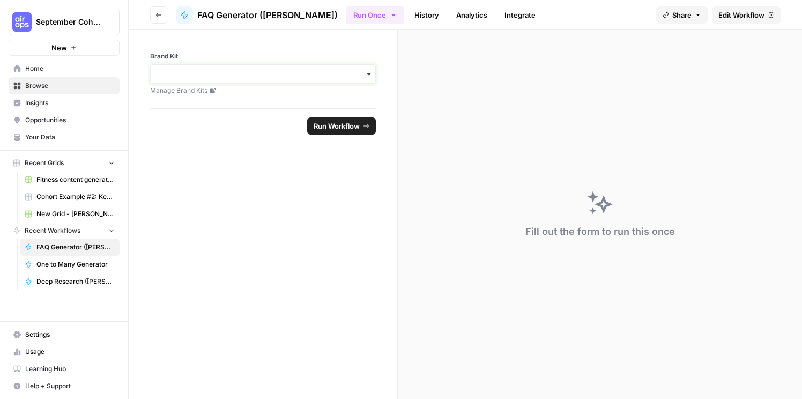
click at [357, 71] on input "Brand Kit" at bounding box center [263, 74] width 212 height 11
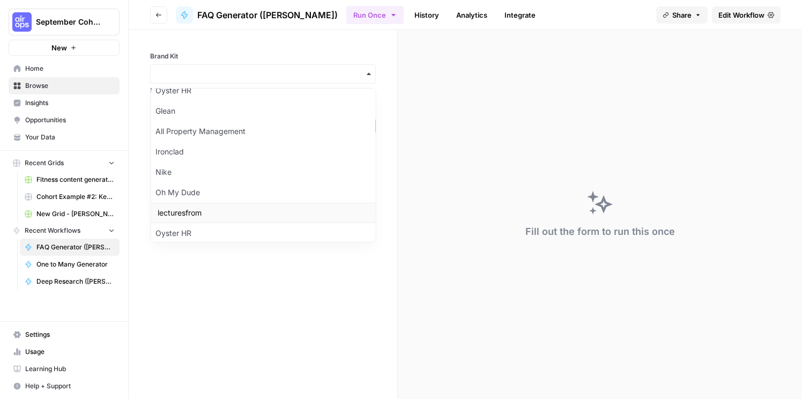
scroll to position [278, 0]
click at [335, 152] on div "Ironclad" at bounding box center [263, 151] width 225 height 20
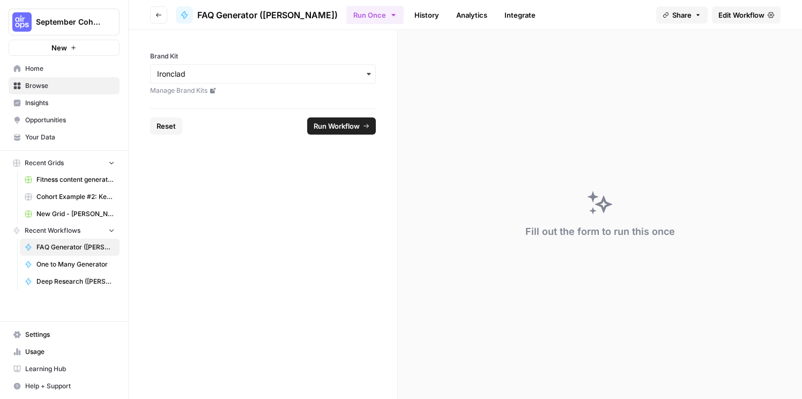
click at [346, 122] on span "Run Workflow" at bounding box center [337, 126] width 46 height 11
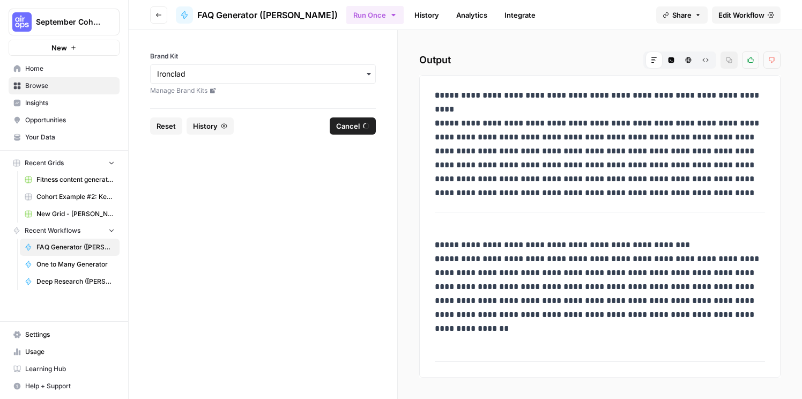
click at [728, 15] on span "Edit Workflow" at bounding box center [742, 15] width 46 height 11
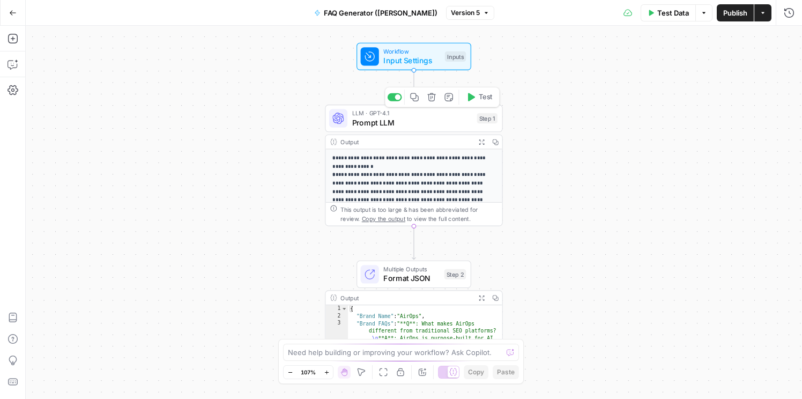
click at [398, 114] on span "LLM · GPT-4.1" at bounding box center [412, 113] width 120 height 9
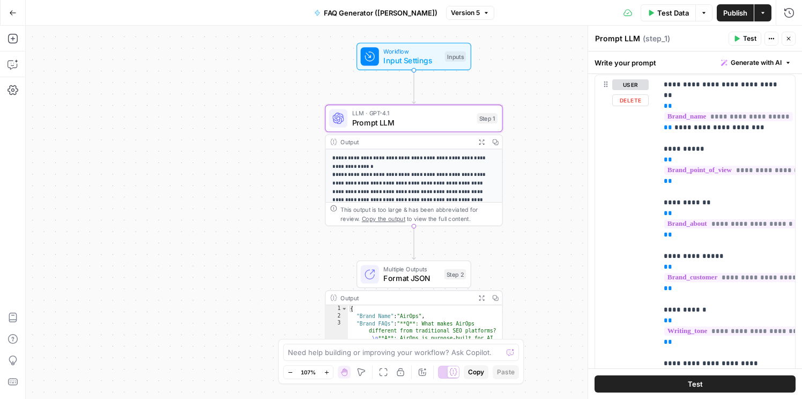
scroll to position [108, 0]
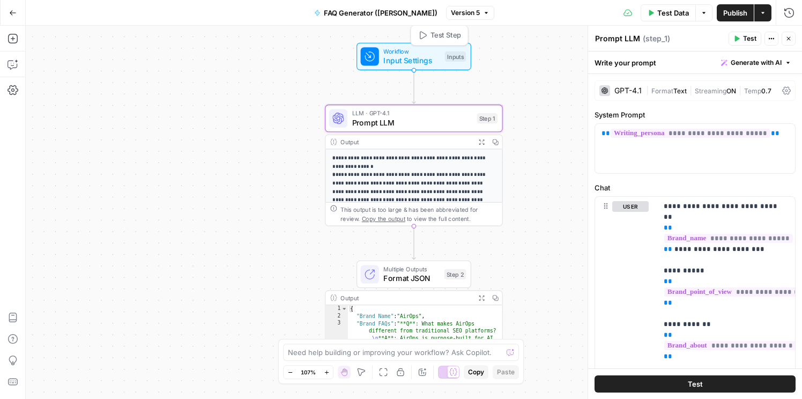
click at [425, 56] on span "Input Settings" at bounding box center [411, 60] width 57 height 11
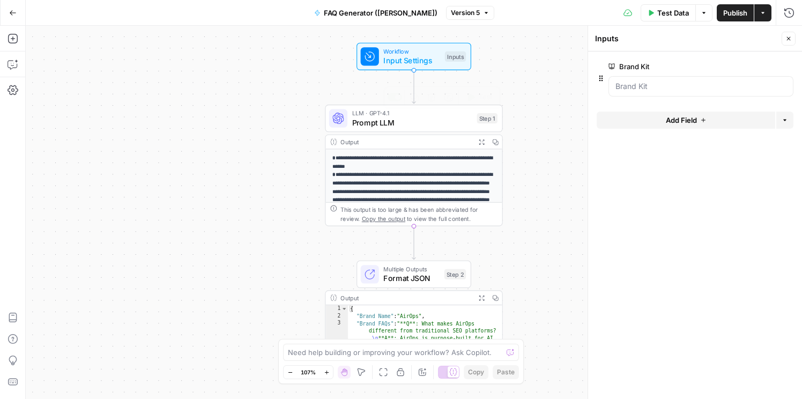
click at [396, 125] on span "Prompt LLM" at bounding box center [412, 122] width 120 height 11
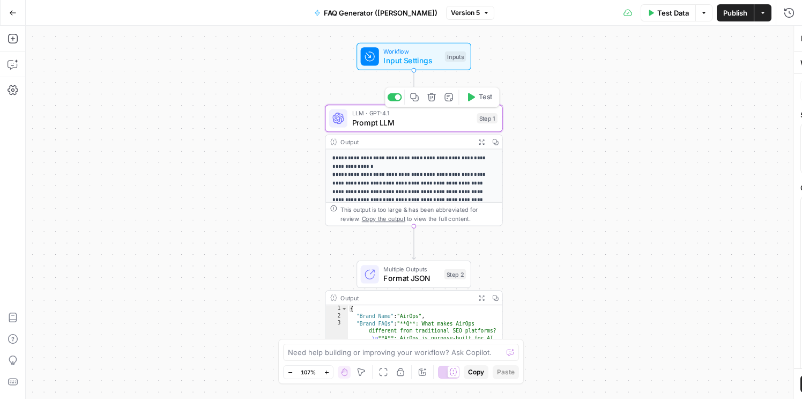
type textarea "Prompt LLM"
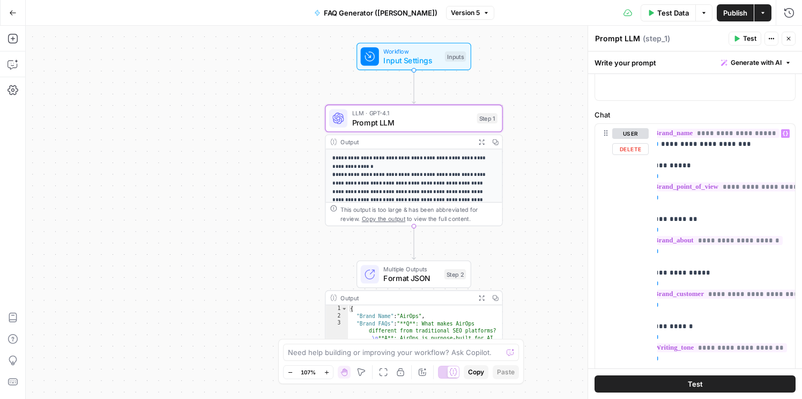
scroll to position [54, 13]
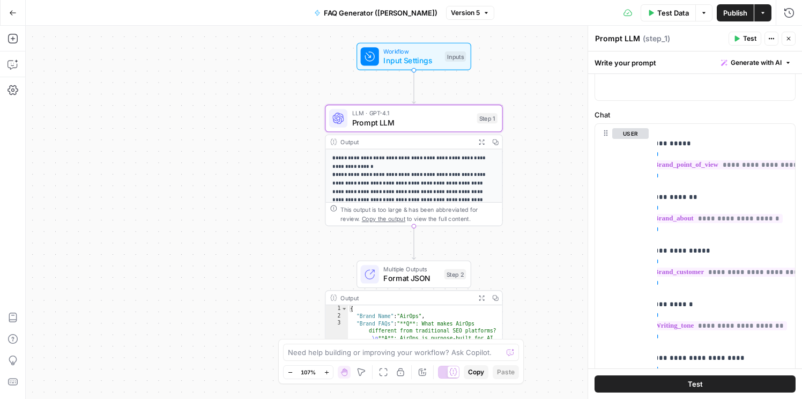
click at [479, 192] on p "**********" at bounding box center [415, 196] width 164 height 84
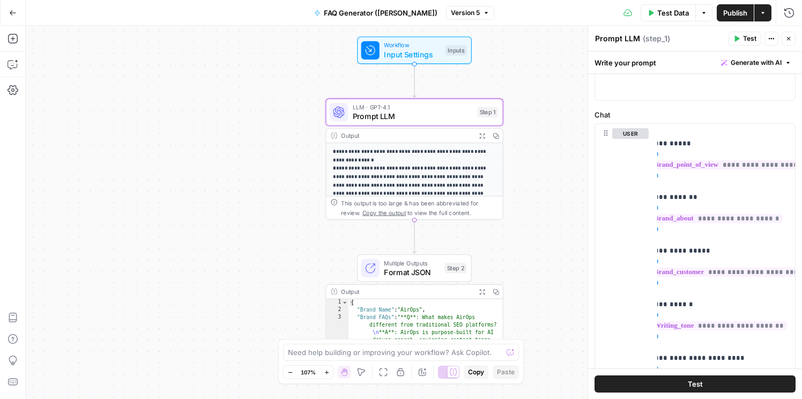
click at [6, 7] on button "Go Back" at bounding box center [12, 12] width 19 height 19
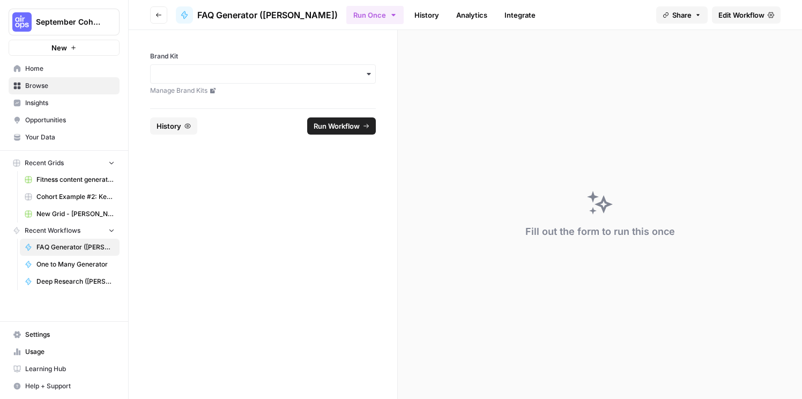
click at [27, 140] on span "Your Data" at bounding box center [70, 137] width 90 height 10
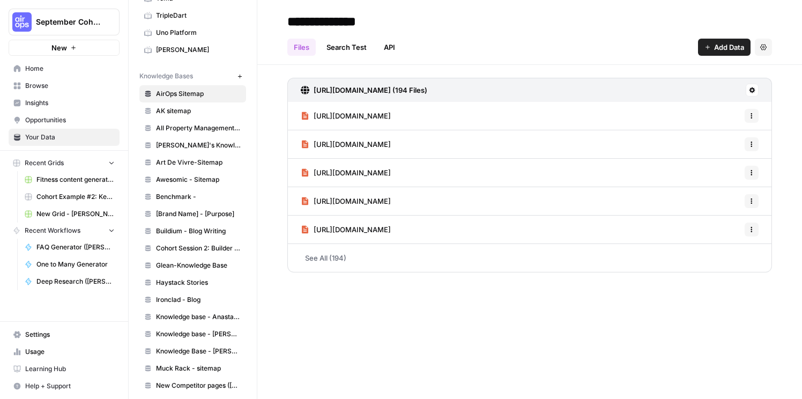
scroll to position [632, 0]
click at [239, 78] on icon "button" at bounding box center [240, 78] width 6 height 6
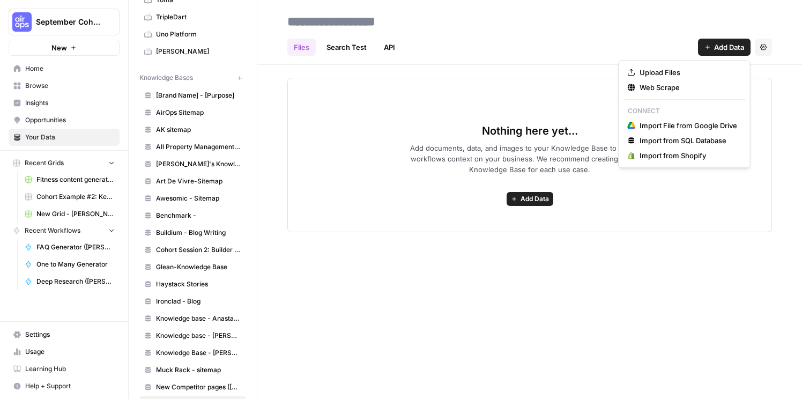
click at [711, 48] on button "Add Data" at bounding box center [724, 47] width 53 height 17
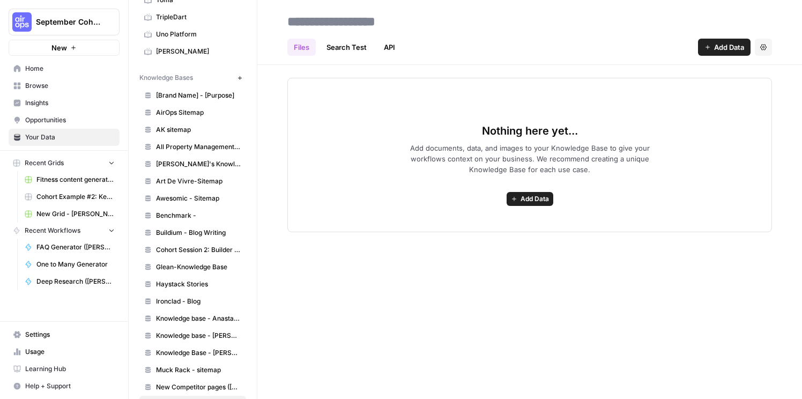
click at [347, 40] on link "Search Test" at bounding box center [346, 47] width 53 height 17
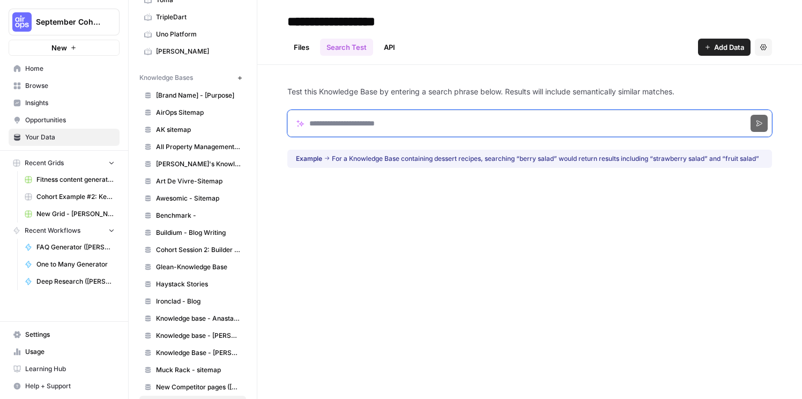
click at [424, 120] on input "Search phrase" at bounding box center [529, 123] width 485 height 27
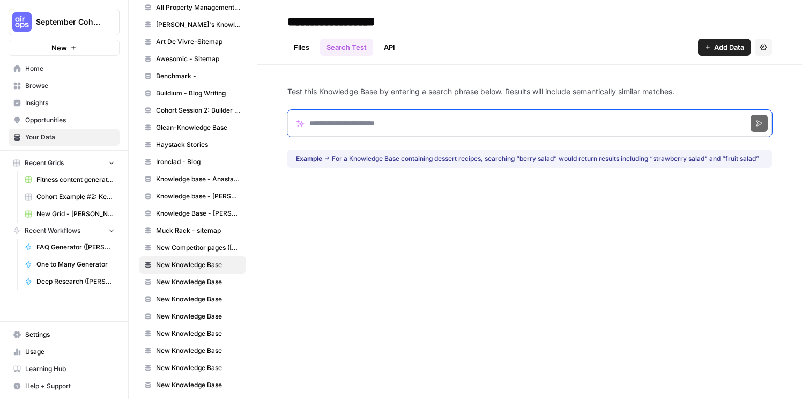
scroll to position [772, 0]
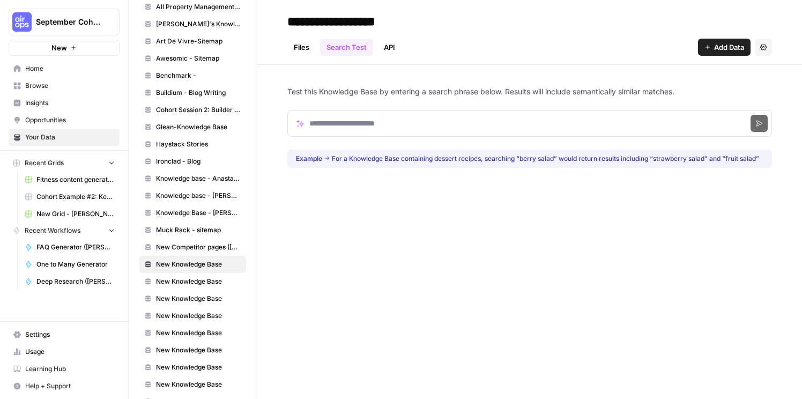
click at [173, 165] on span "Ironclad - Blog" at bounding box center [198, 162] width 85 height 10
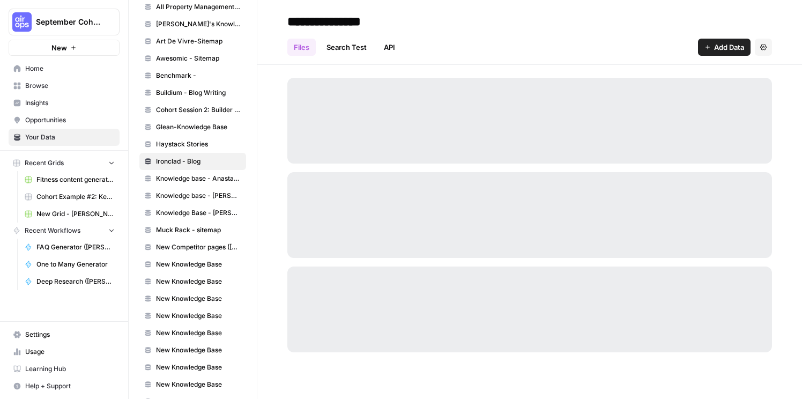
click at [351, 49] on link "Search Test" at bounding box center [346, 47] width 53 height 17
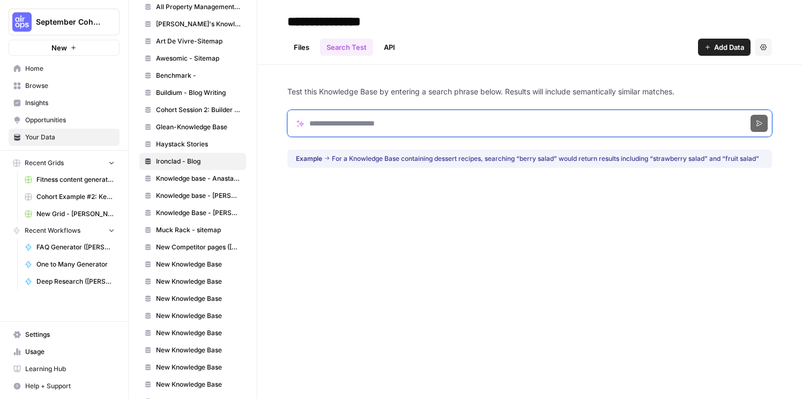
click at [386, 123] on input "Search phrase" at bounding box center [529, 123] width 485 height 27
type input "**********"
click button "Search" at bounding box center [759, 123] width 17 height 17
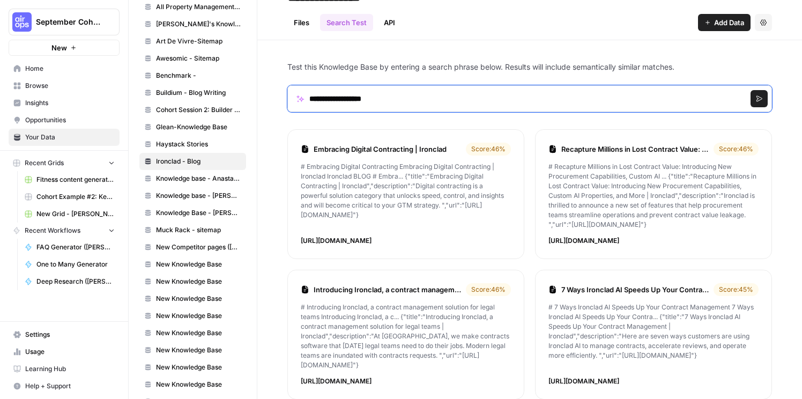
scroll to position [40, 0]
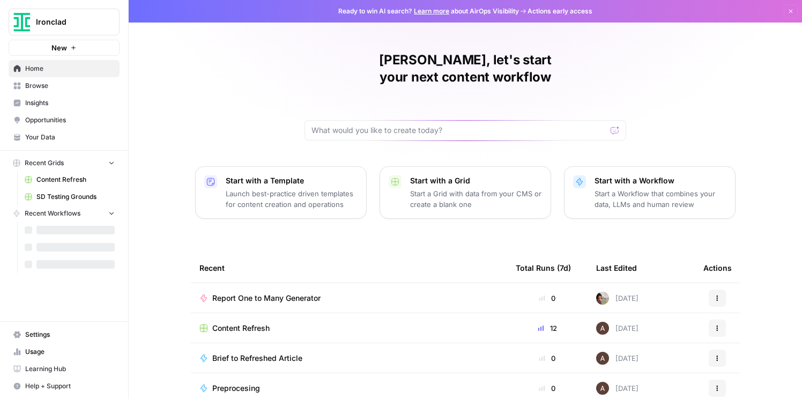
click at [65, 181] on span "Content Refresh" at bounding box center [75, 180] width 78 height 10
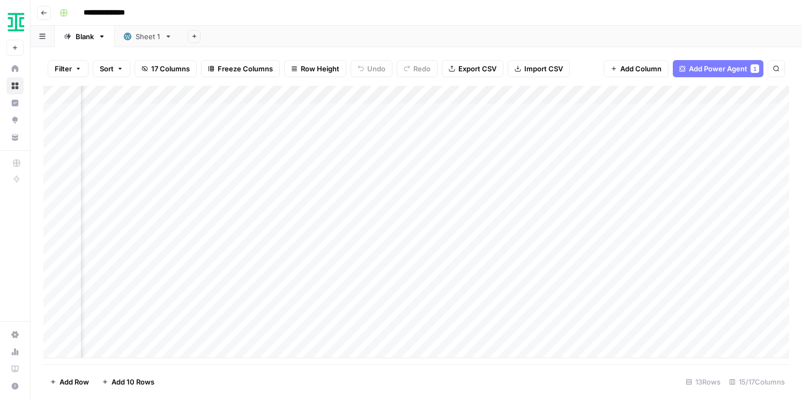
scroll to position [0, 179]
click at [410, 111] on div "Add Column" at bounding box center [416, 222] width 746 height 272
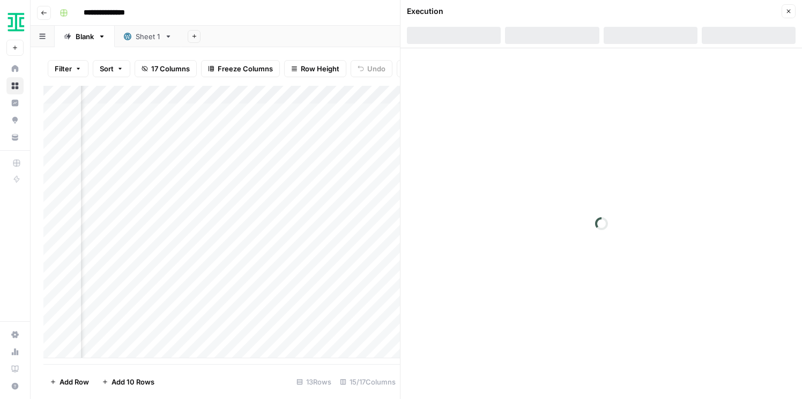
click at [787, 10] on icon "button" at bounding box center [789, 11] width 6 height 6
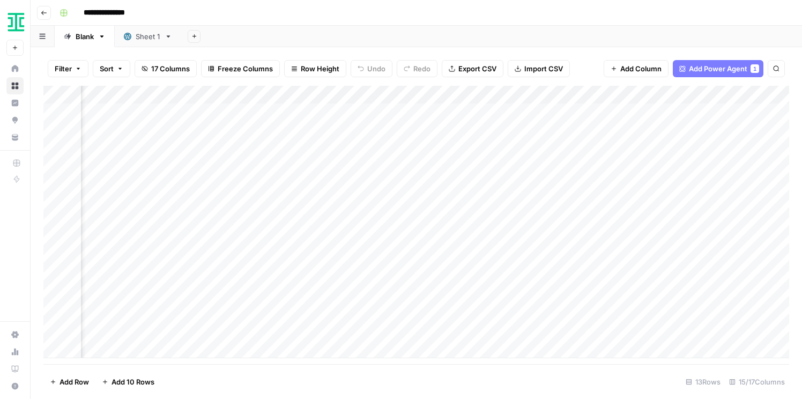
scroll to position [0, 264]
click at [262, 92] on div "Add Column" at bounding box center [416, 222] width 746 height 272
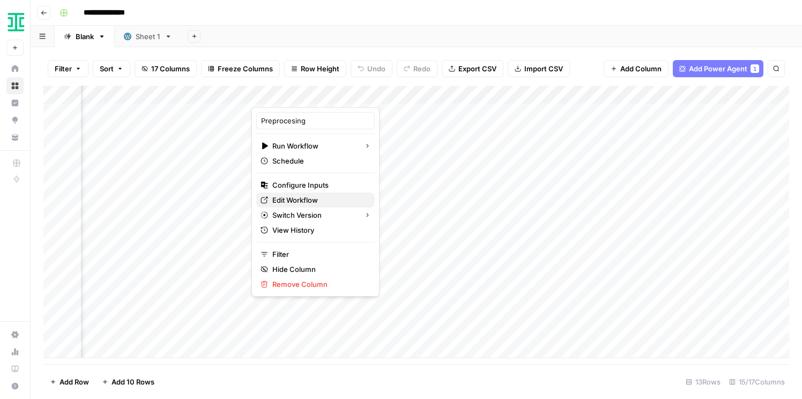
click at [295, 202] on span "Edit Workflow" at bounding box center [319, 200] width 94 height 11
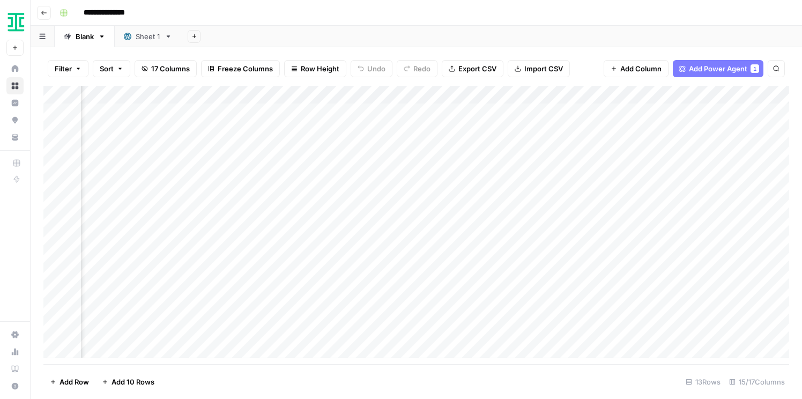
click at [410, 41] on div "Add Sheet" at bounding box center [491, 36] width 621 height 21
click at [457, 93] on div "Add Column" at bounding box center [416, 222] width 746 height 272
click at [448, 33] on div "Add Sheet" at bounding box center [491, 36] width 621 height 21
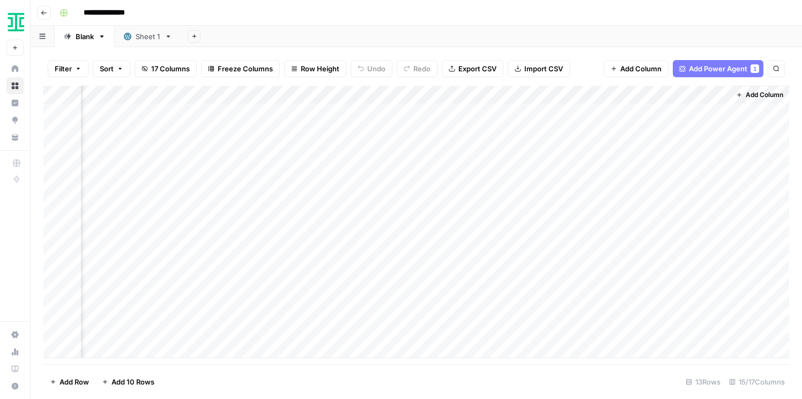
click at [46, 14] on icon "button" at bounding box center [44, 13] width 6 height 6
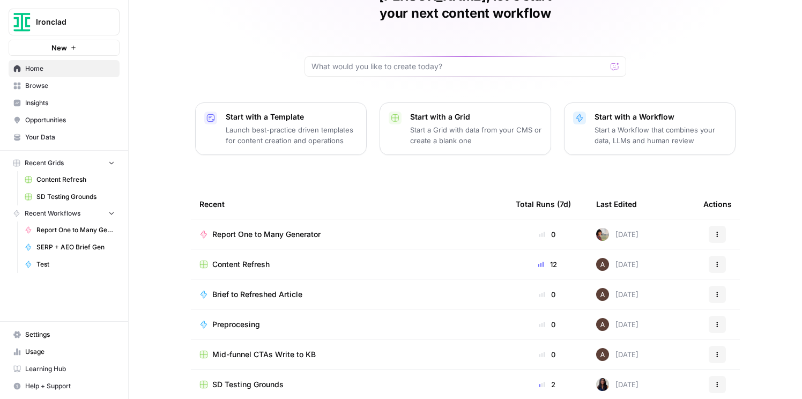
scroll to position [61, 0]
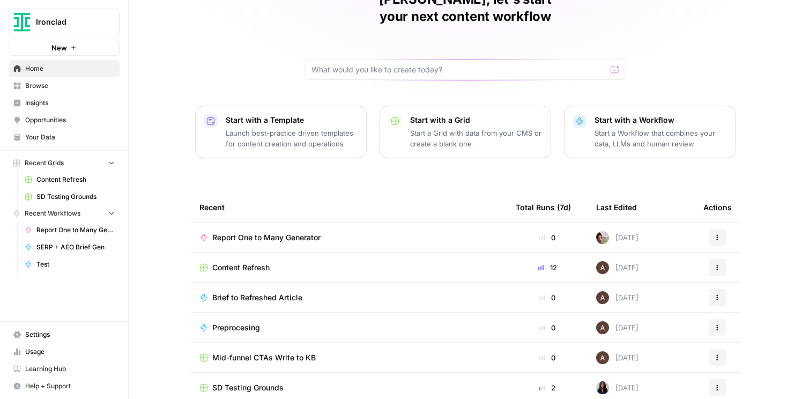
click at [48, 17] on span "Ironclad" at bounding box center [68, 22] width 65 height 11
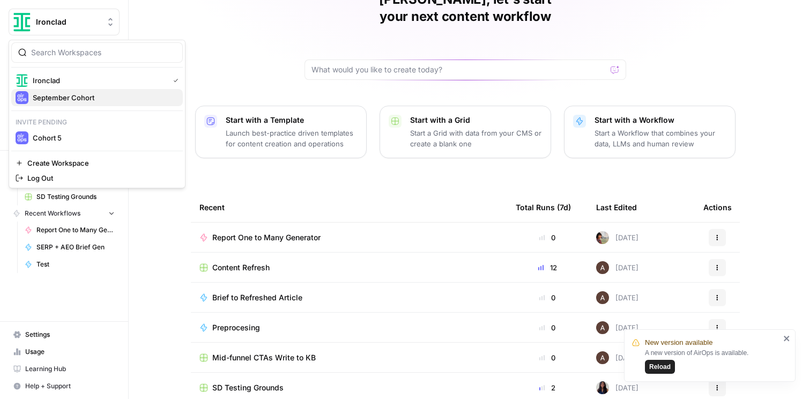
click at [64, 99] on span "September Cohort" at bounding box center [104, 97] width 142 height 11
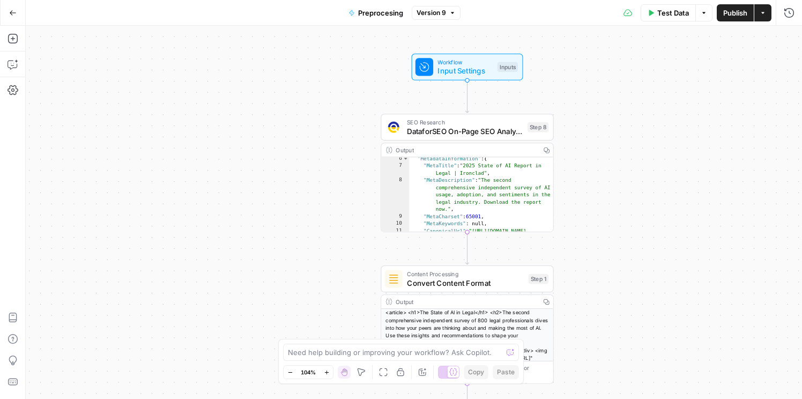
scroll to position [43, 0]
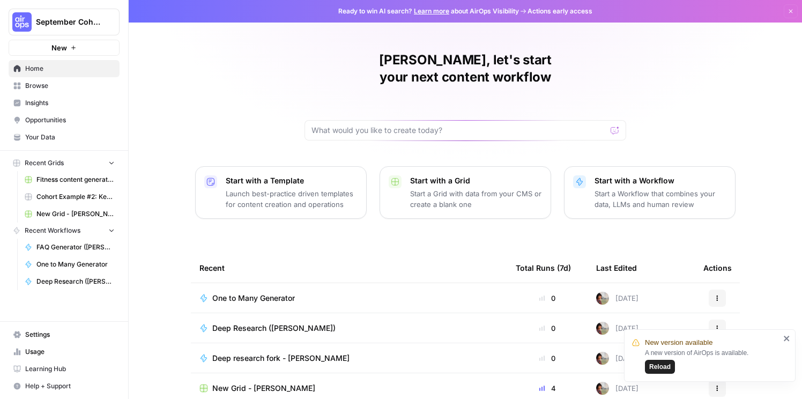
click at [56, 136] on span "Your Data" at bounding box center [70, 137] width 90 height 10
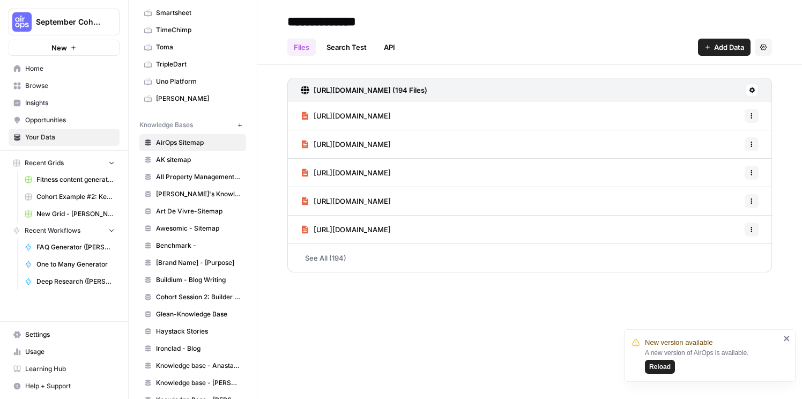
scroll to position [587, 0]
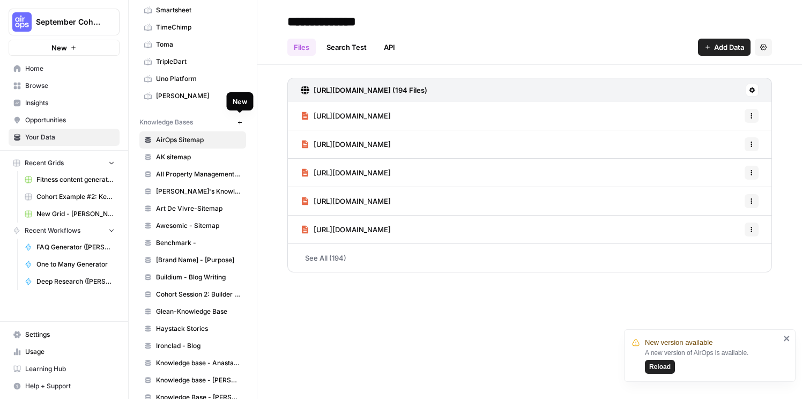
click at [240, 122] on icon "button" at bounding box center [240, 123] width 6 height 6
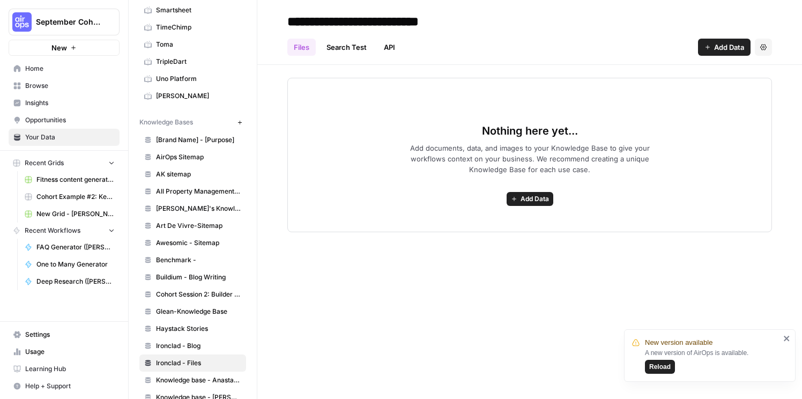
type input "**********"
click at [715, 46] on span "Add Data" at bounding box center [729, 47] width 30 height 11
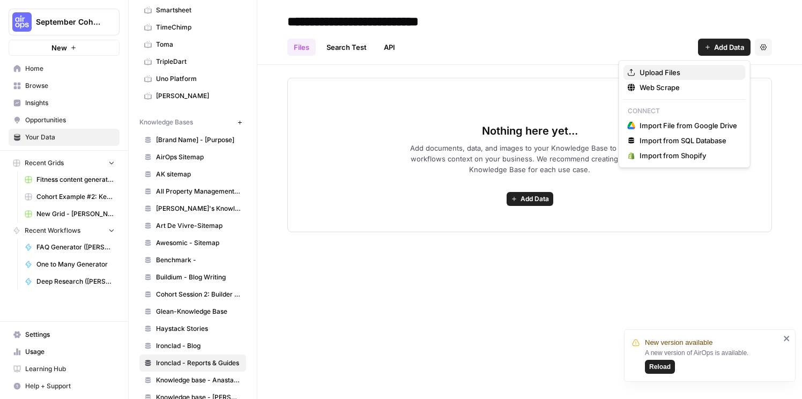
click at [707, 68] on span "Upload Files" at bounding box center [689, 72] width 98 height 11
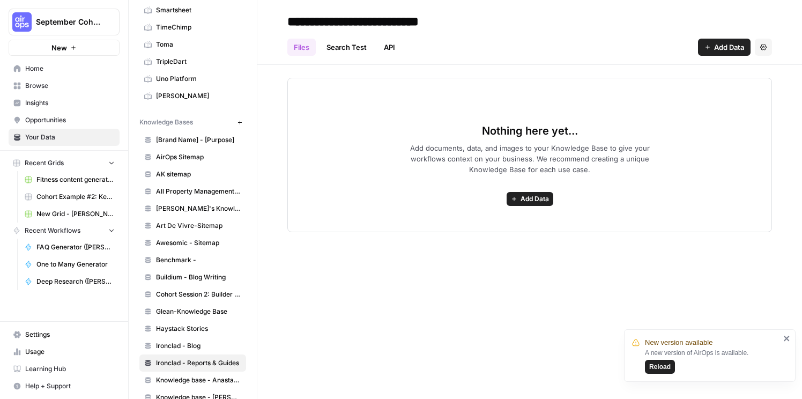
click at [659, 367] on span "Reload" at bounding box center [659, 367] width 21 height 10
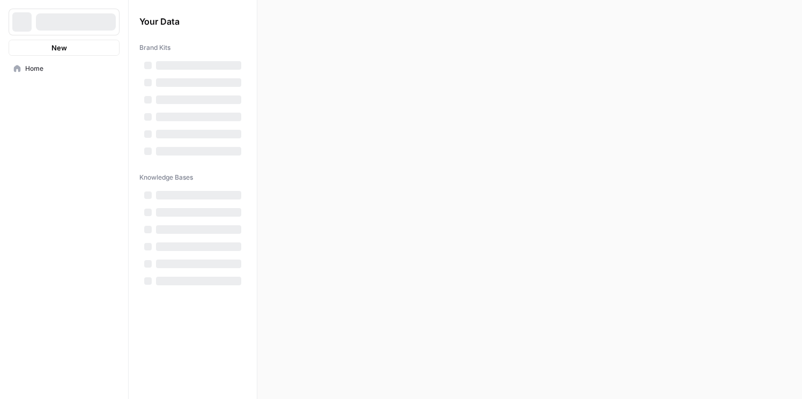
click at [659, 367] on div "New Home Browse Your Data Recent Grids Recent Workflows Settings Usage Learning…" at bounding box center [401, 199] width 802 height 399
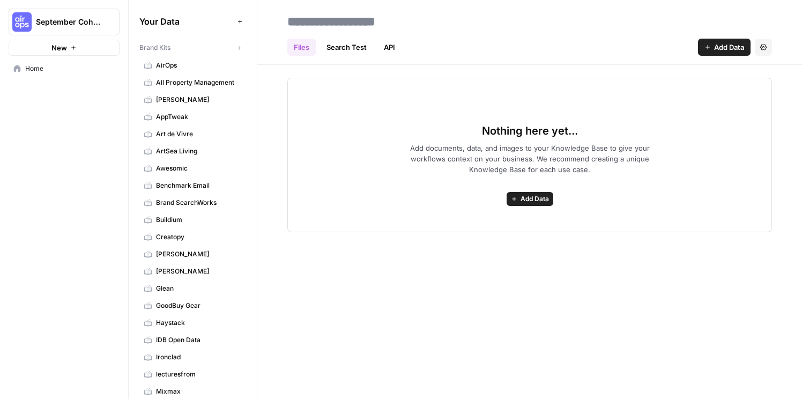
scroll to position [6212, 0]
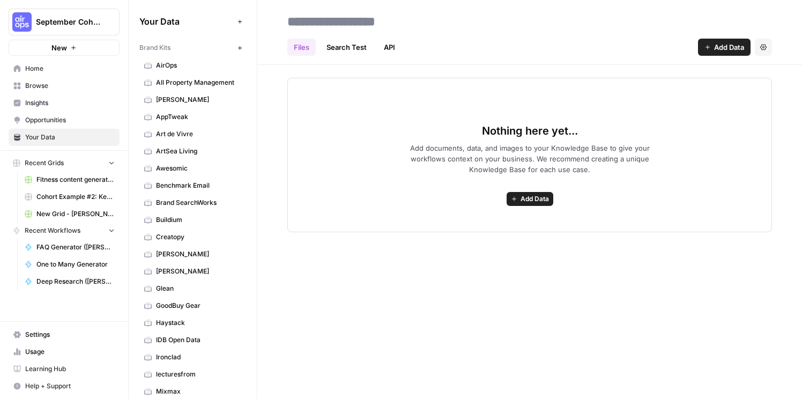
type input "*"
type input "**********"
click at [537, 48] on div "Files Search Test API Add Data Settings" at bounding box center [529, 43] width 485 height 26
click at [708, 50] on icon "button" at bounding box center [708, 47] width 6 height 6
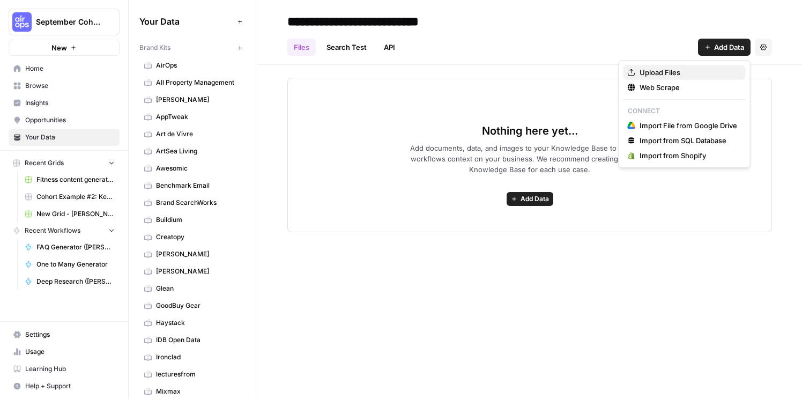
click at [693, 72] on span "Upload Files" at bounding box center [689, 72] width 98 height 11
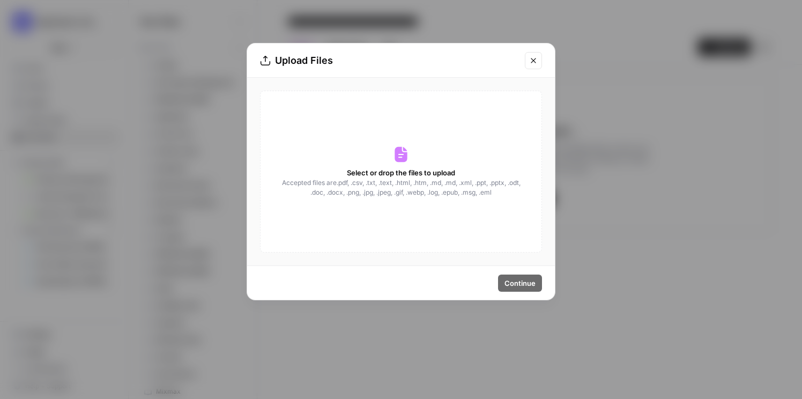
click at [404, 224] on div "Select or drop the files to upload Accepted files are .pdf, .csv, .txt, .text, …" at bounding box center [401, 172] width 282 height 162
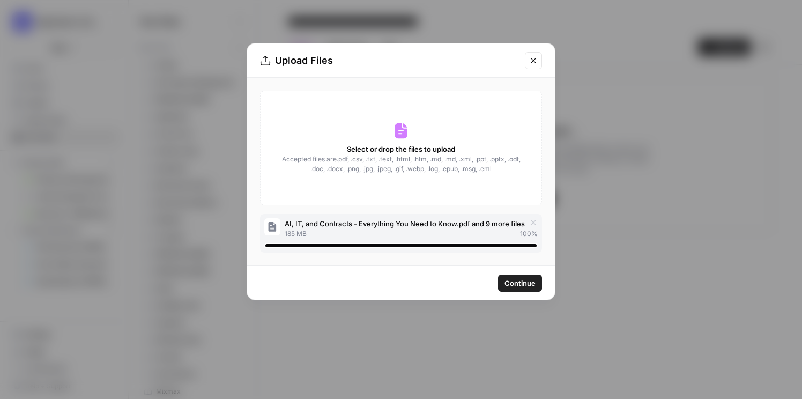
click at [520, 282] on span "Continue" at bounding box center [520, 283] width 31 height 11
